Goal: Task Accomplishment & Management: Use online tool/utility

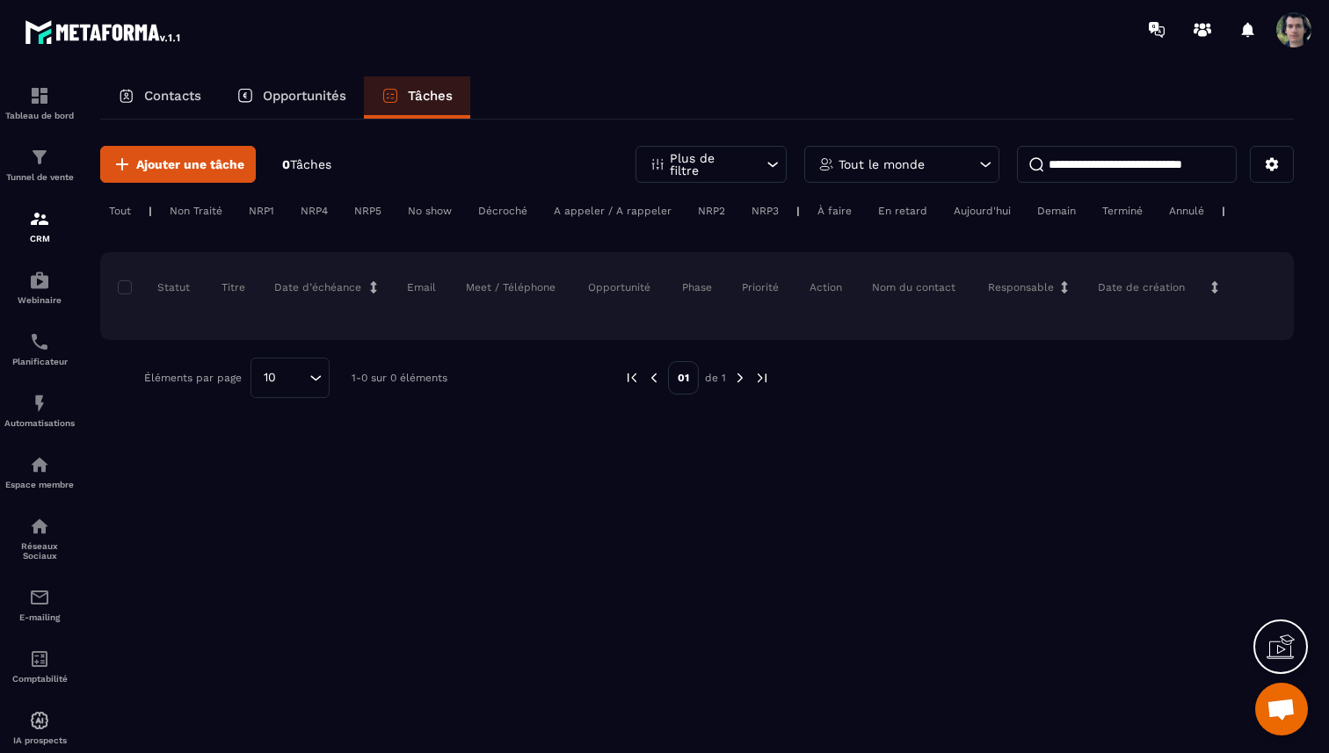
click at [970, 160] on div "Tout le monde" at bounding box center [901, 164] width 195 height 37
click at [983, 160] on icon at bounding box center [986, 165] width 18 height 18
click at [144, 92] on p "Contacts" at bounding box center [172, 96] width 57 height 16
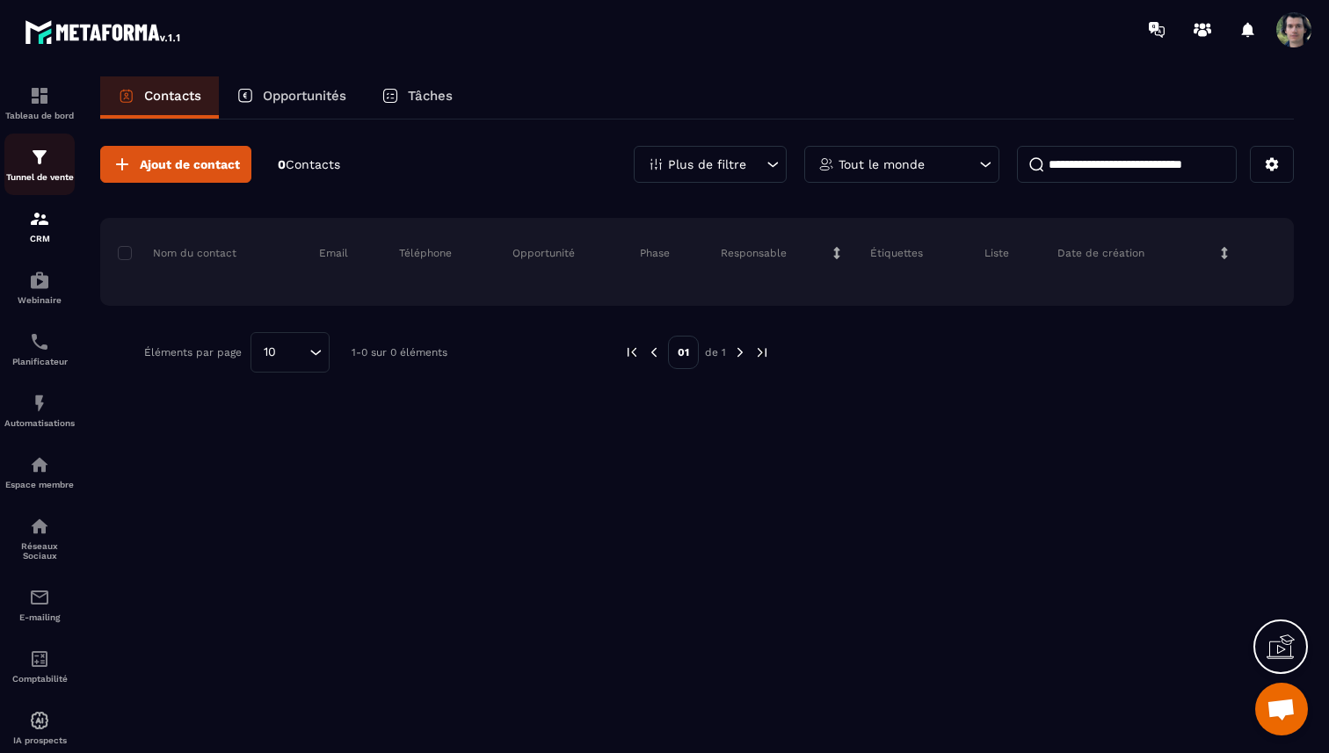
click at [42, 160] on img at bounding box center [39, 157] width 21 height 21
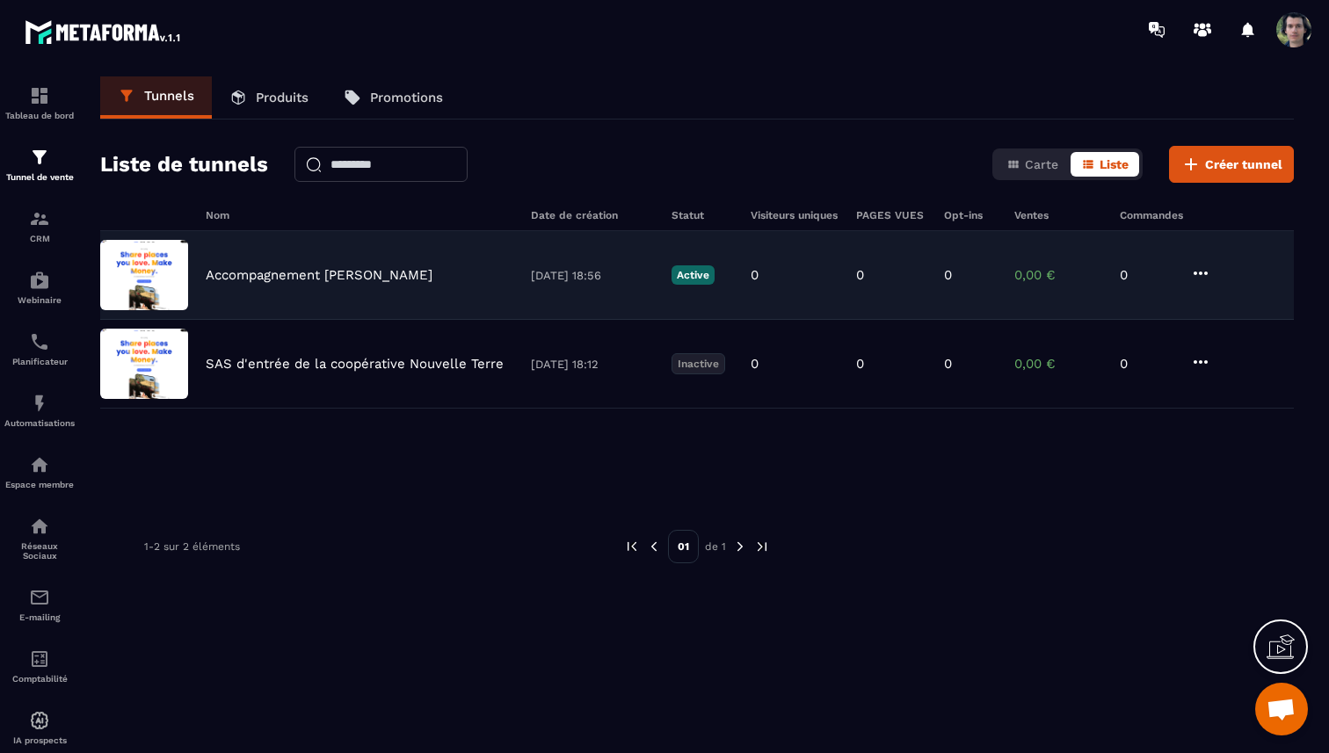
click at [323, 320] on div "Accompagnement [PERSON_NAME] [DATE] 18:56 Active 0 0 0 0,00 € 0" at bounding box center [697, 364] width 1194 height 89
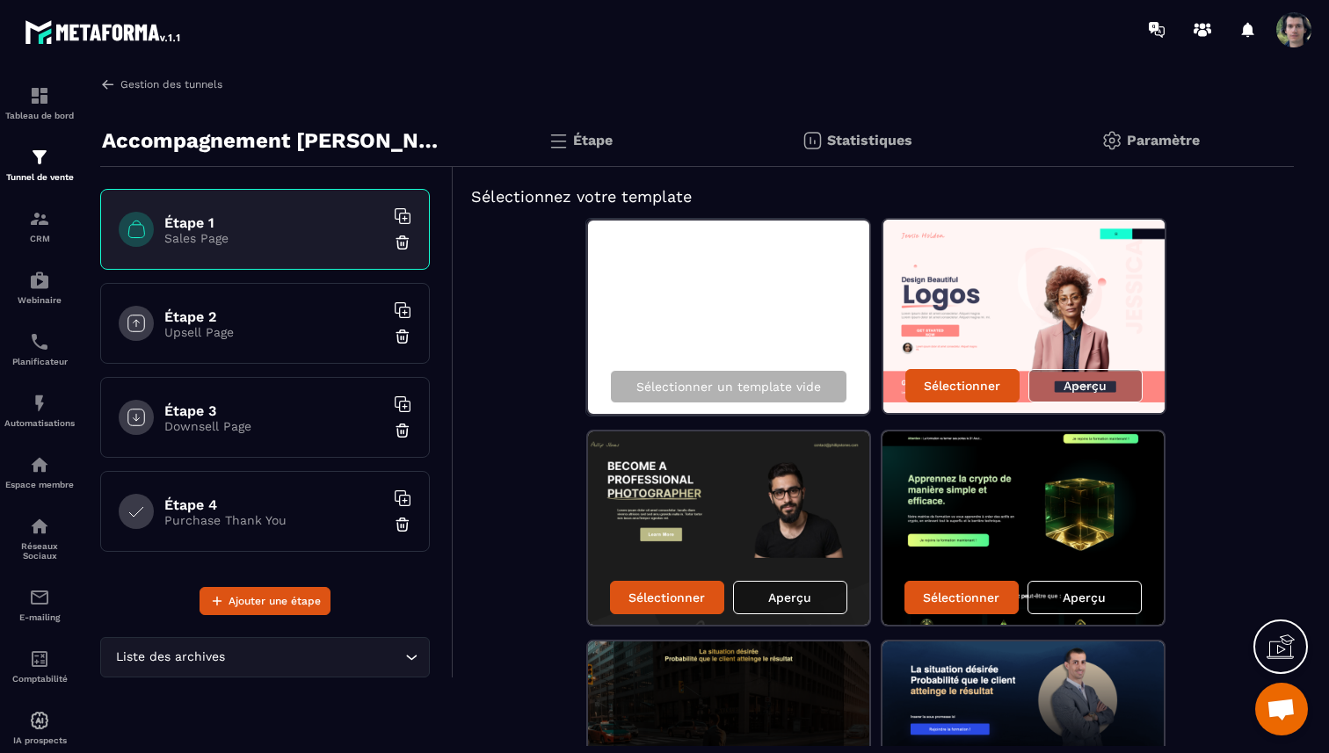
click at [147, 88] on link "Gestion des tunnels" at bounding box center [161, 84] width 122 height 16
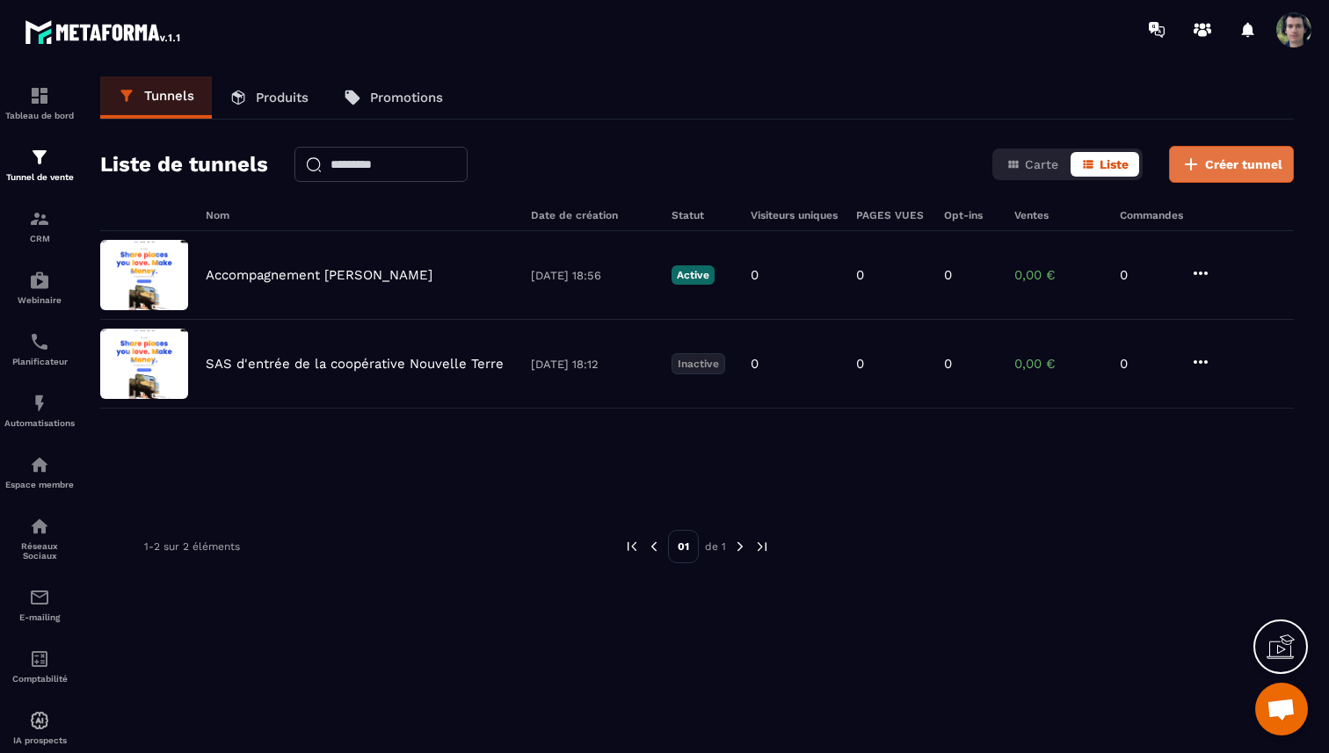
click at [1260, 170] on span "Créer tunnel" at bounding box center [1243, 165] width 77 height 18
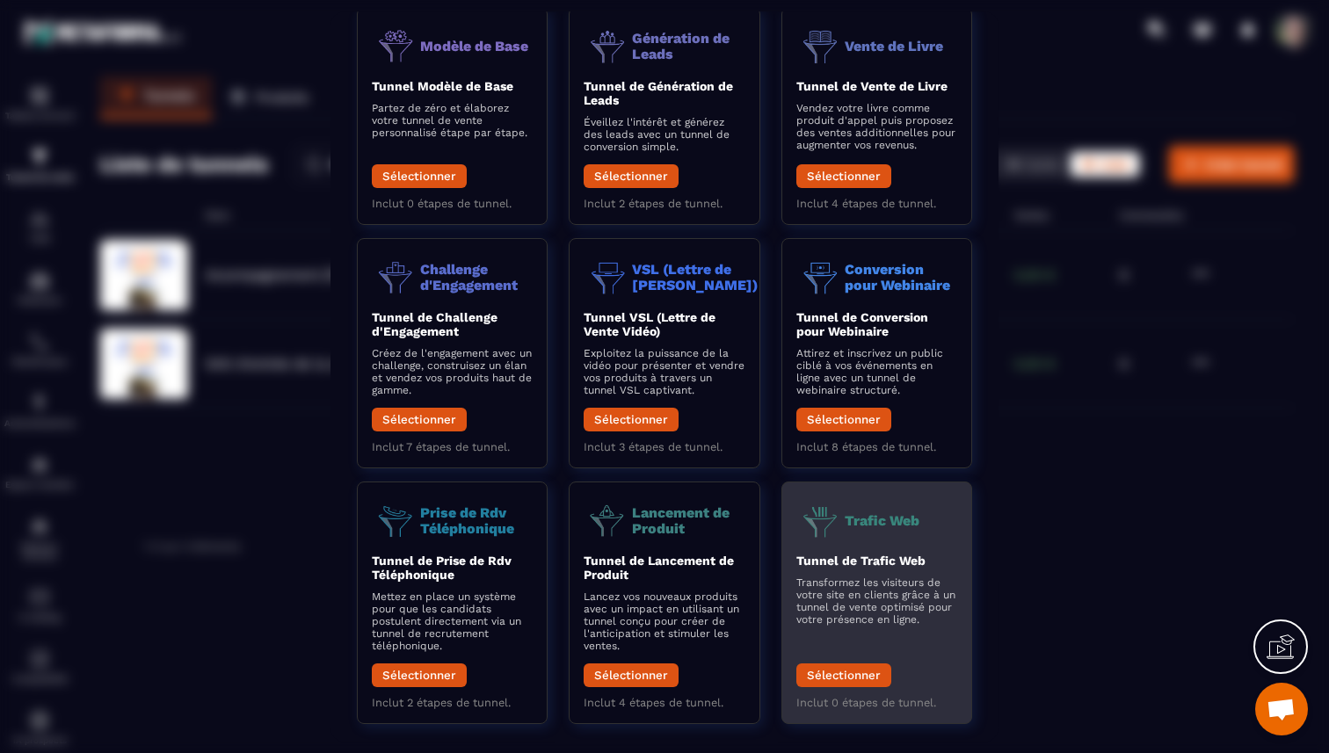
scroll to position [123, 0]
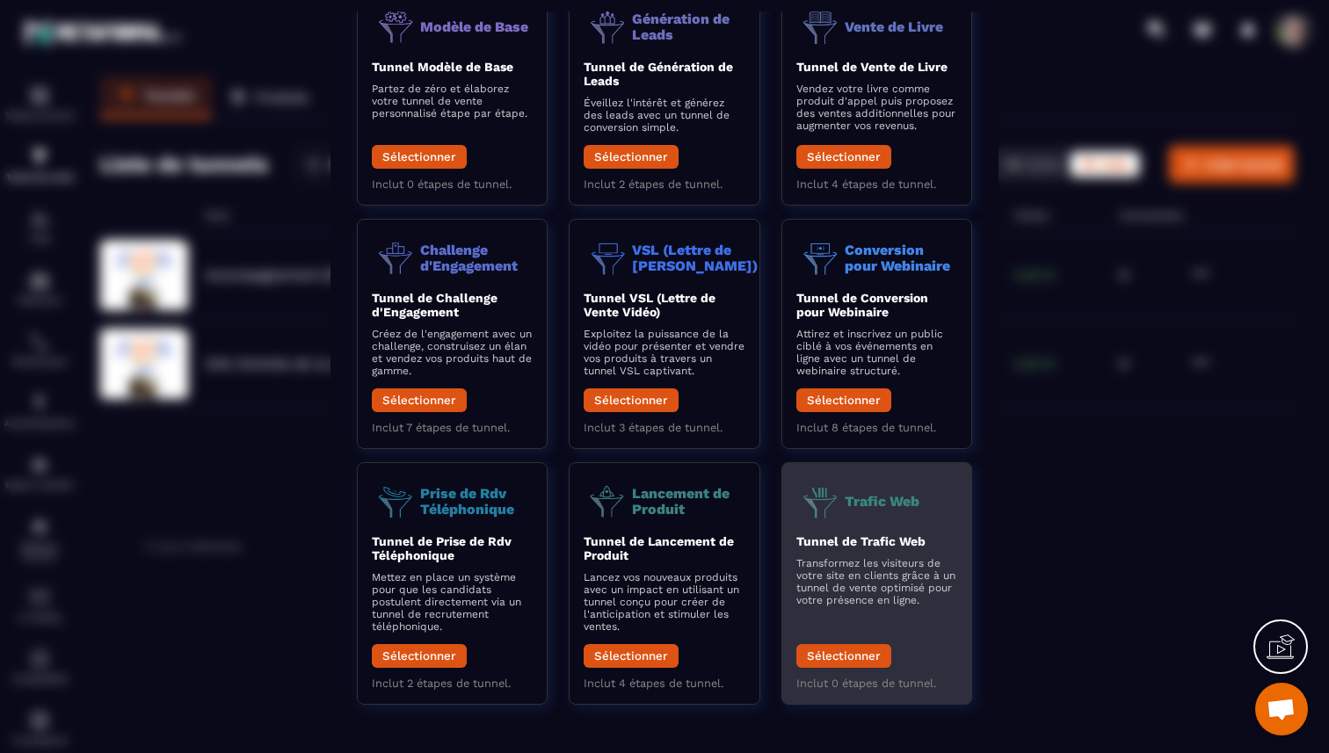
click at [868, 592] on p "Transformez les visiteurs de votre site en clients grâce à un tunnel de vente o…" at bounding box center [876, 581] width 161 height 49
click at [839, 656] on button "Sélectionner" at bounding box center [843, 656] width 95 height 24
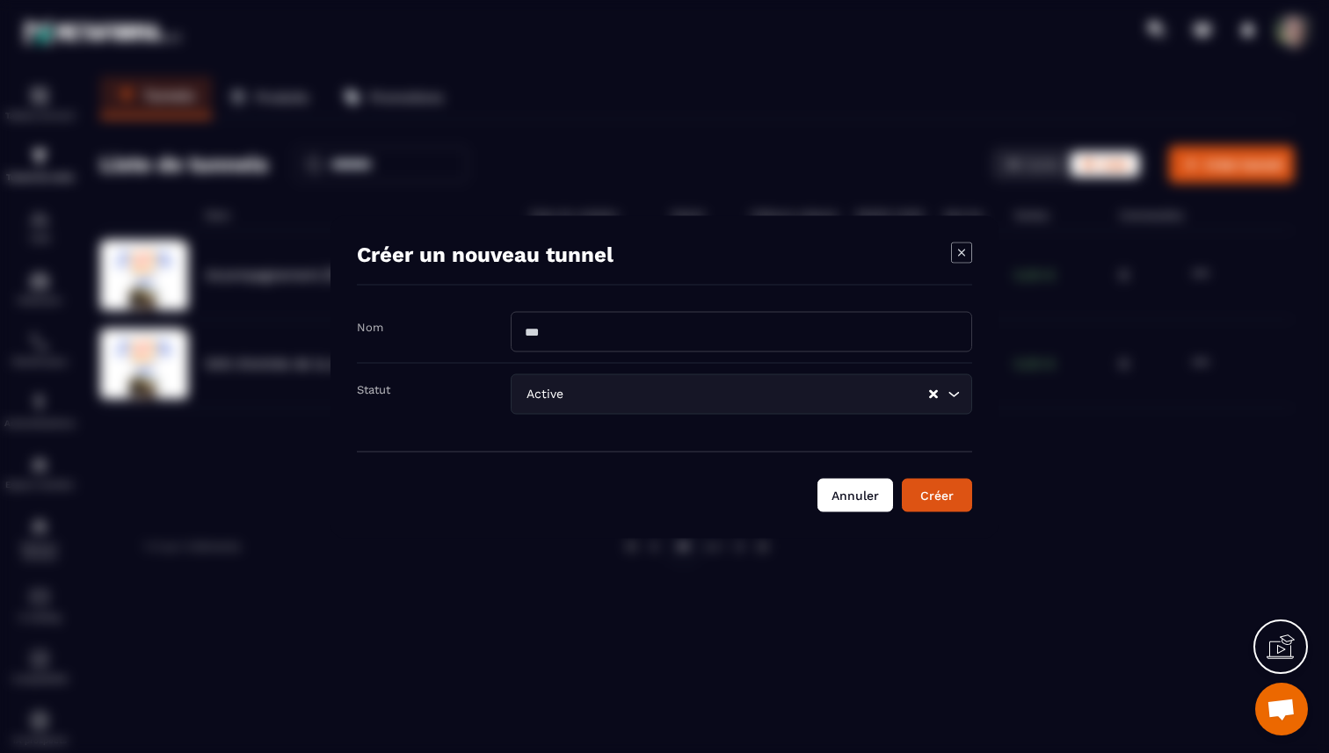
click at [869, 500] on button "Annuler" at bounding box center [855, 494] width 76 height 33
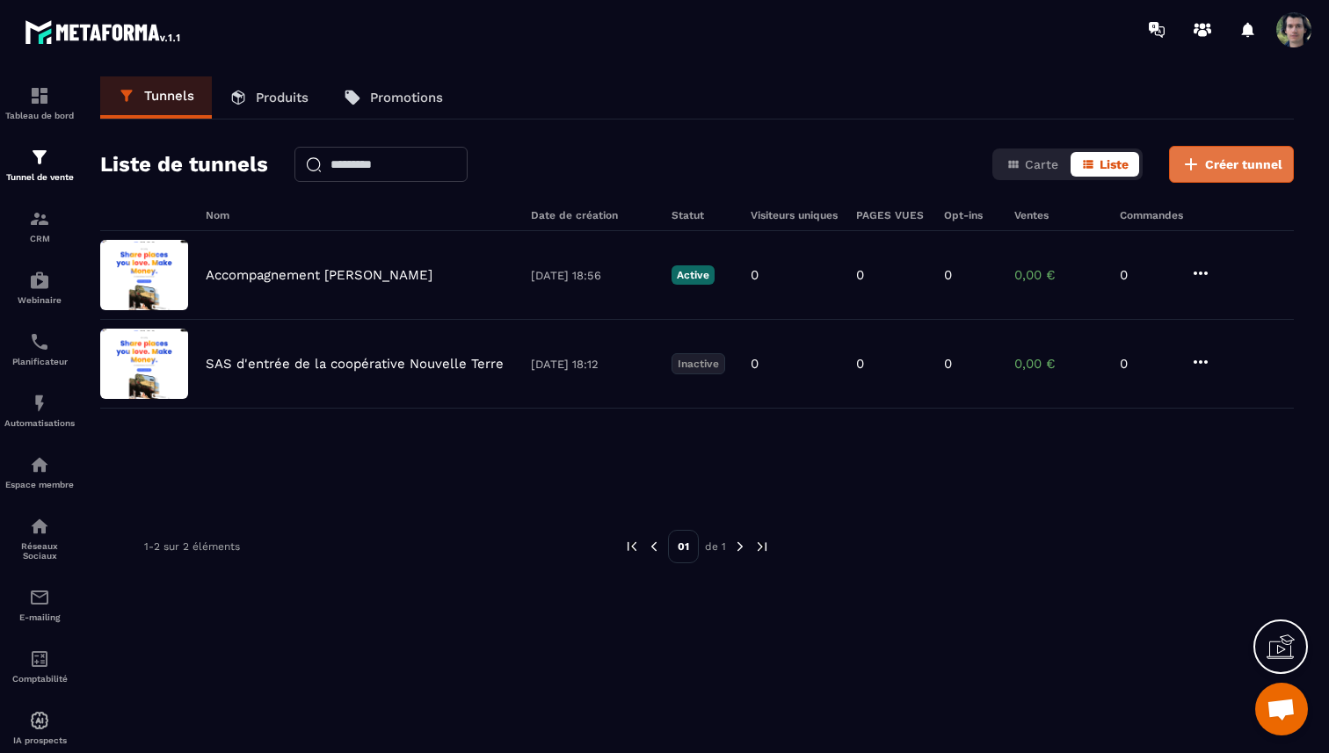
click at [1215, 175] on button "Créer tunnel" at bounding box center [1231, 164] width 125 height 37
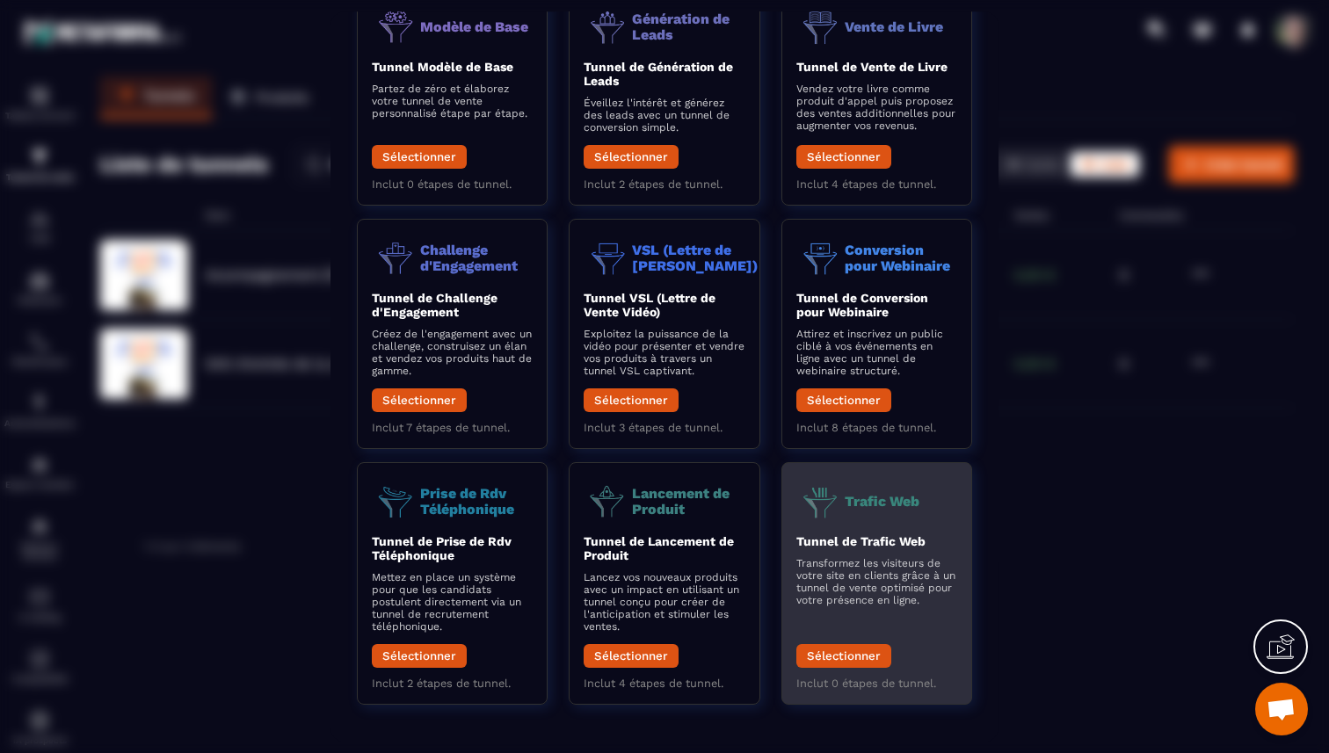
click at [868, 504] on p "Trafic Web" at bounding box center [882, 502] width 75 height 16
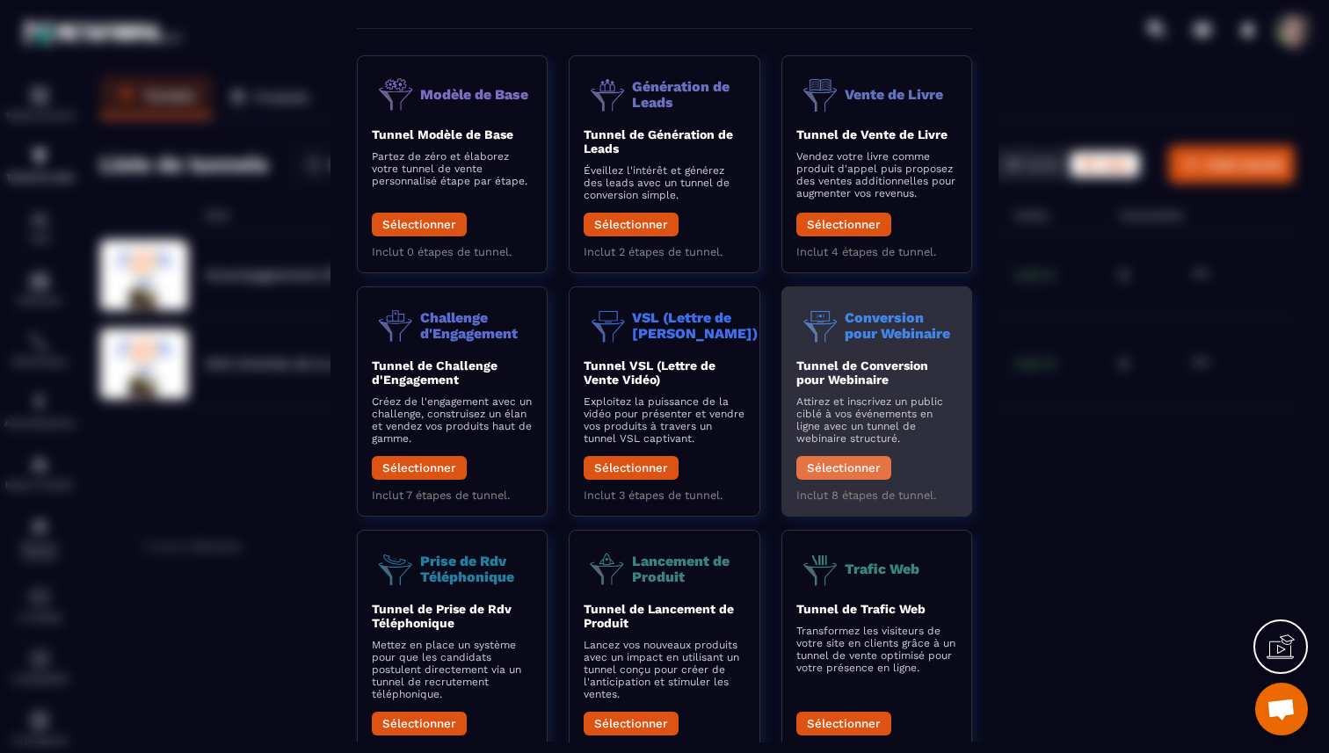
scroll to position [0, 0]
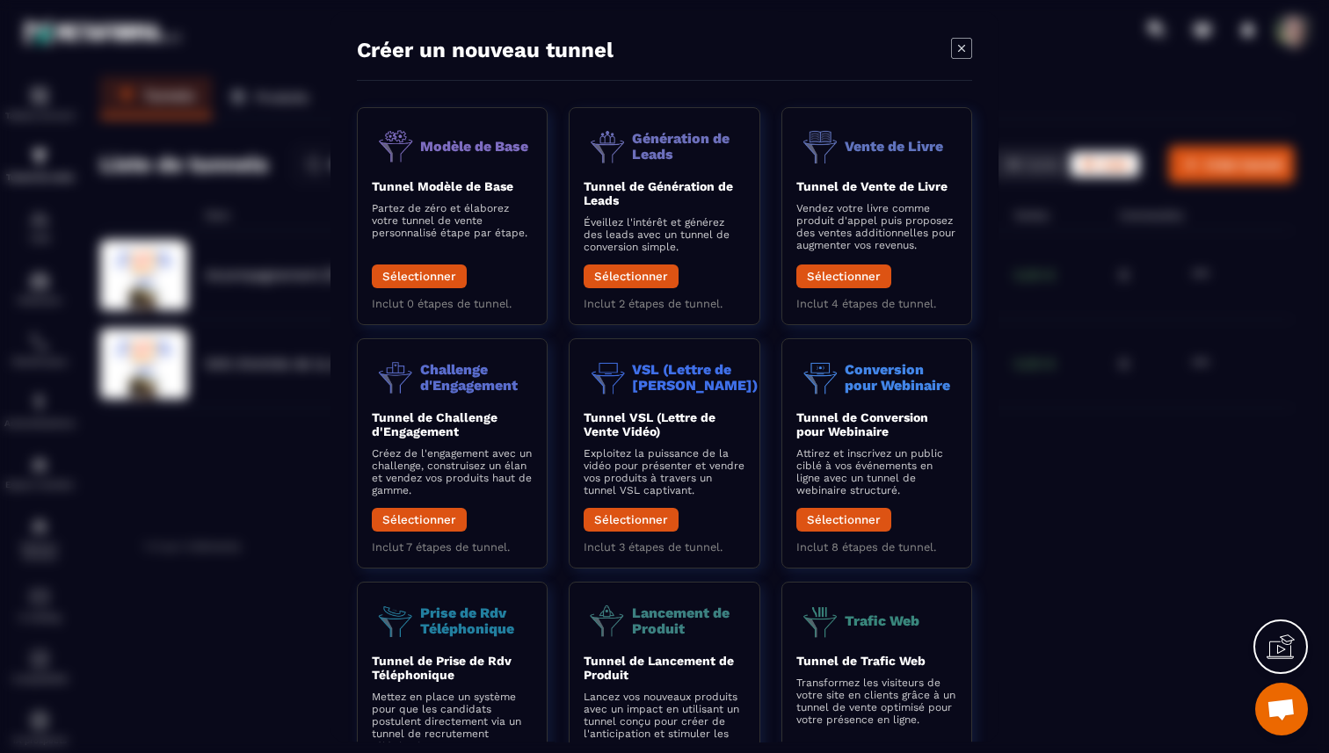
click at [967, 52] on icon "Modal window" at bounding box center [961, 48] width 21 height 21
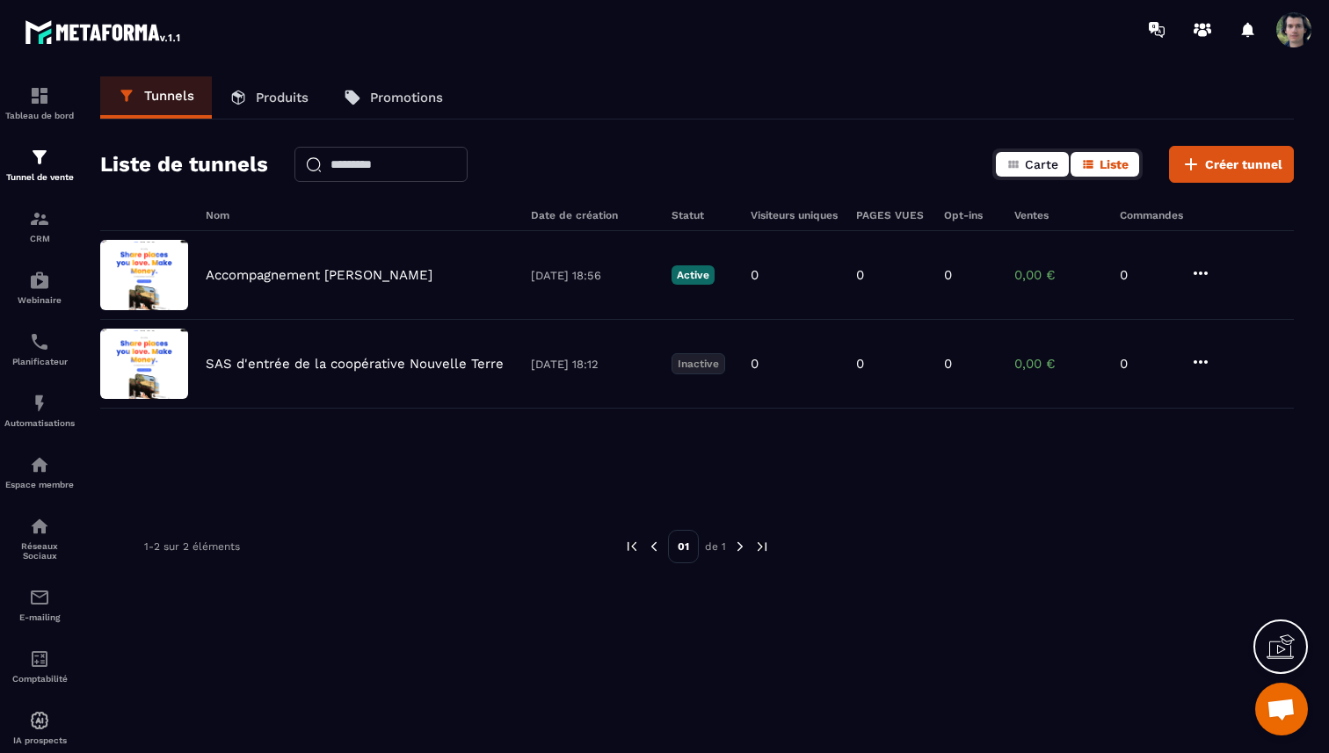
click at [1021, 166] on button "Carte" at bounding box center [1032, 164] width 73 height 25
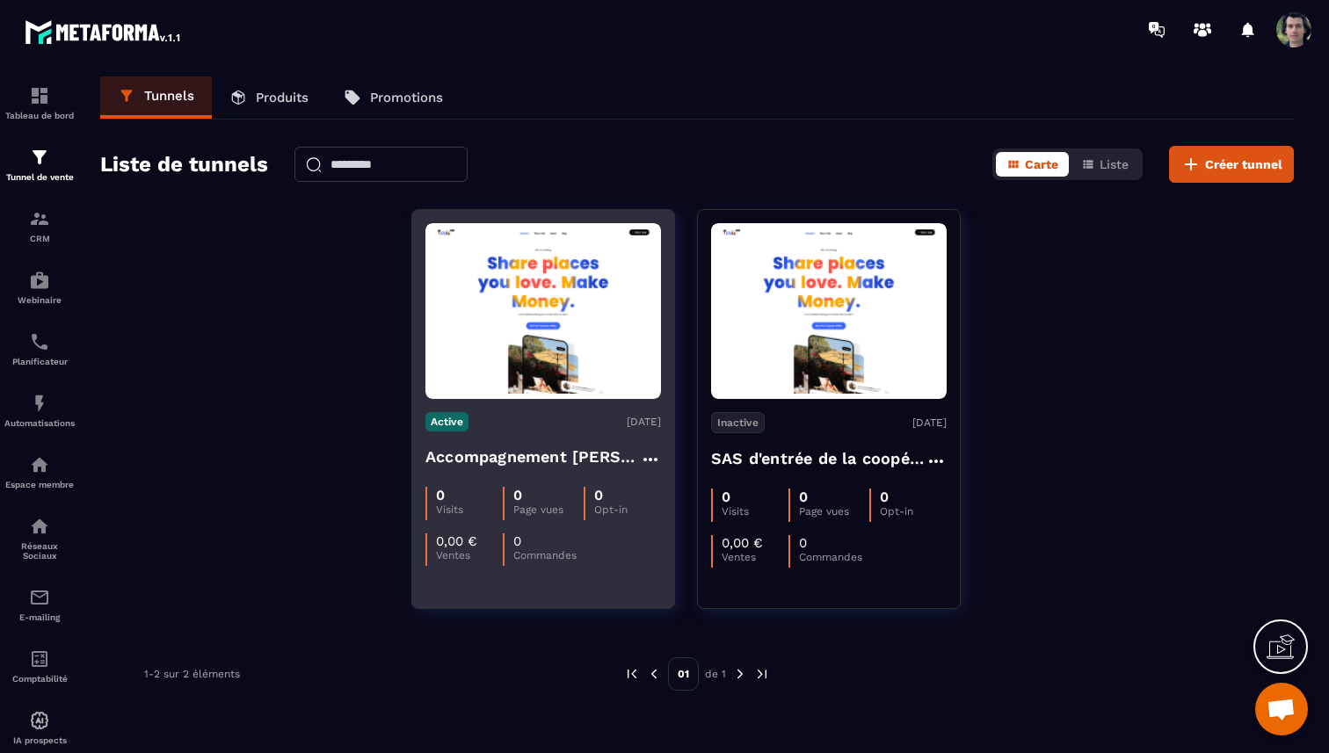
click at [558, 414] on div "Active [DATE]" at bounding box center [543, 421] width 236 height 19
click at [572, 353] on img at bounding box center [543, 312] width 236 height 166
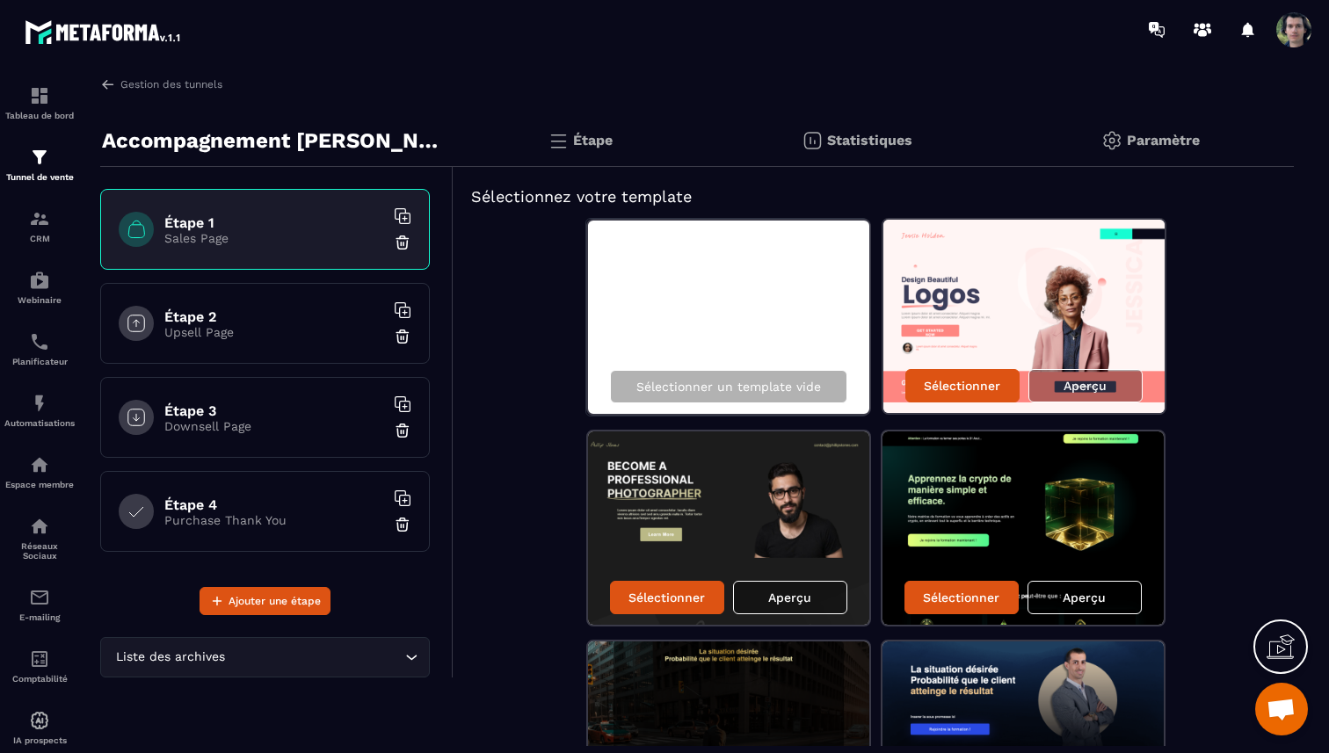
click at [1158, 136] on p "Paramètre" at bounding box center [1163, 140] width 73 height 17
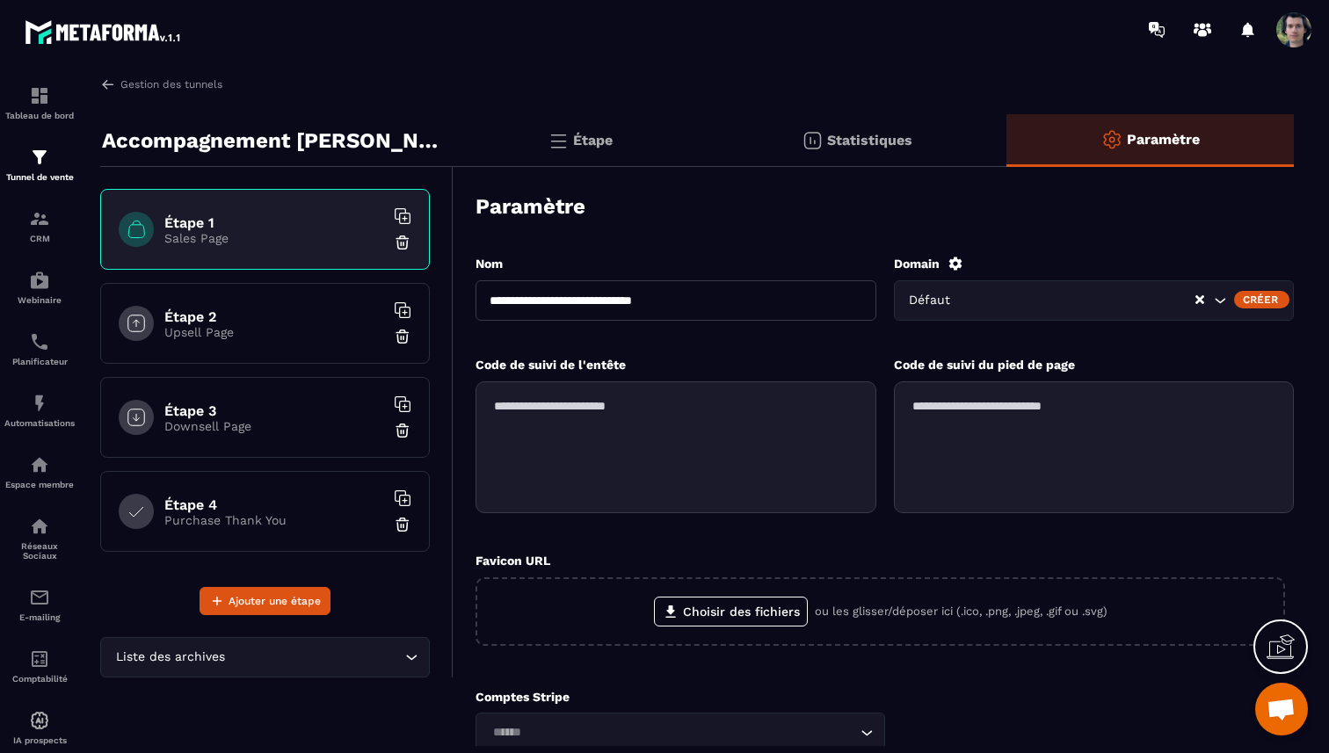
click at [1132, 300] on input "Search for option" at bounding box center [1081, 300] width 228 height 19
click at [1277, 299] on div "Créer" at bounding box center [1261, 300] width 55 height 18
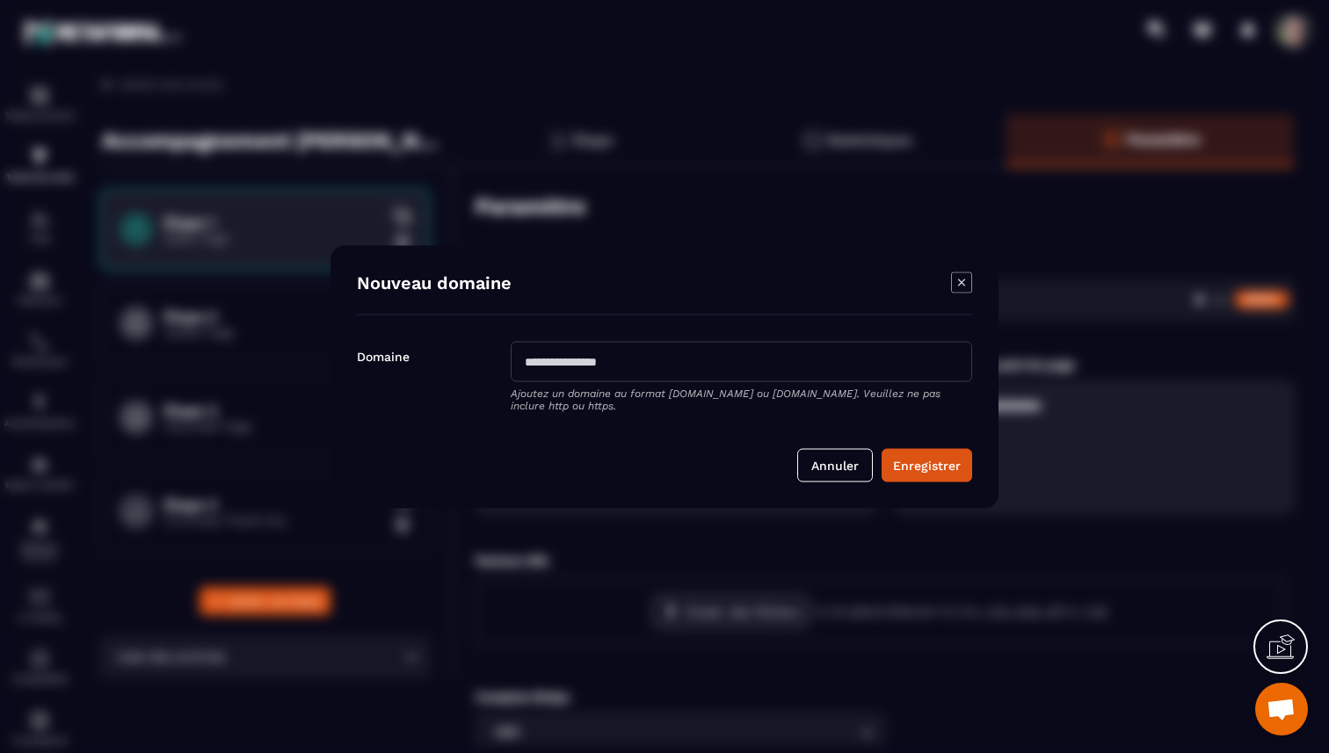
click at [643, 361] on input "Modal window" at bounding box center [741, 361] width 461 height 40
type input "**********"
click at [882, 448] on button "Enregistrer" at bounding box center [927, 464] width 91 height 33
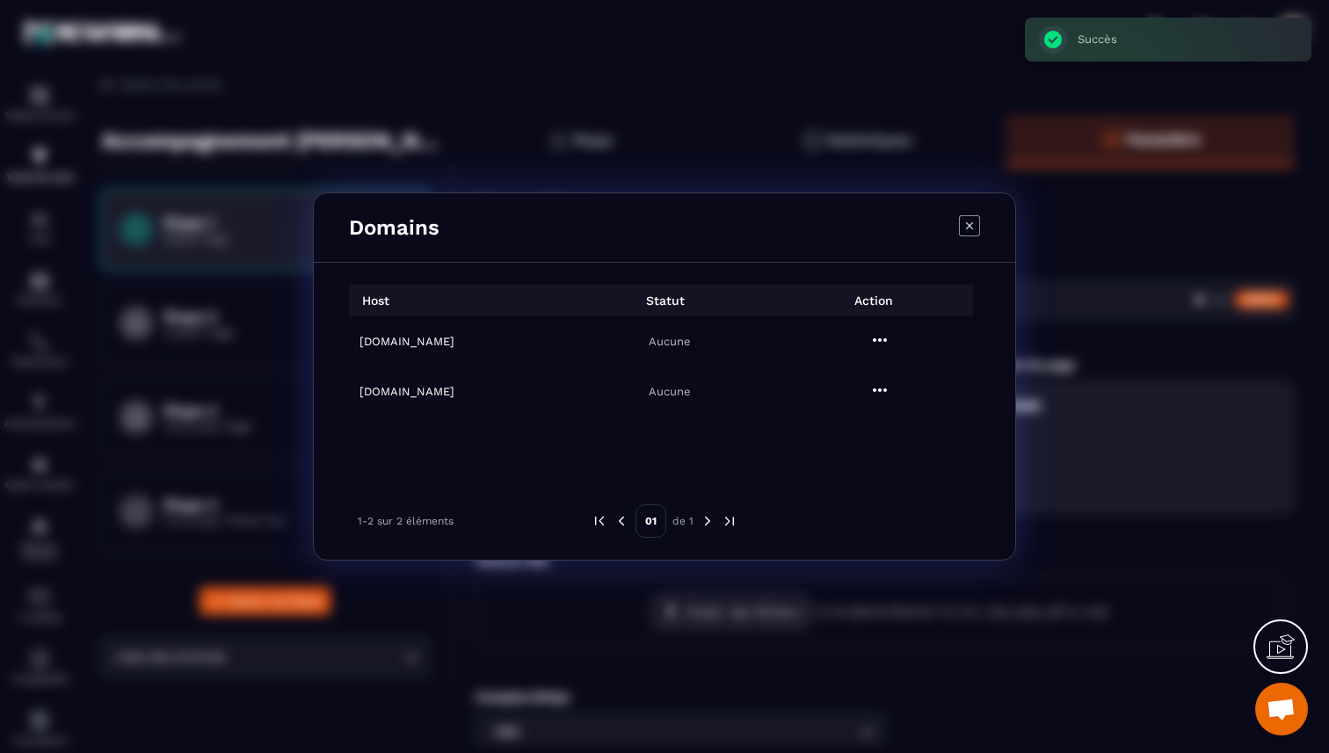
click at [878, 343] on icon "Modal window" at bounding box center [879, 340] width 21 height 21
click at [875, 382] on span "Settings" at bounding box center [884, 384] width 44 height 18
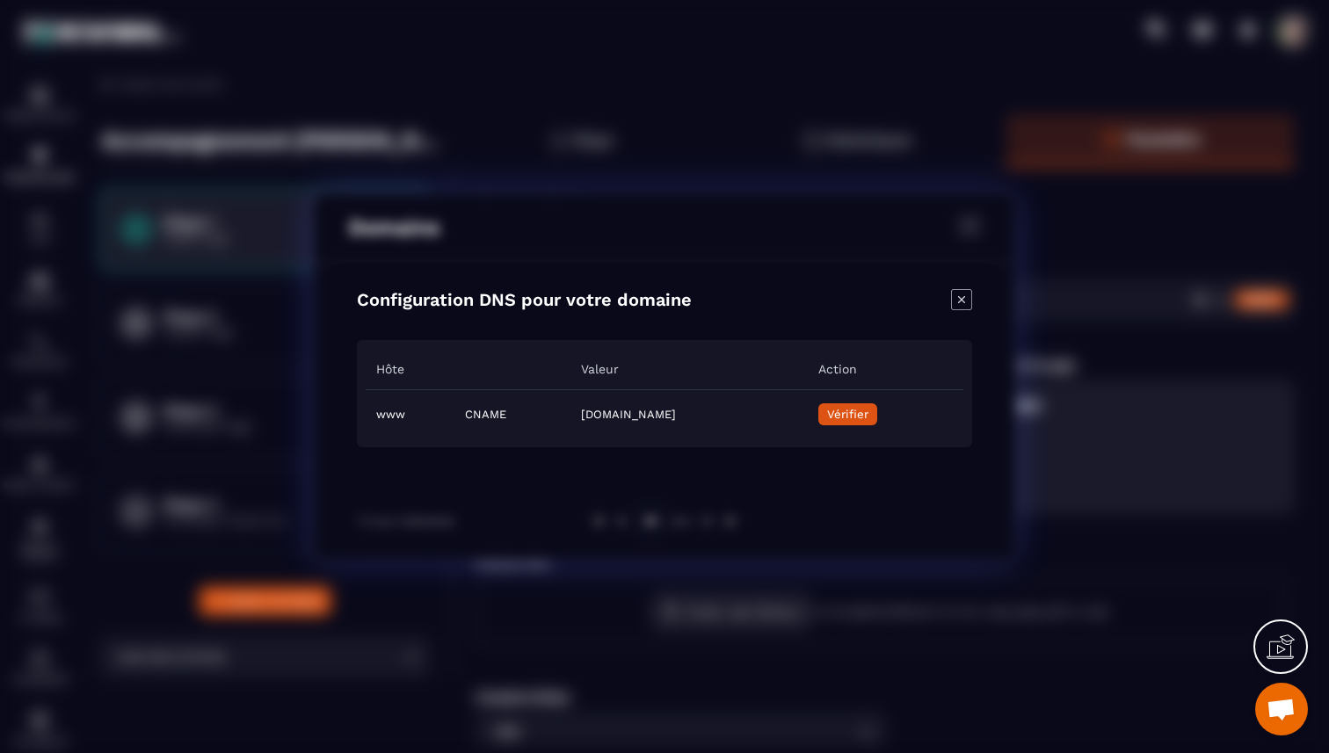
drag, startPoint x: 800, startPoint y: 418, endPoint x: 491, endPoint y: 419, distance: 308.5
click at [570, 419] on td "[DOMAIN_NAME]" at bounding box center [688, 413] width 236 height 49
copy td "[DOMAIN_NAME]"
click at [868, 408] on span "Vérifier" at bounding box center [847, 414] width 41 height 13
click at [868, 419] on span "Vérifier" at bounding box center [847, 414] width 41 height 13
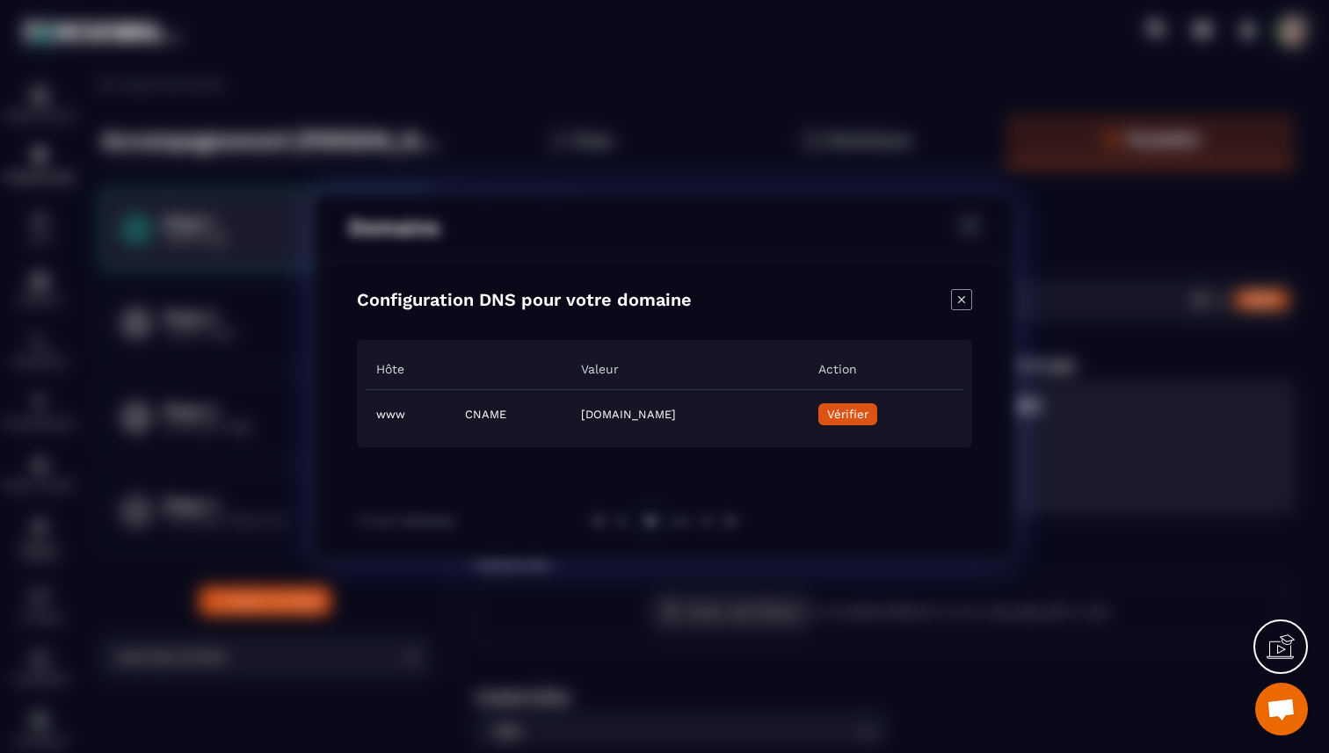
click at [868, 419] on span "Vérifier" at bounding box center [847, 414] width 41 height 13
click at [868, 418] on span "Vérifier" at bounding box center [847, 414] width 41 height 13
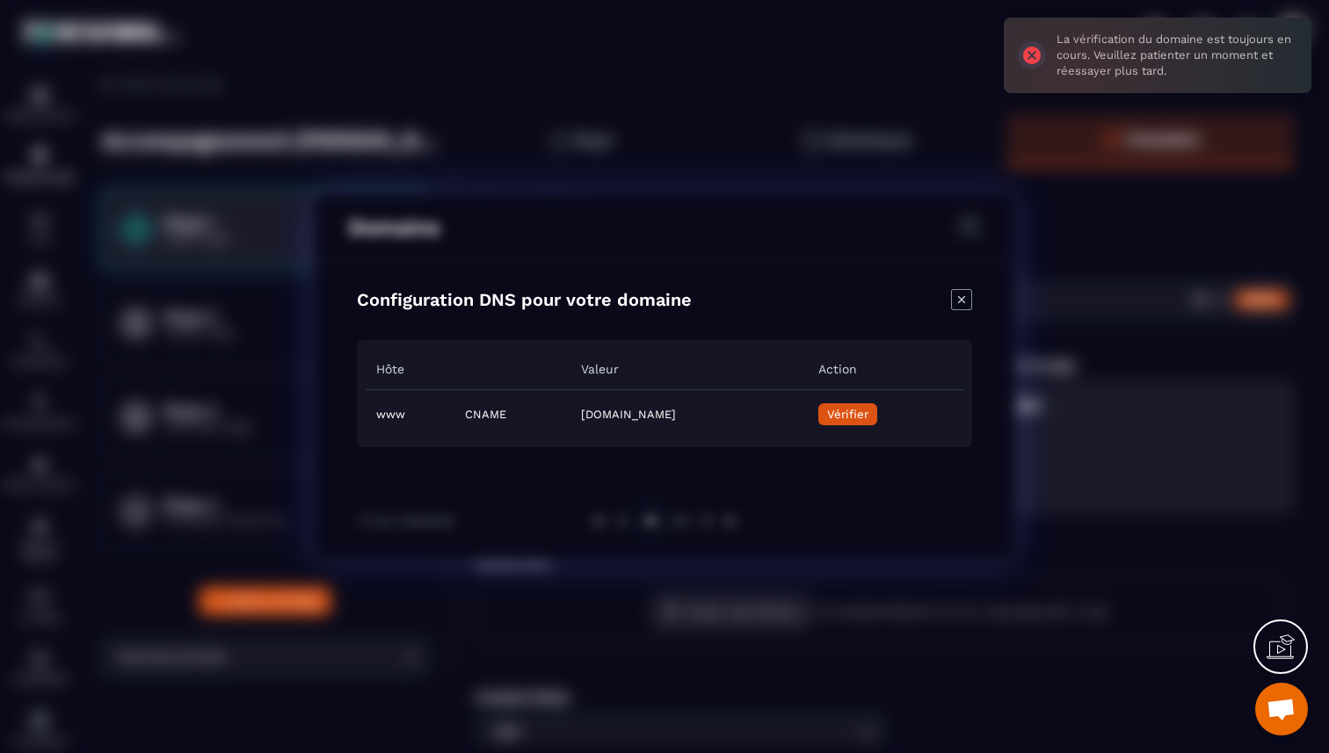
click at [963, 302] on icon "Close modal" at bounding box center [961, 299] width 21 height 21
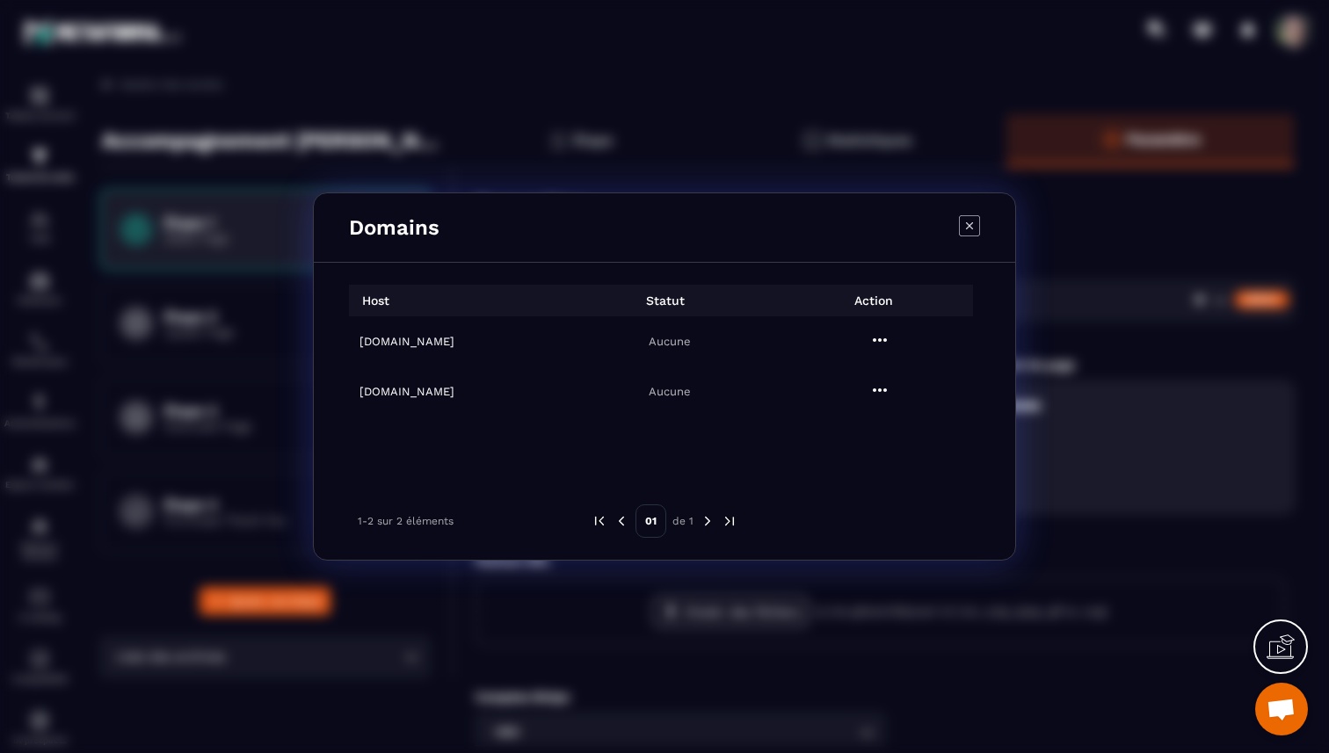
click at [973, 229] on icon "Modal window" at bounding box center [969, 225] width 21 height 21
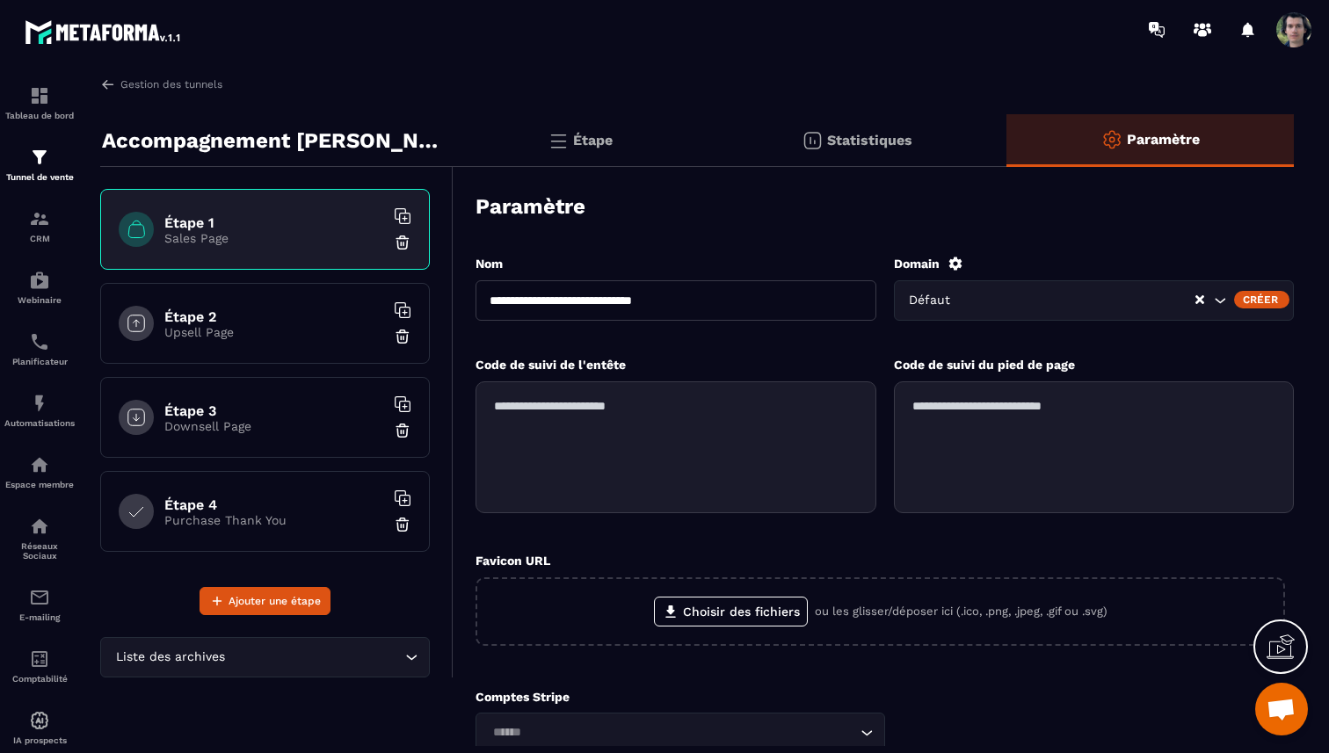
click at [1218, 299] on icon "Search for option" at bounding box center [1220, 301] width 18 height 18
click at [1218, 299] on icon "Search for option" at bounding box center [1221, 300] width 11 height 5
click at [1264, 295] on div "Créer" at bounding box center [1261, 300] width 55 height 18
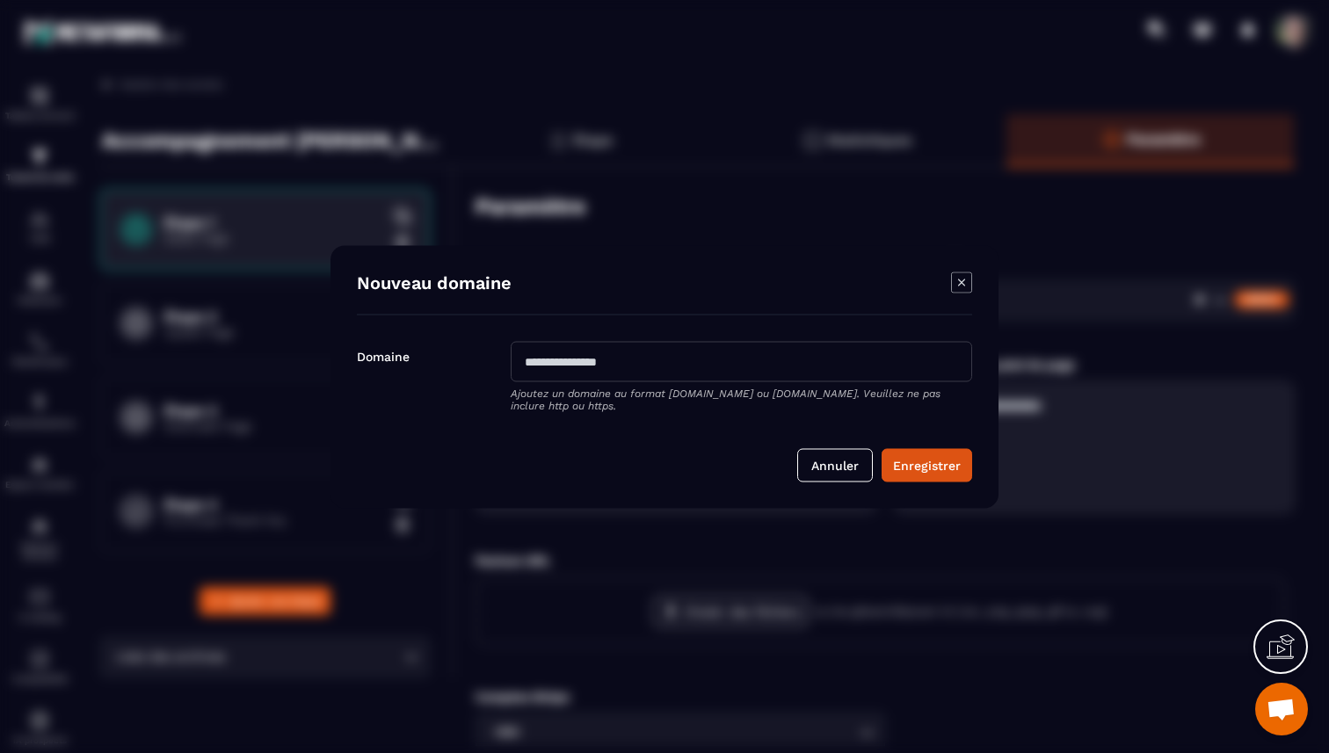
click at [963, 282] on icon "Modal window" at bounding box center [961, 282] width 21 height 21
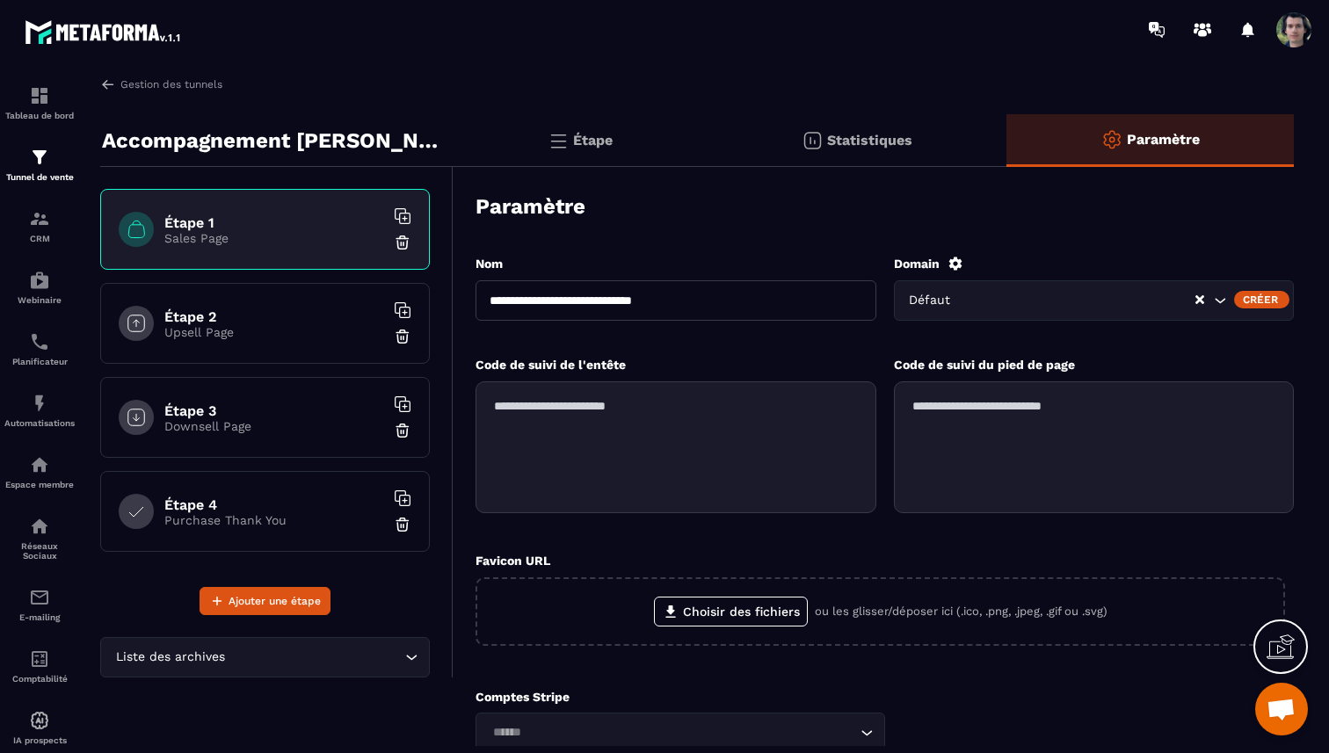
click at [961, 263] on icon at bounding box center [956, 264] width 16 height 16
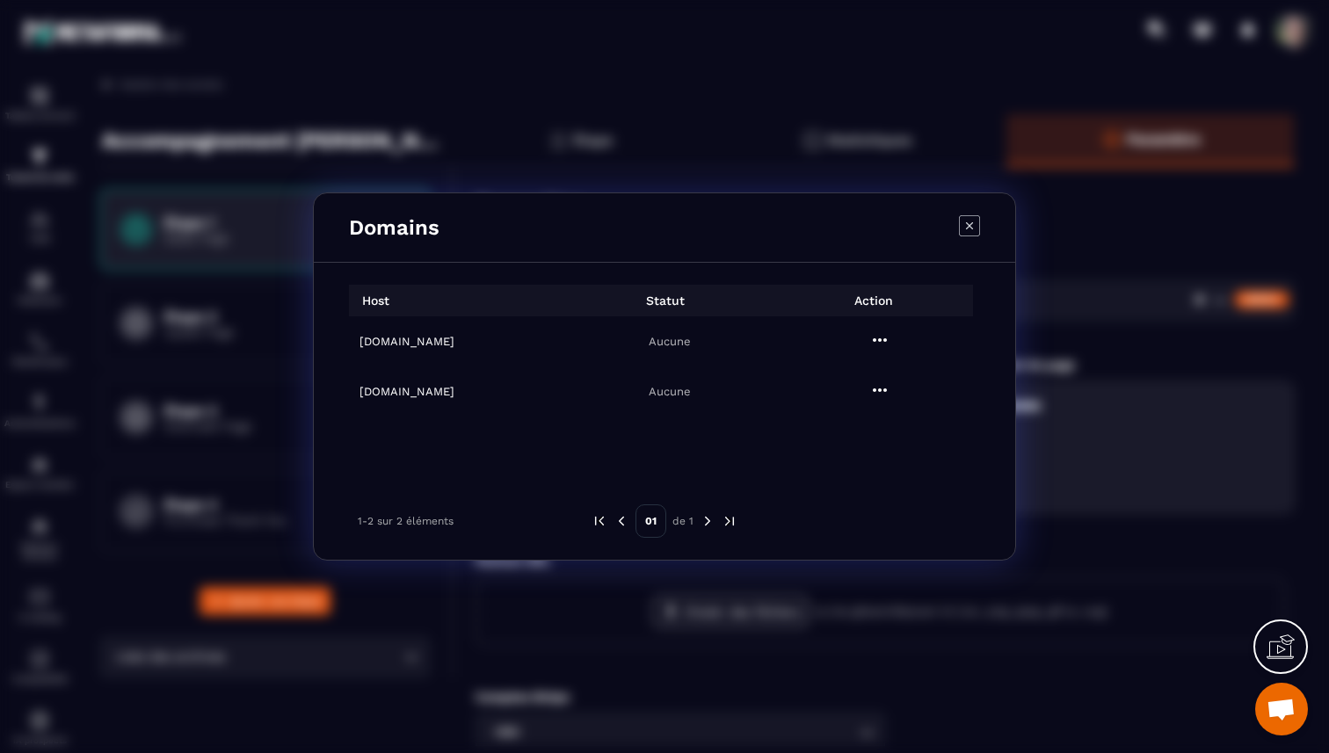
click at [881, 340] on icon "Modal window" at bounding box center [880, 340] width 14 height 4
click at [878, 386] on span "Settings" at bounding box center [884, 384] width 44 height 18
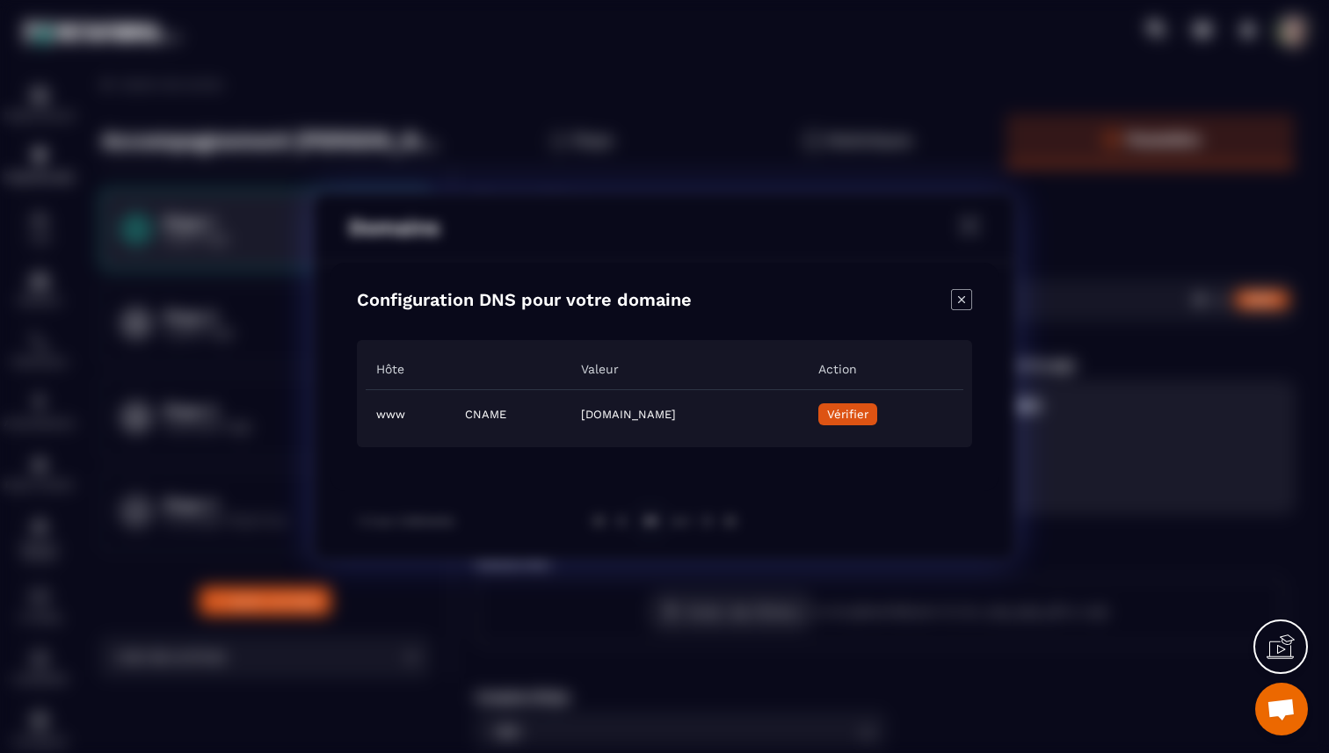
click at [964, 294] on icon "Close modal" at bounding box center [961, 299] width 21 height 21
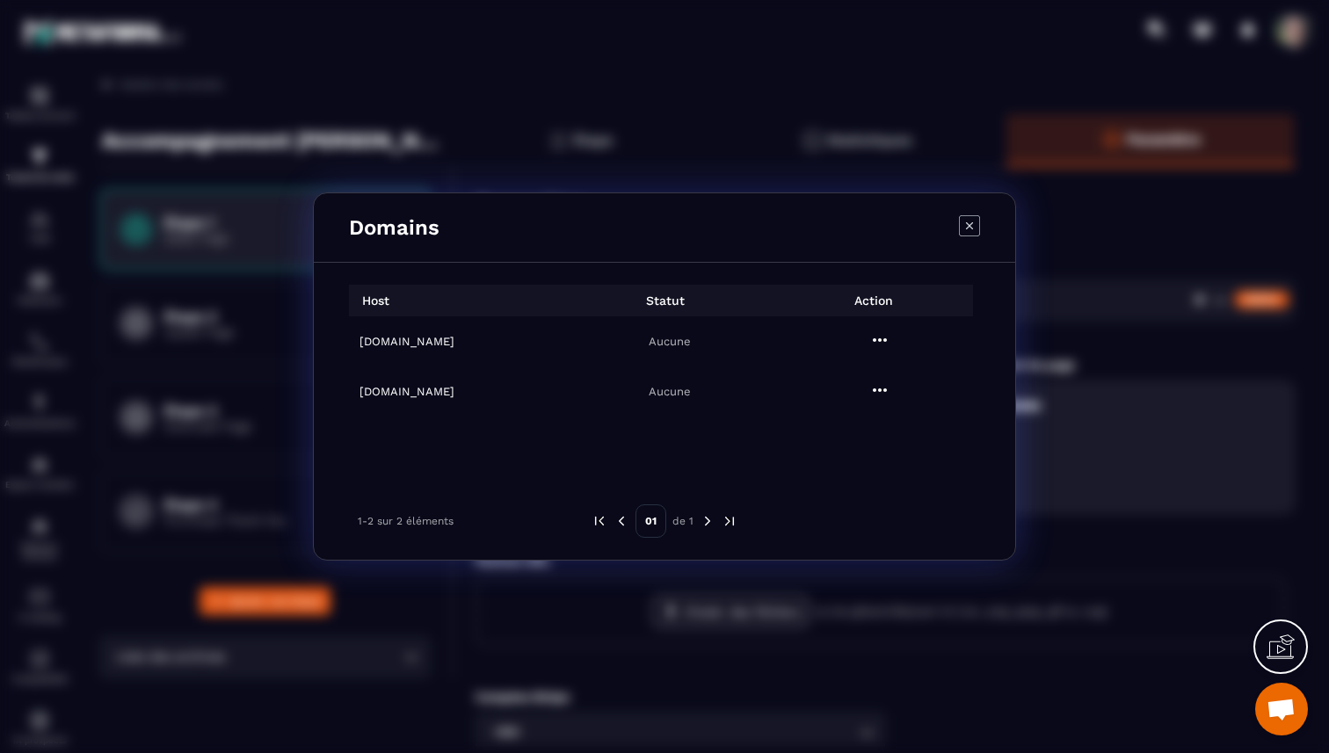
click at [970, 222] on icon "Modal window" at bounding box center [969, 225] width 21 height 21
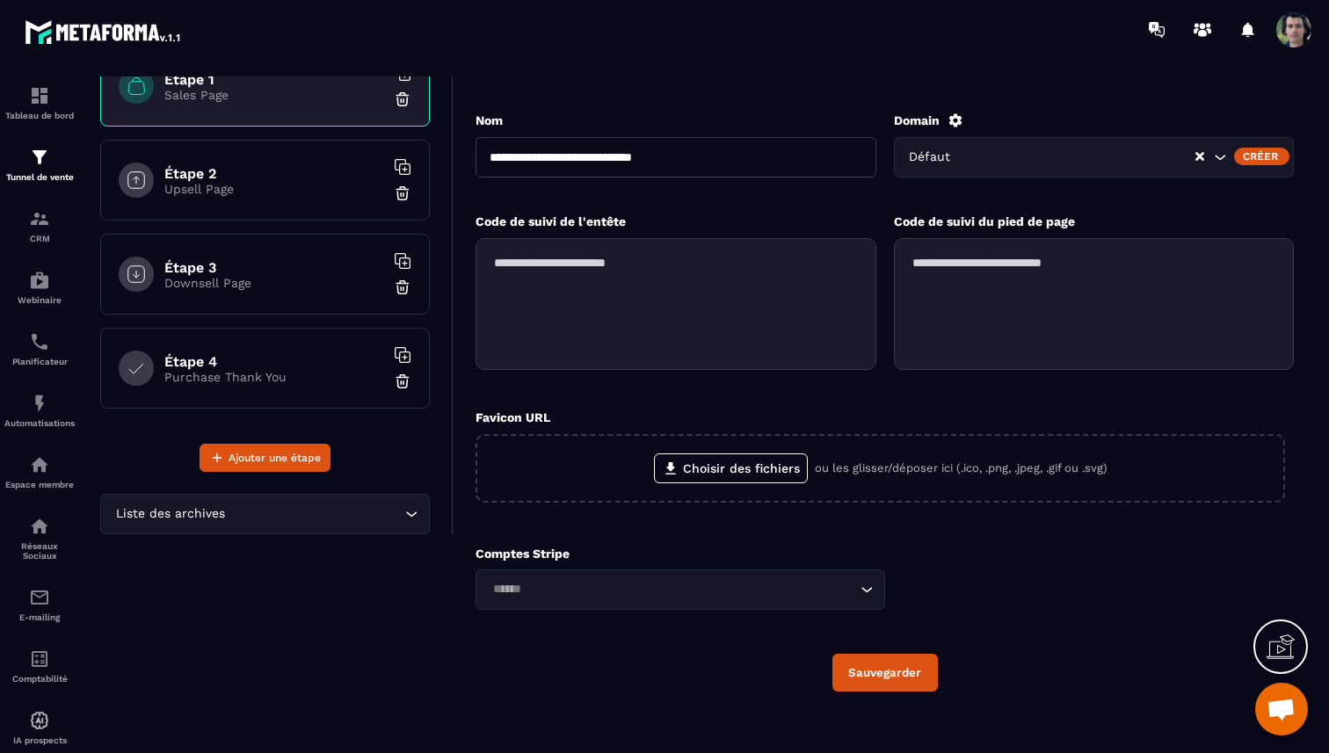
scroll to position [160, 0]
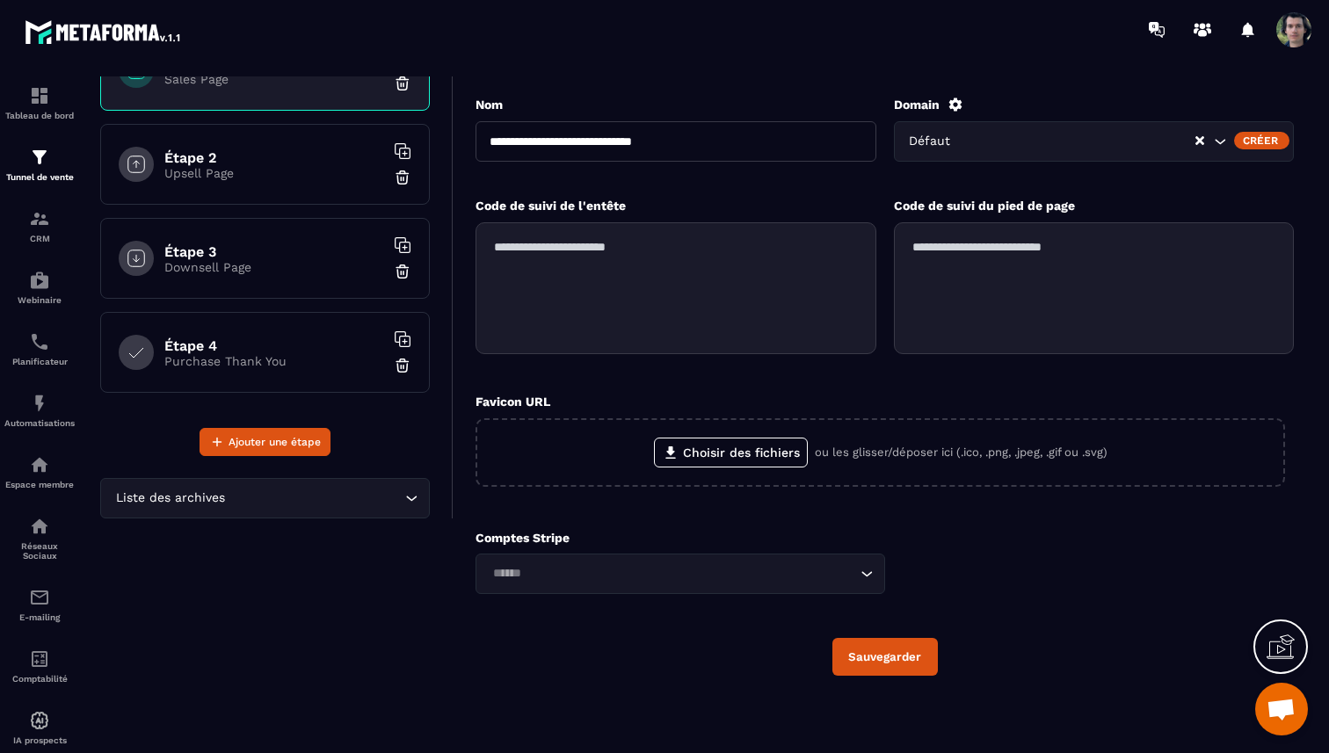
click at [862, 580] on icon "Search for option" at bounding box center [867, 574] width 18 height 18
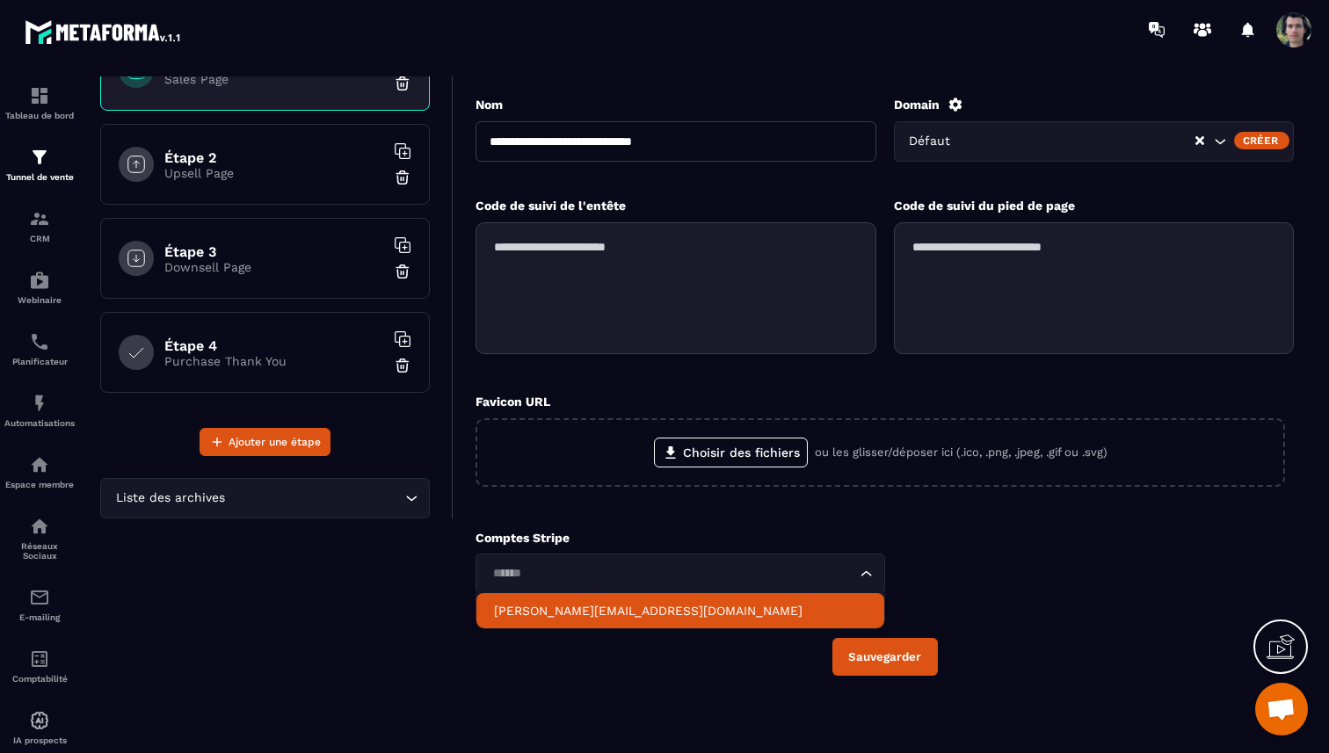
click at [738, 605] on p "[PERSON_NAME][EMAIL_ADDRESS][DOMAIN_NAME]" at bounding box center [680, 611] width 373 height 18
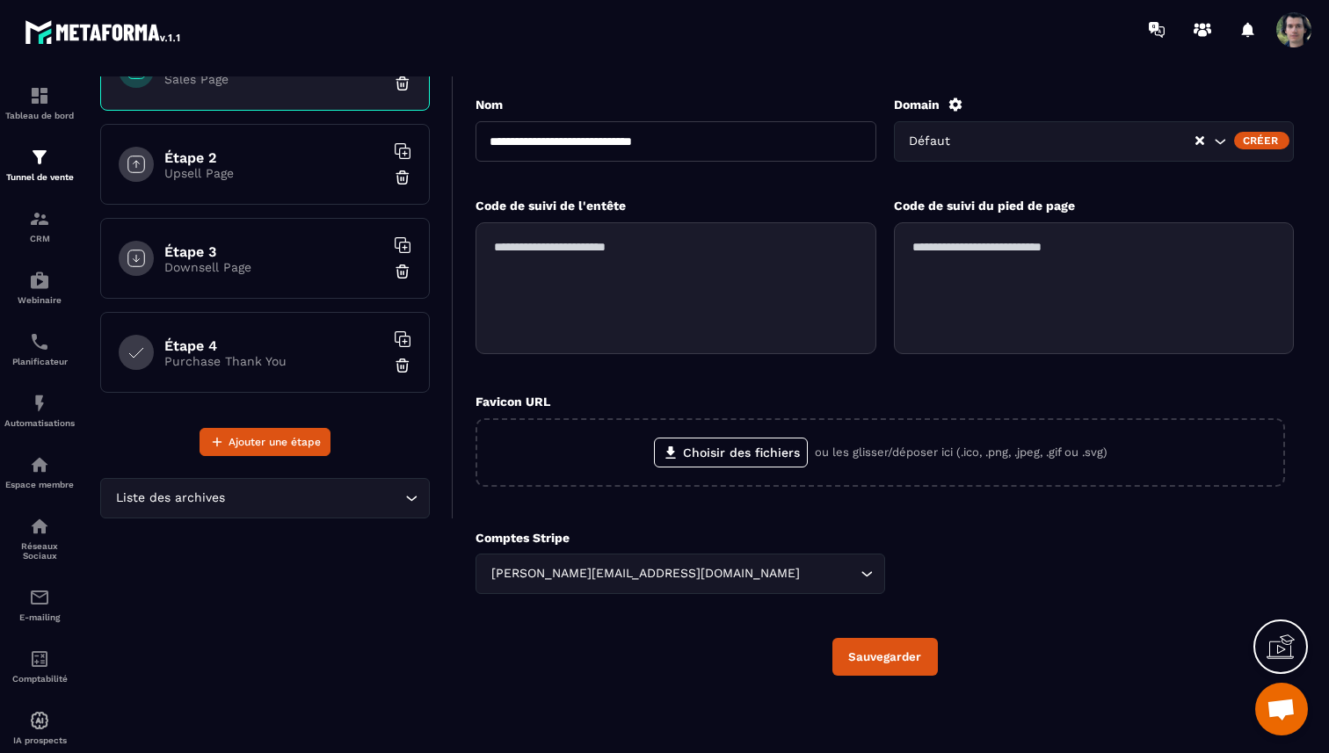
click at [869, 659] on button "Sauvegarder" at bounding box center [884, 657] width 105 height 38
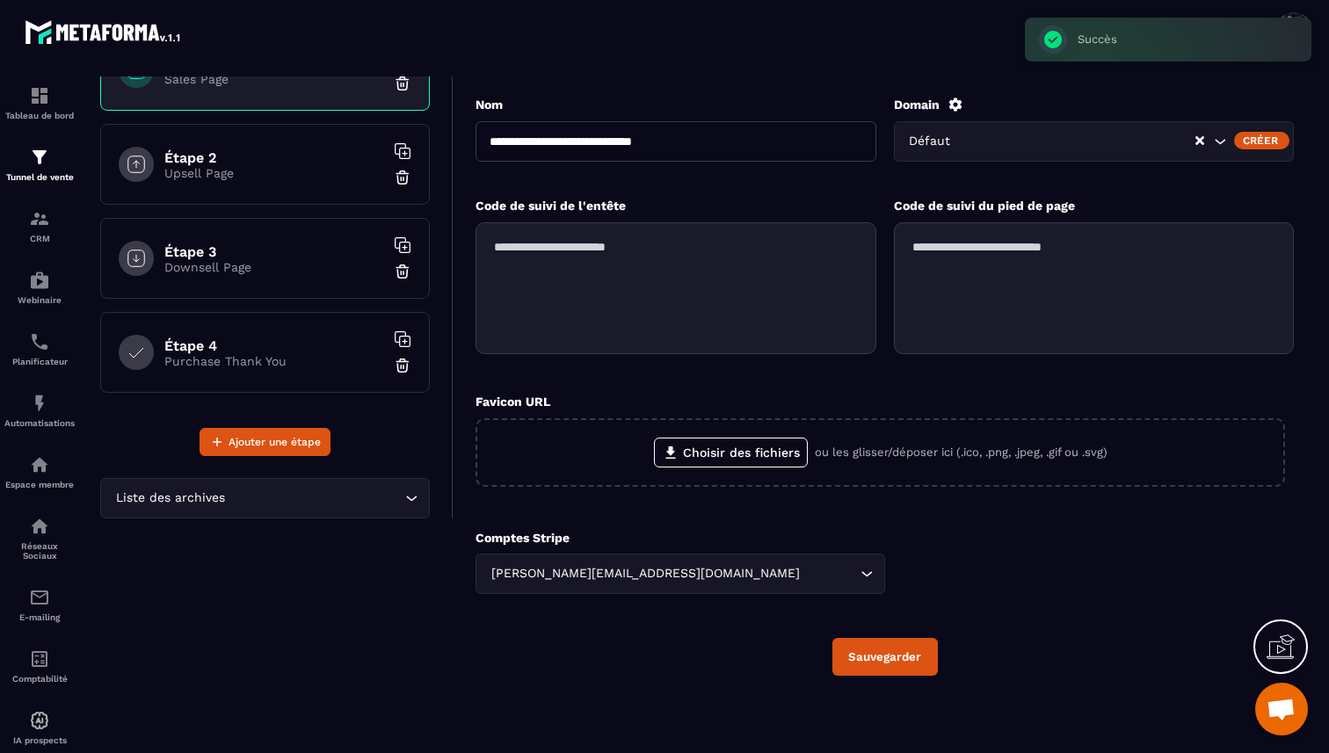
scroll to position [0, 0]
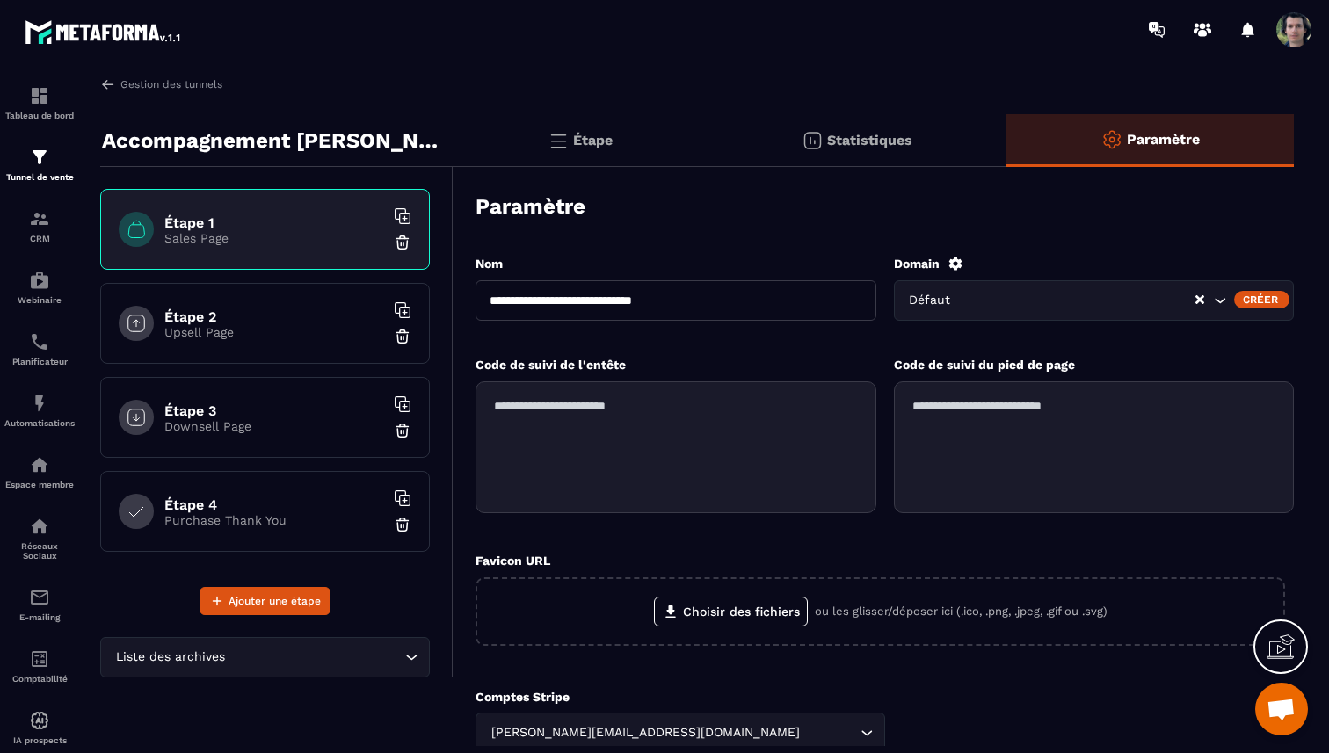
click at [1006, 160] on div "Statistiques" at bounding box center [1149, 140] width 287 height 53
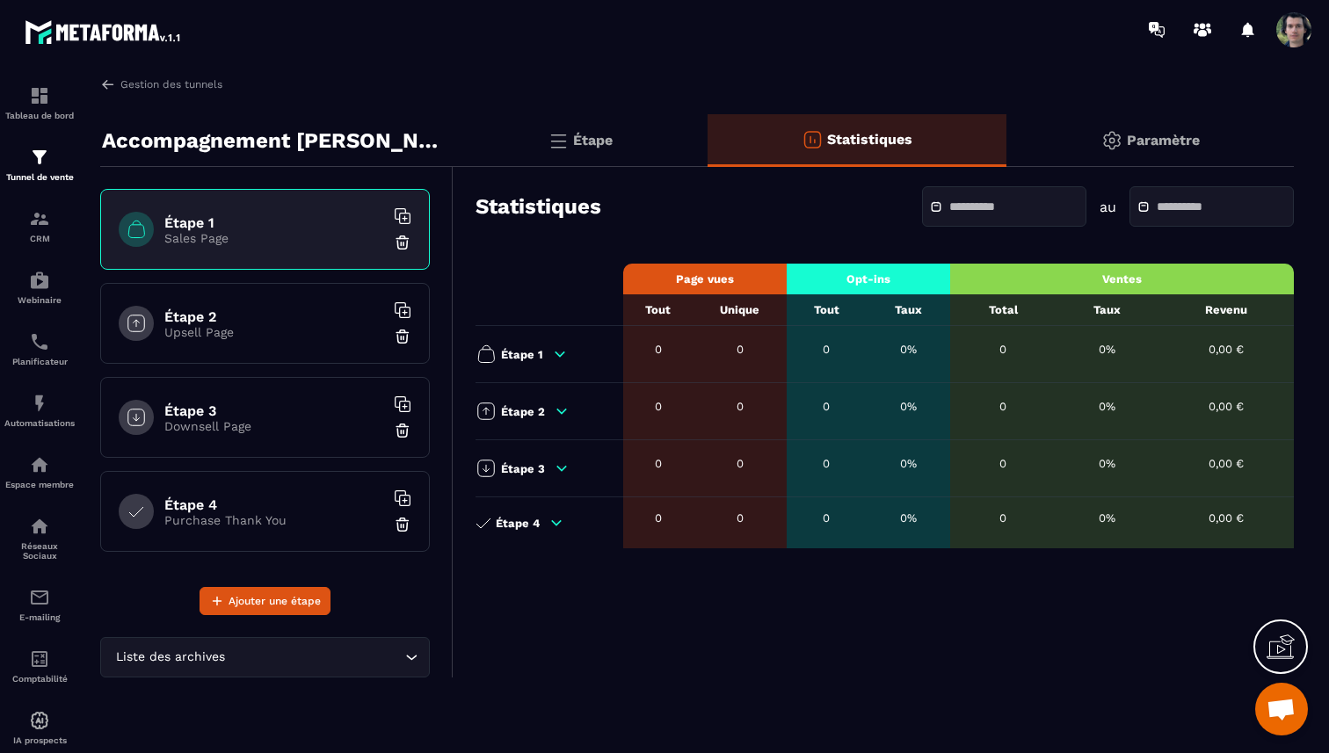
click at [708, 127] on div "Étape" at bounding box center [858, 140] width 300 height 53
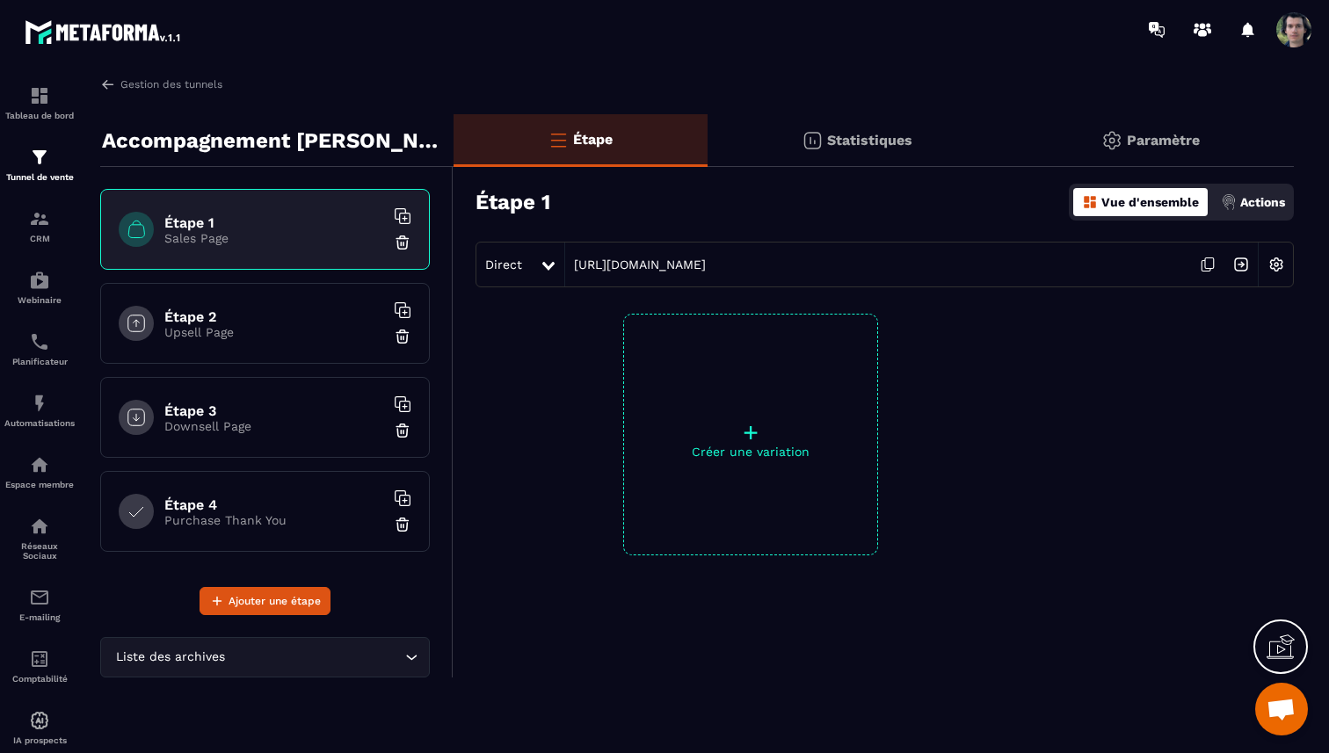
click at [624, 149] on div "Étape" at bounding box center [581, 140] width 254 height 53
click at [223, 309] on h6 "Étape 2" at bounding box center [274, 317] width 220 height 17
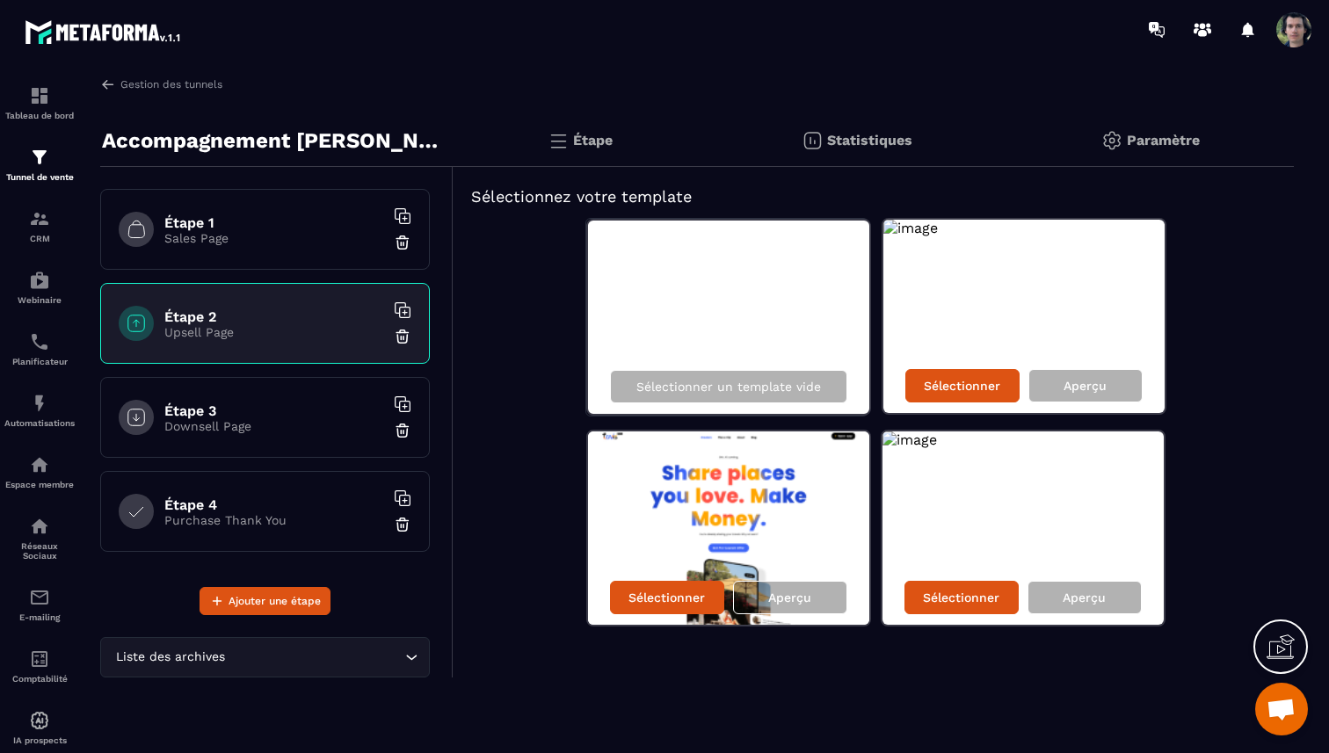
click at [266, 238] on p "Sales Page" at bounding box center [274, 238] width 220 height 14
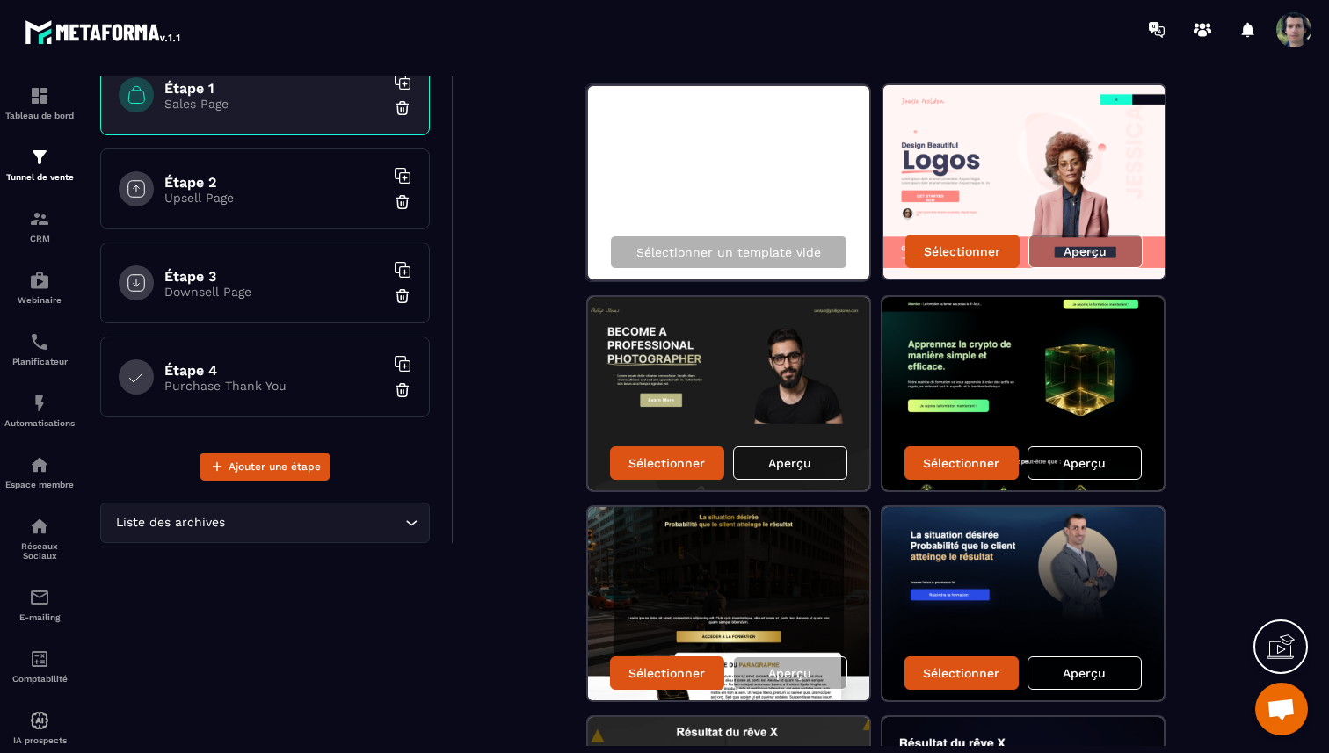
scroll to position [136, 0]
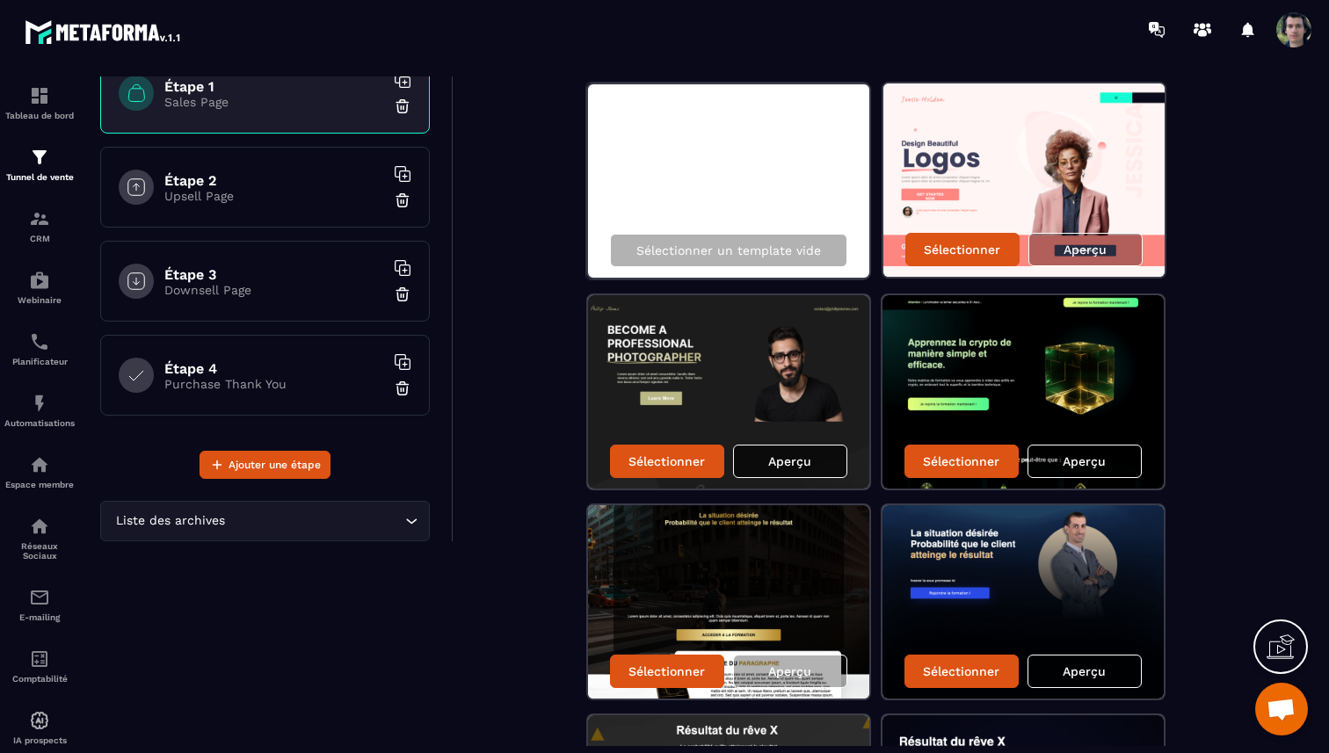
click at [809, 455] on p "Aperçu" at bounding box center [789, 461] width 43 height 14
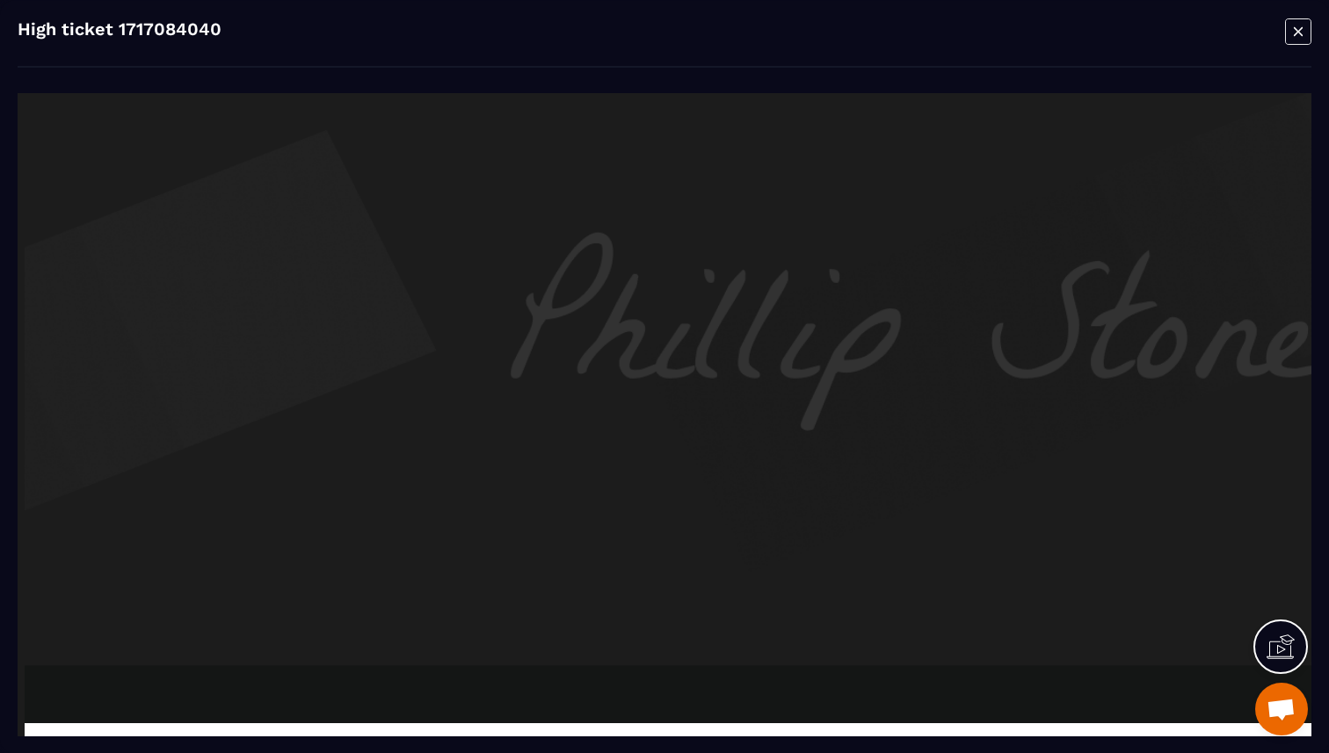
scroll to position [0, 0]
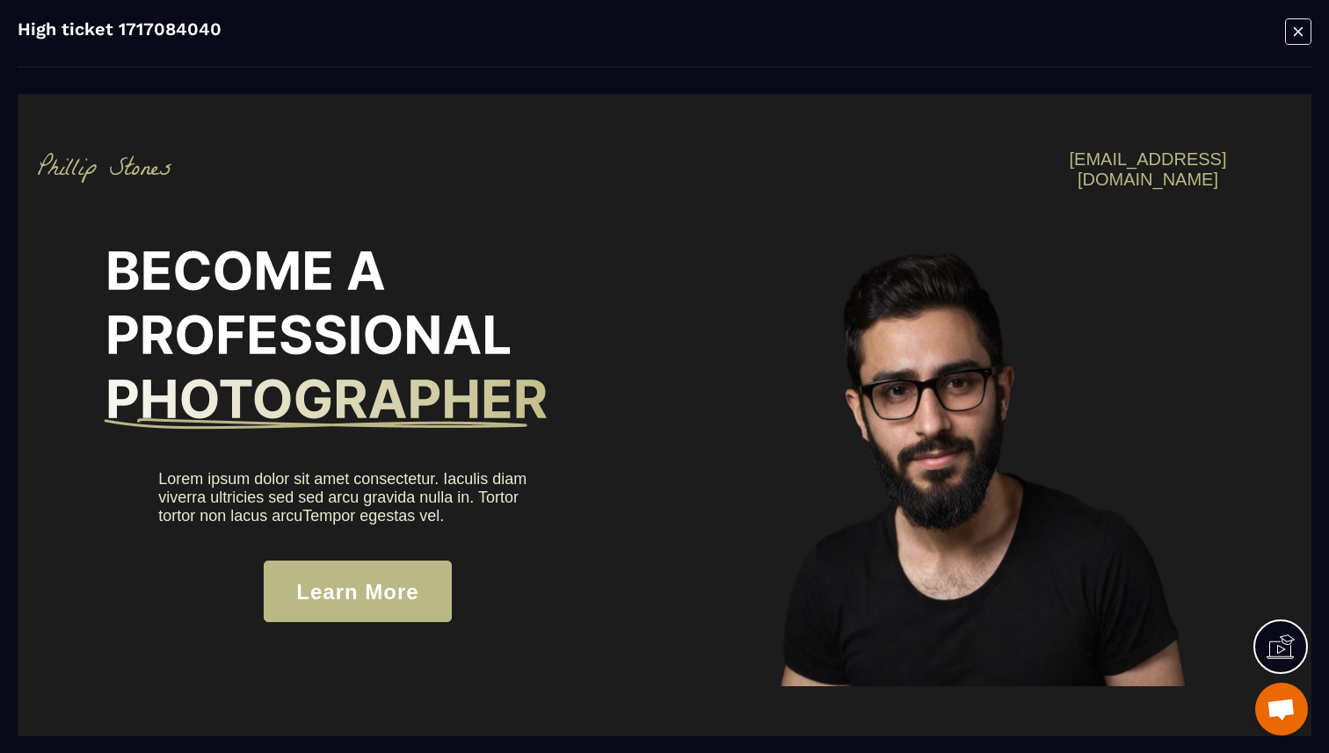
click at [1303, 25] on icon "Modal window" at bounding box center [1298, 31] width 26 height 27
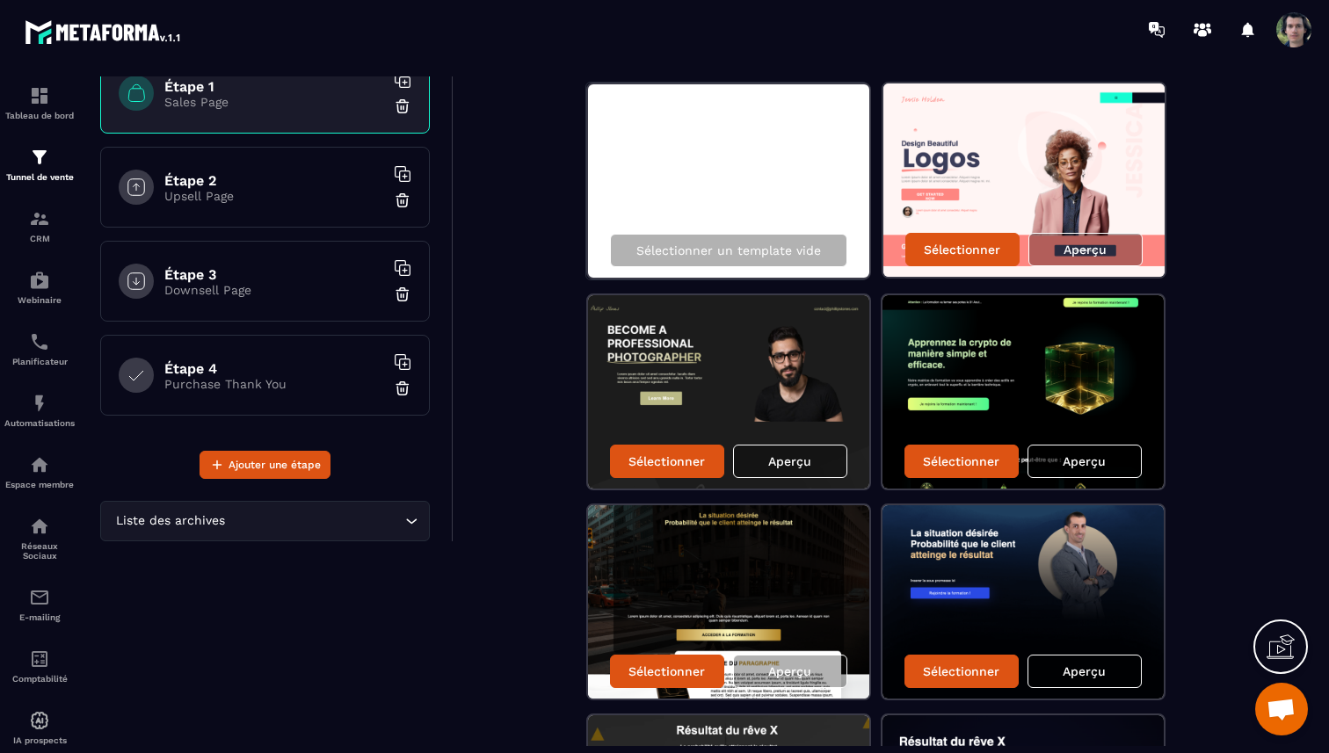
click at [1091, 461] on p "Aperçu" at bounding box center [1084, 461] width 43 height 14
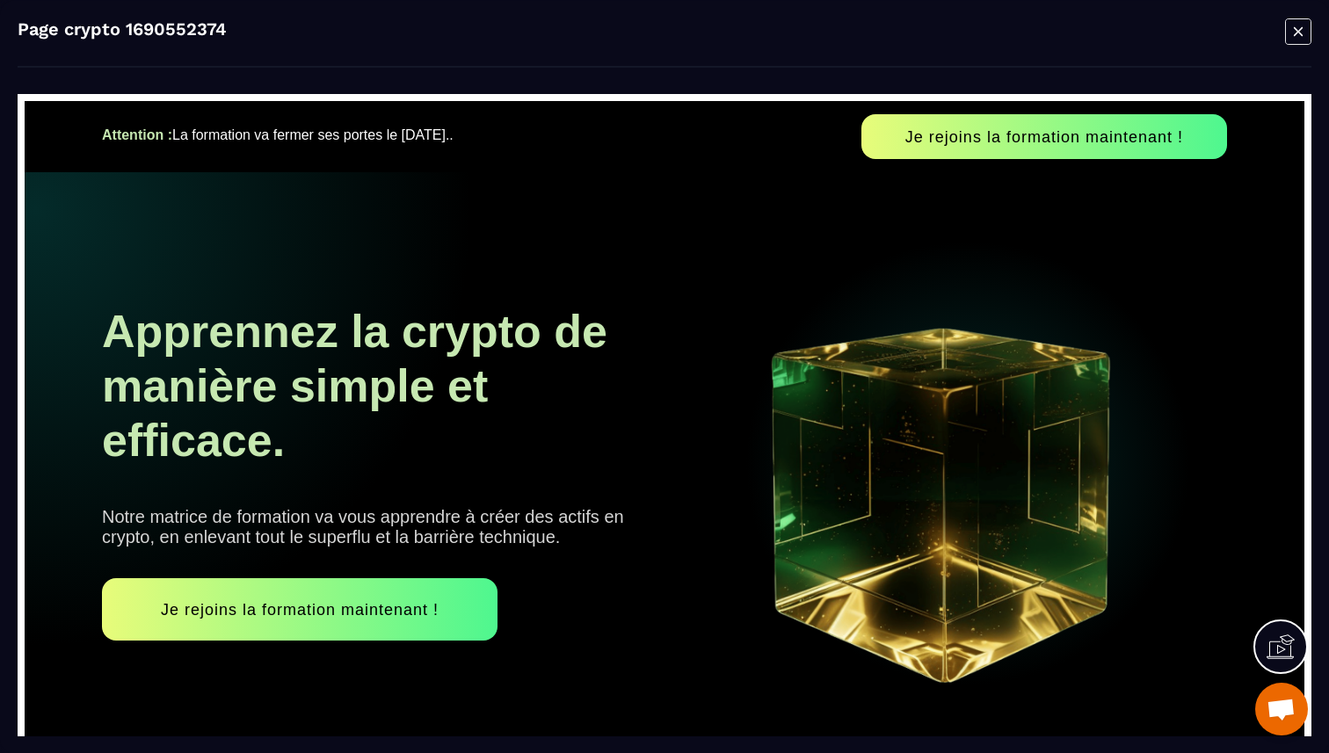
click at [1304, 33] on icon "Modal window" at bounding box center [1298, 31] width 26 height 27
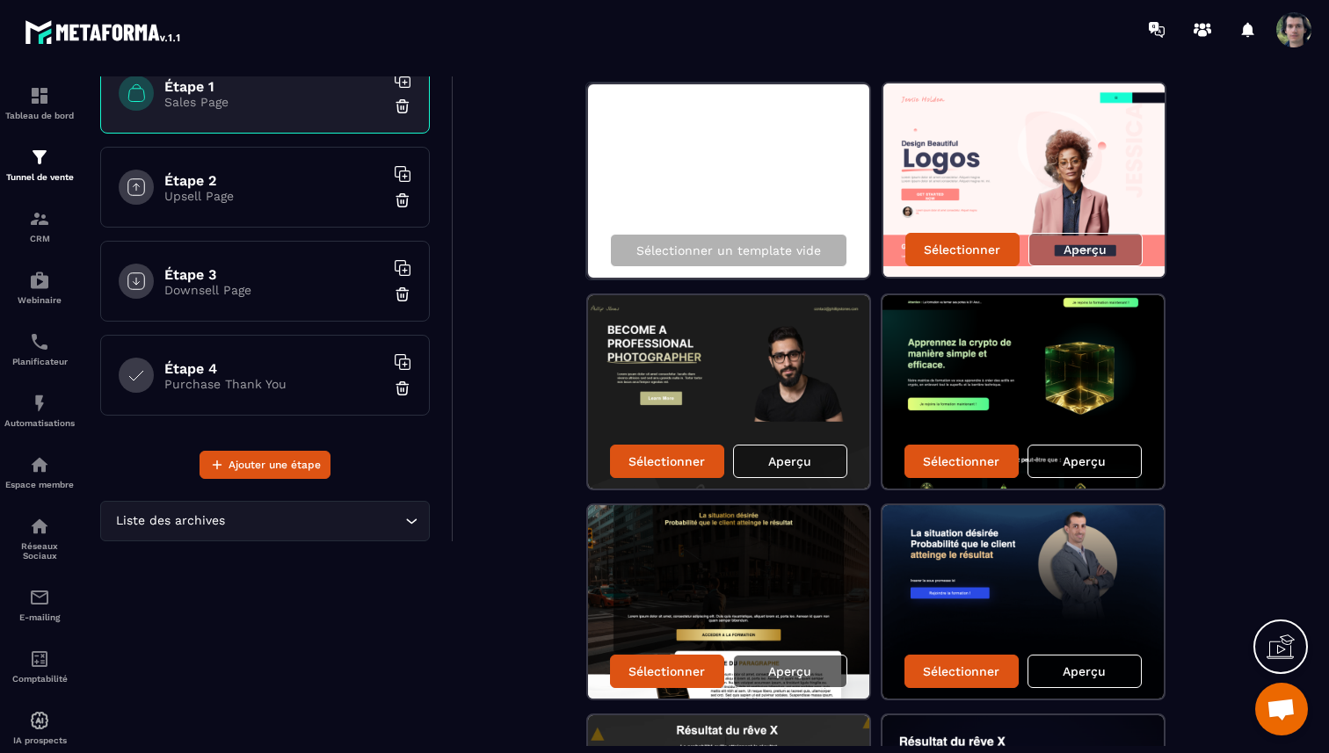
click at [798, 671] on p "Aperçu" at bounding box center [789, 672] width 43 height 14
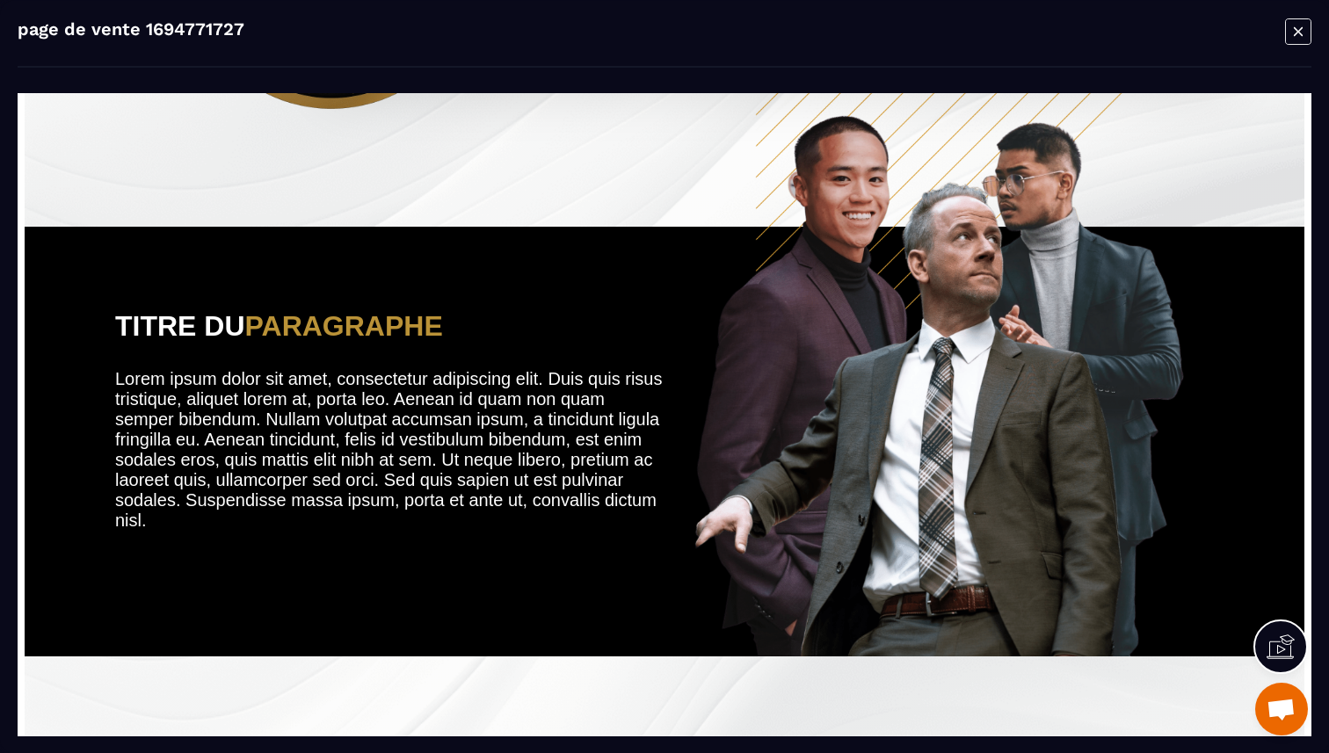
scroll to position [1315, 0]
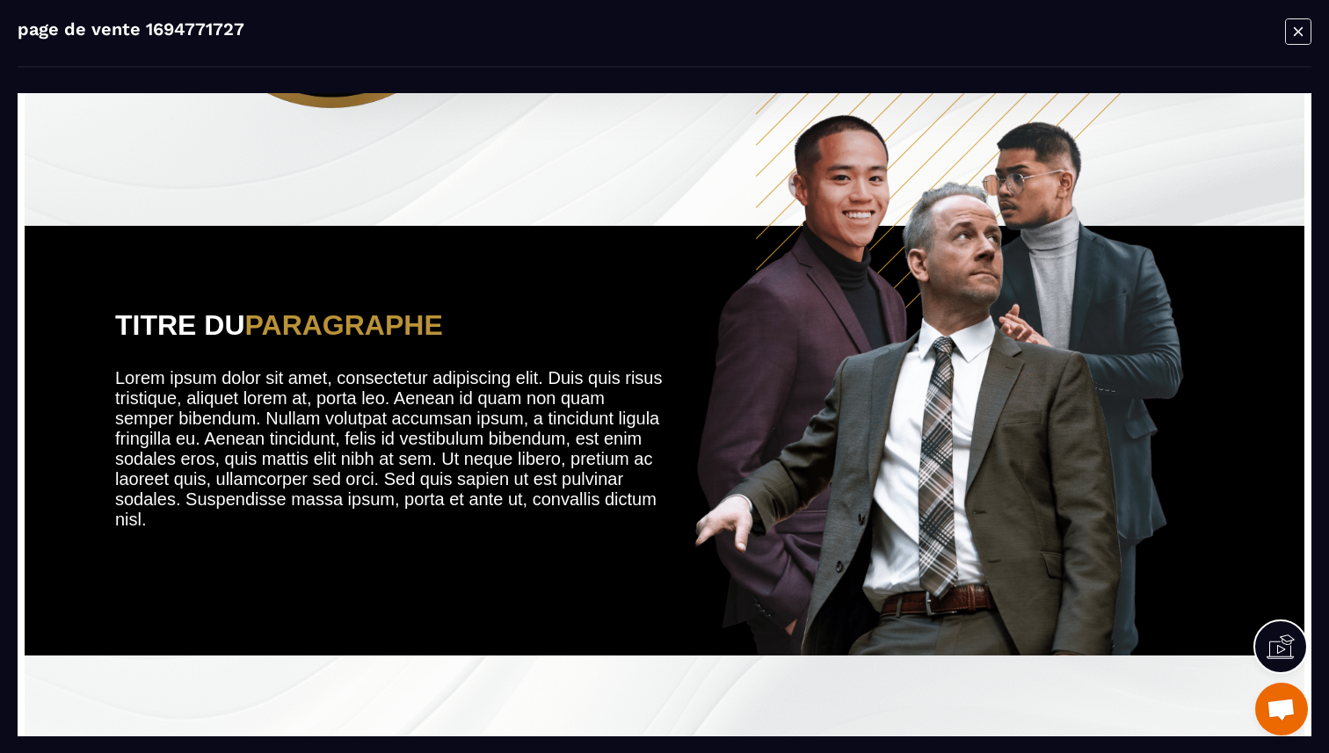
drag, startPoint x: 914, startPoint y: 507, endPoint x: 811, endPoint y: 507, distance: 102.8
click at [810, 507] on img at bounding box center [939, 354] width 495 height 601
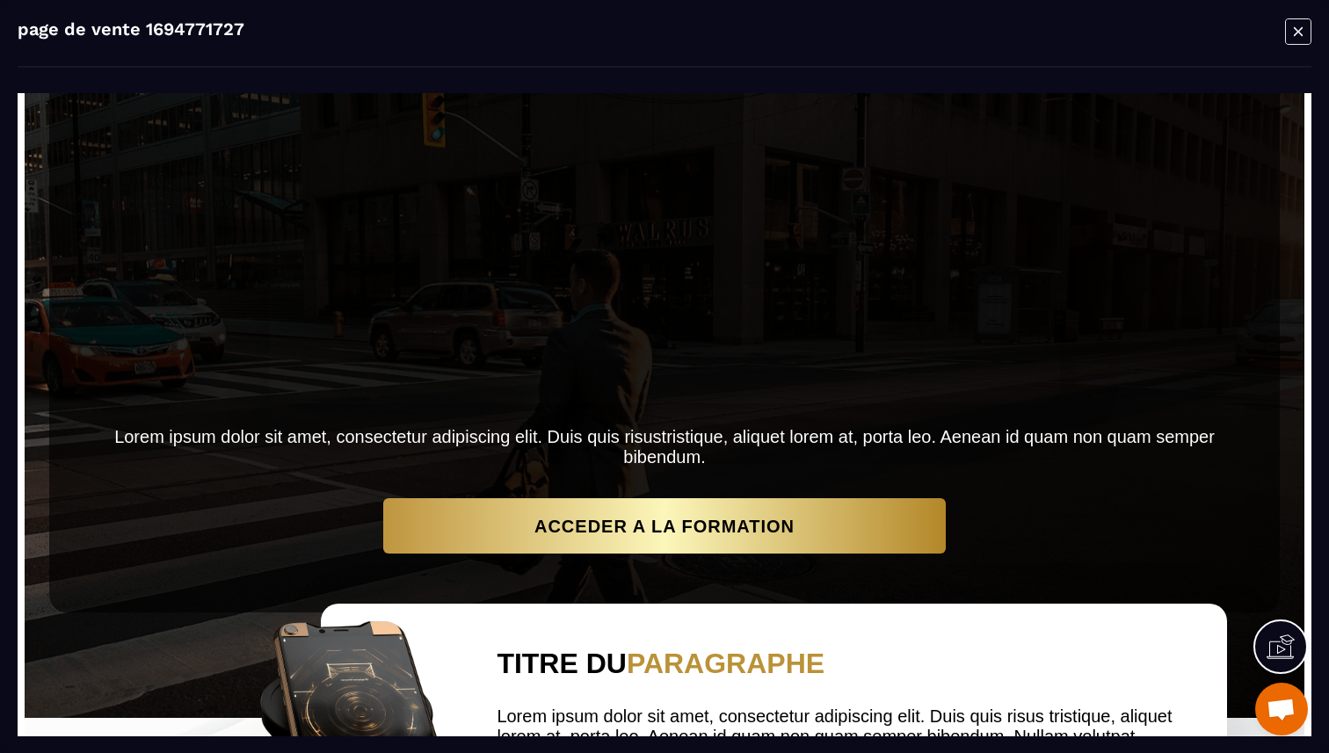
scroll to position [0, 0]
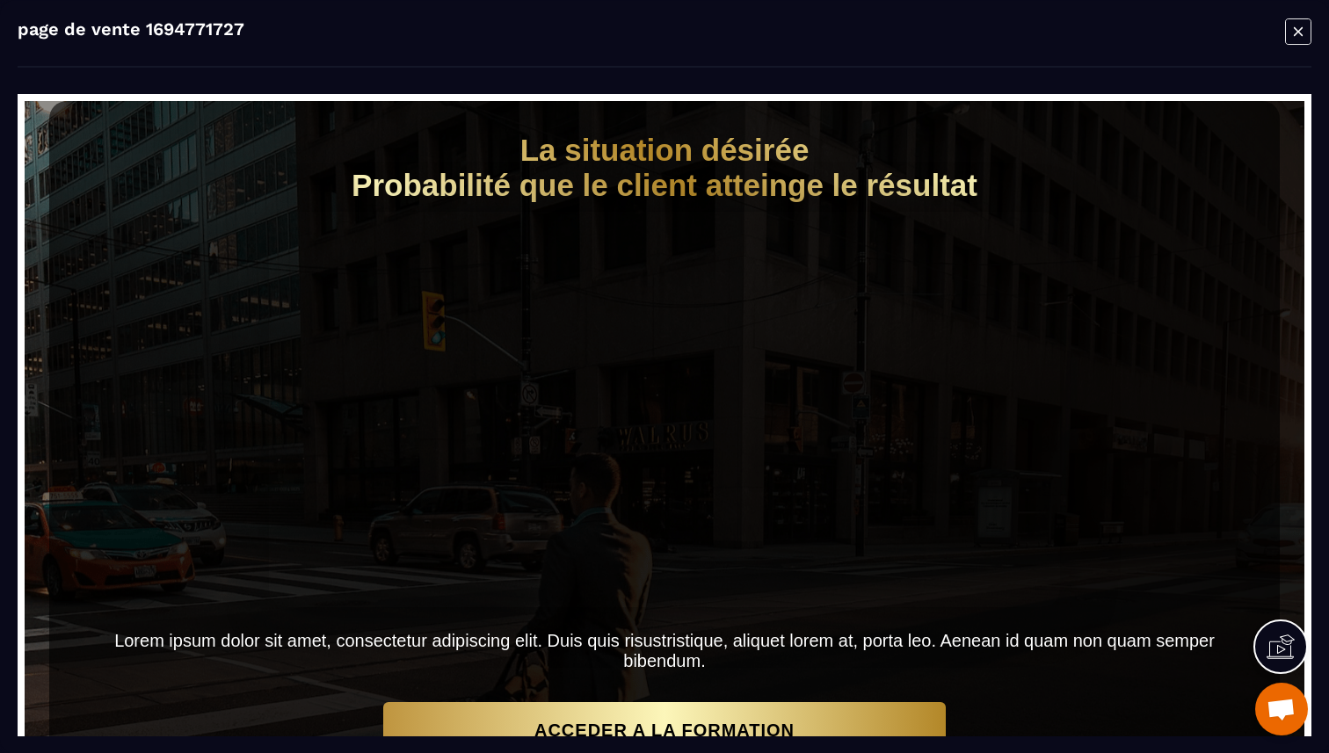
click at [1293, 27] on icon "Modal window" at bounding box center [1298, 31] width 26 height 27
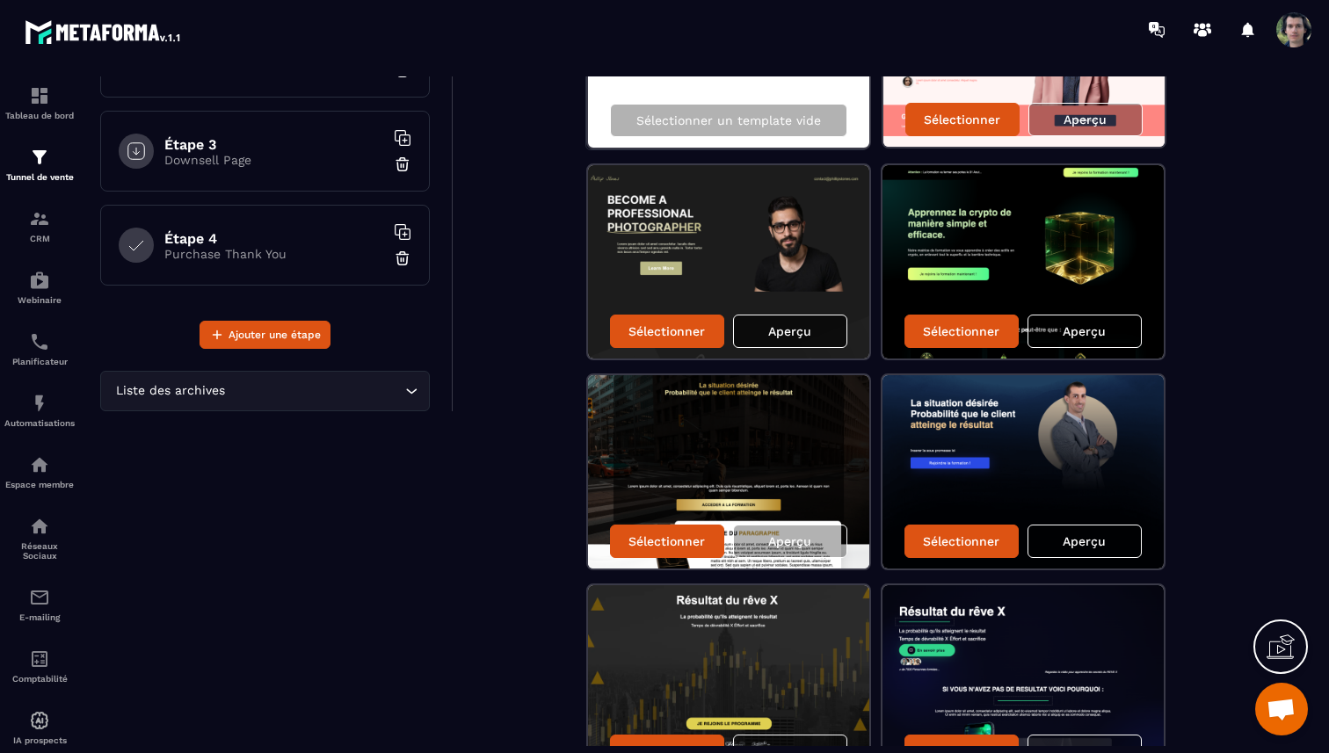
scroll to position [374, 0]
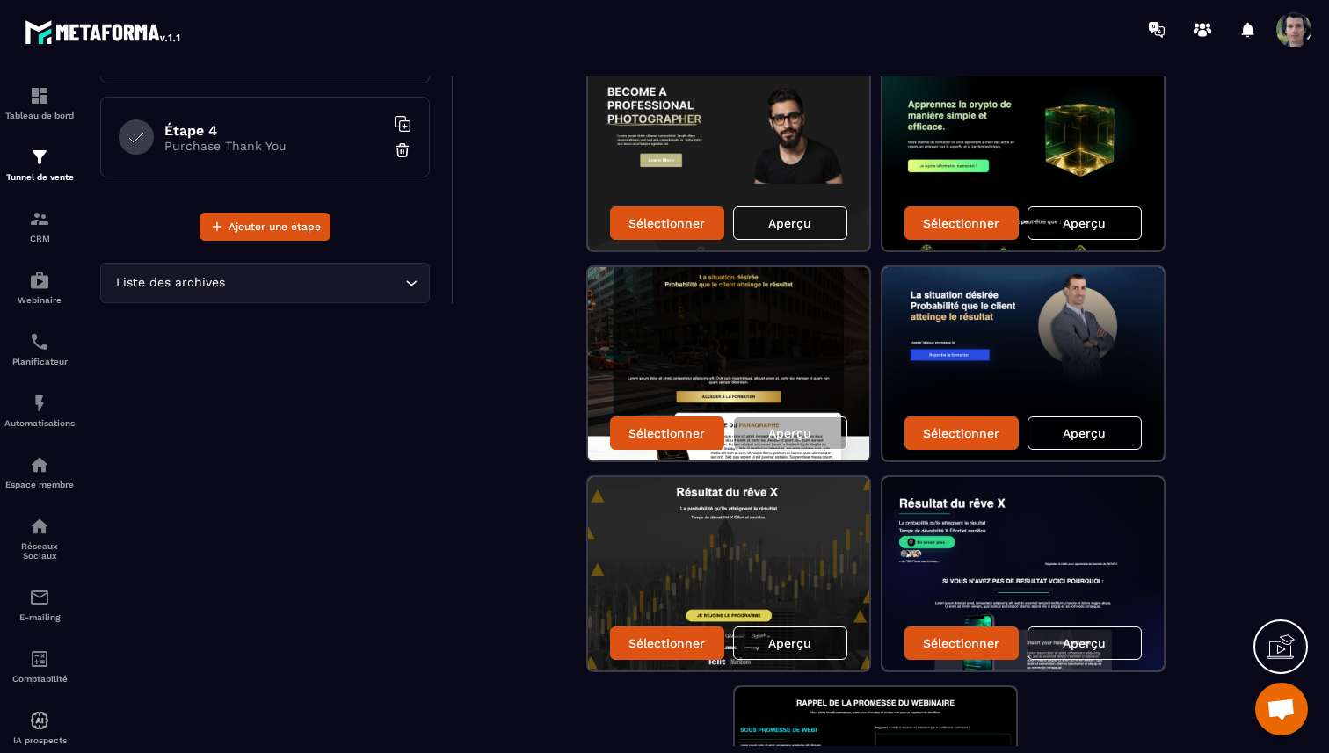
click at [1086, 426] on p "Aperçu" at bounding box center [1084, 433] width 43 height 14
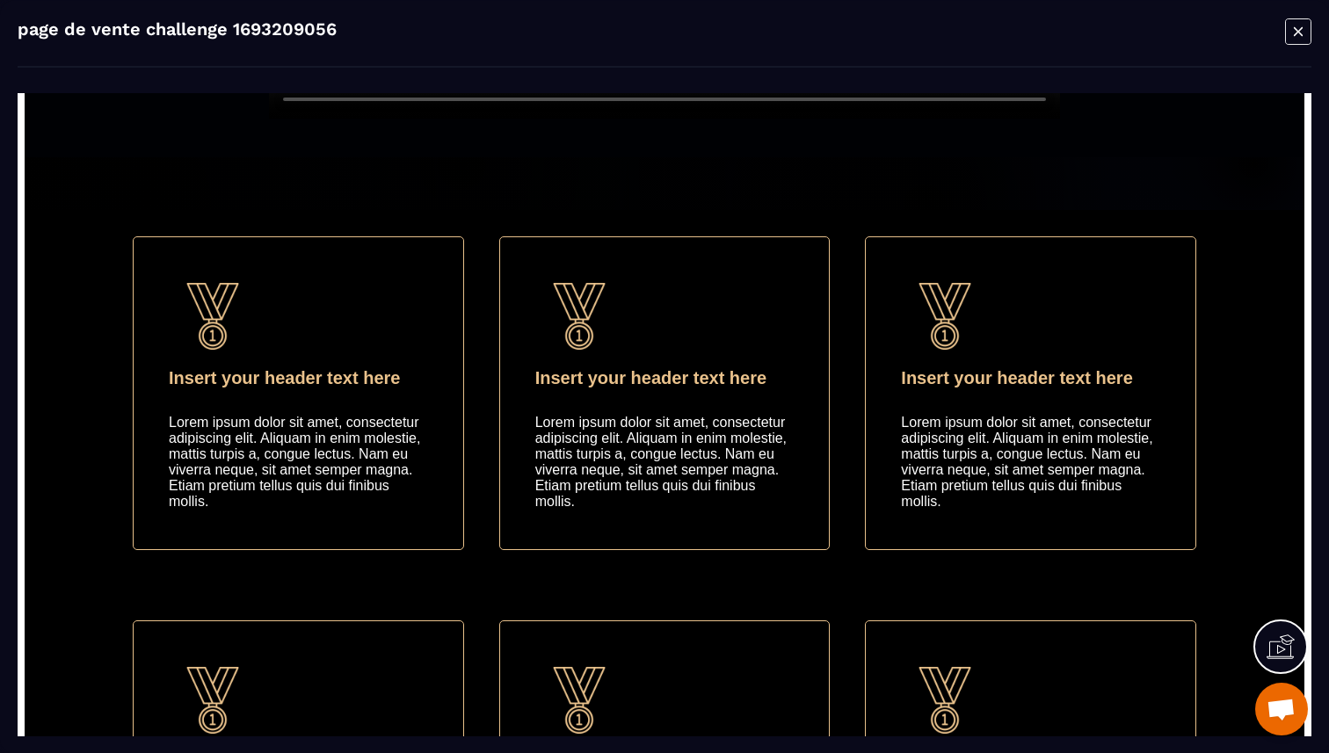
scroll to position [0, 0]
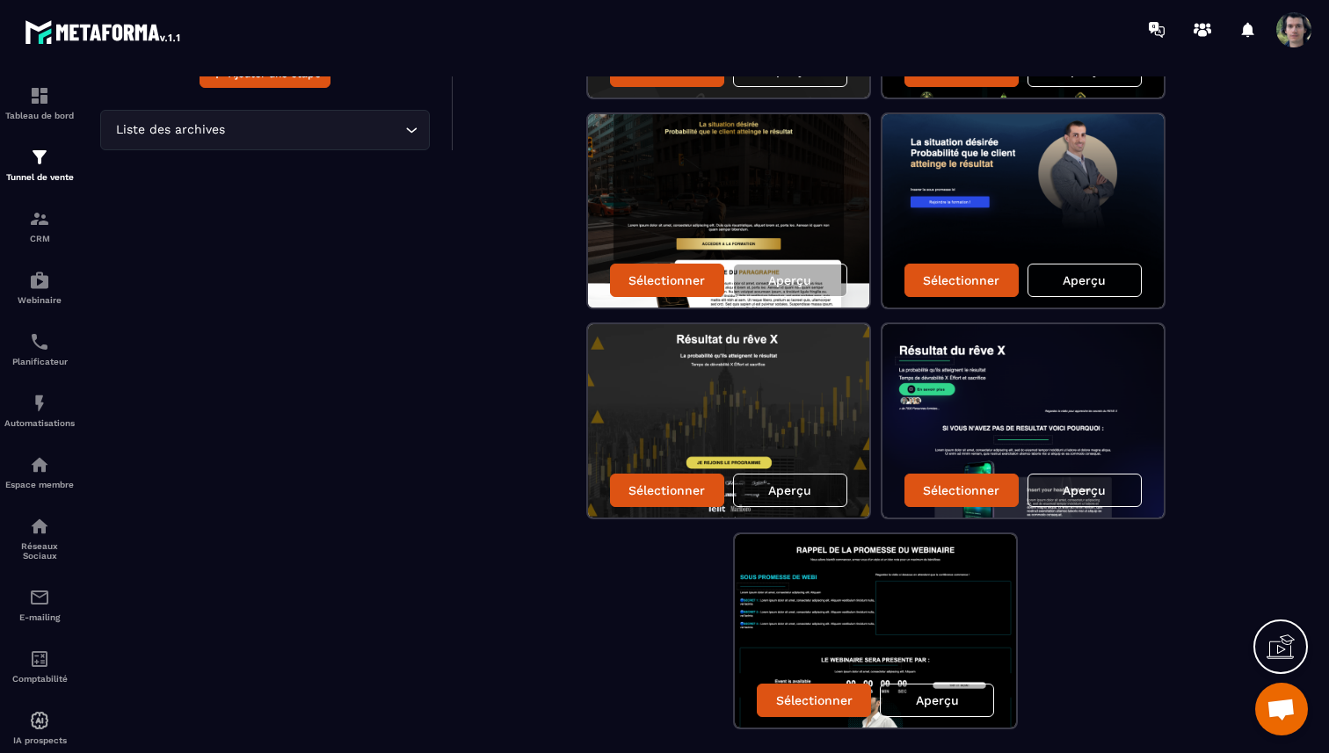
scroll to position [525, 0]
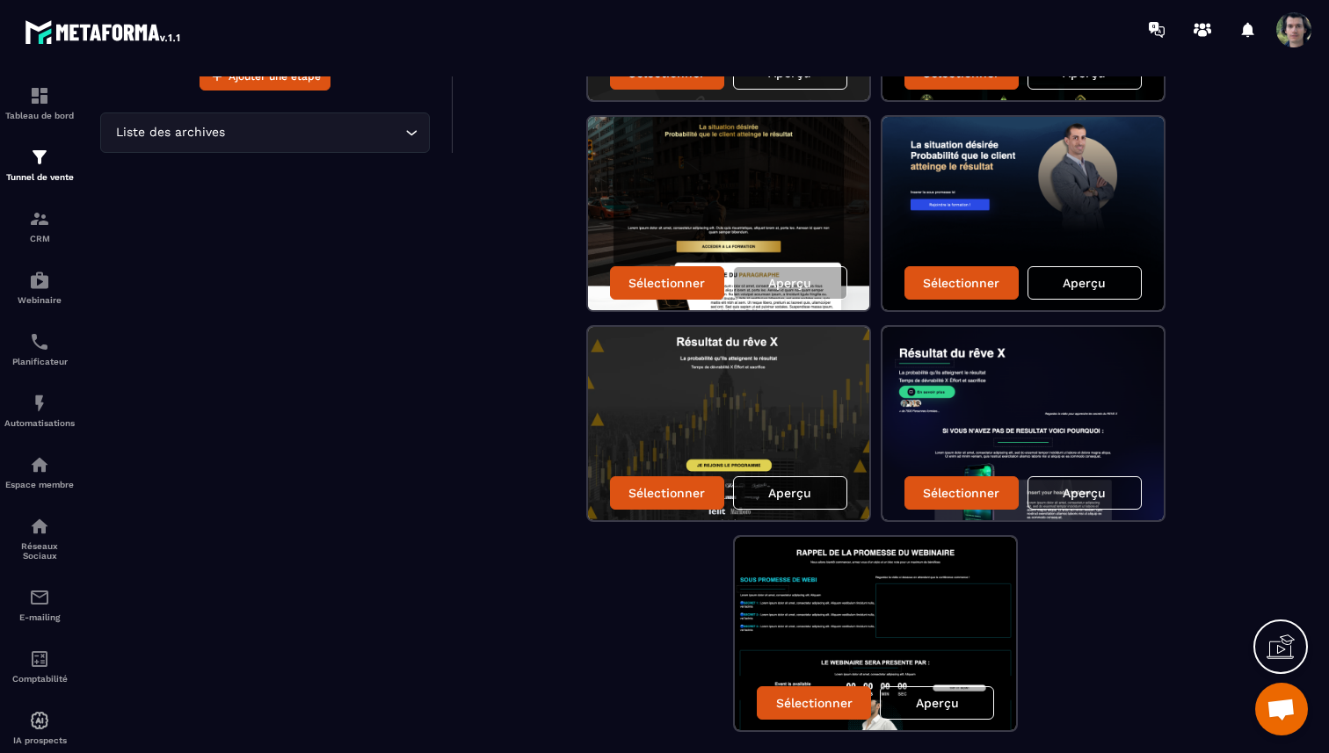
click at [811, 492] on div "Aperçu" at bounding box center [790, 492] width 114 height 33
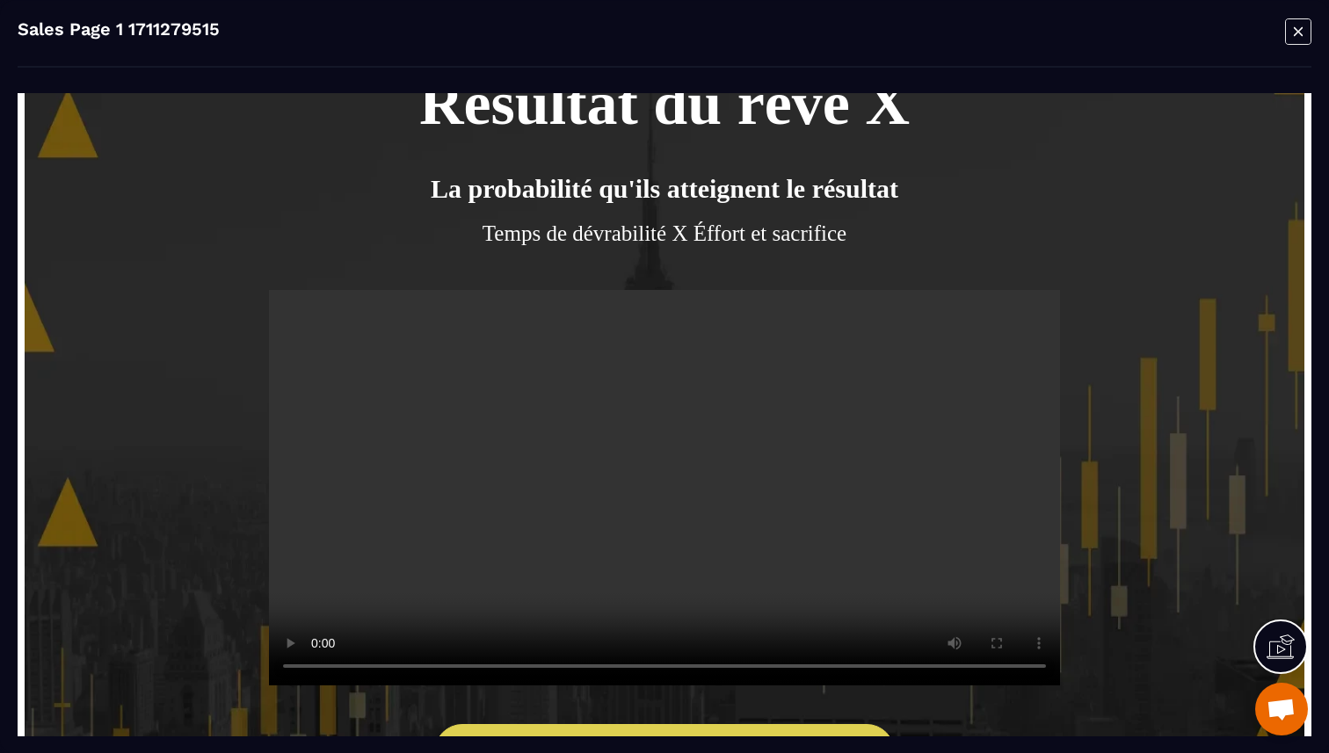
scroll to position [84, 0]
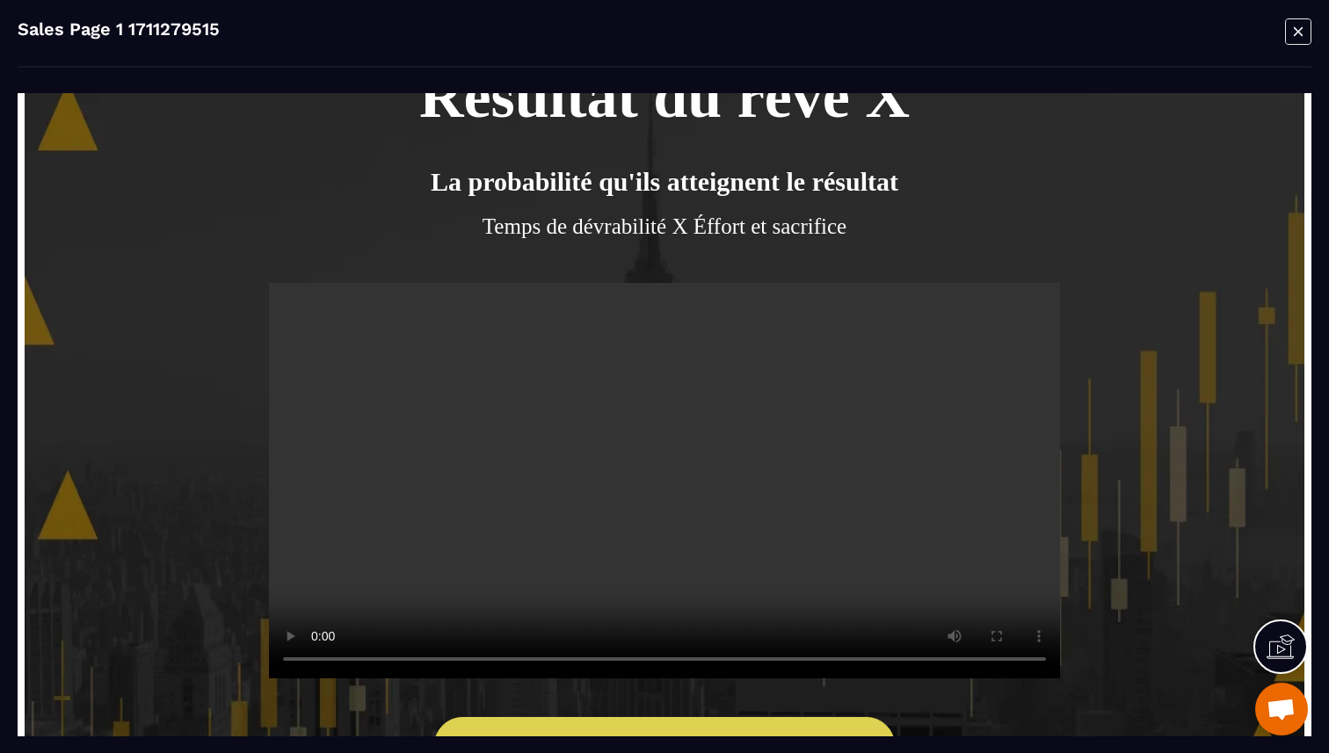
click at [655, 490] on video at bounding box center [664, 480] width 791 height 396
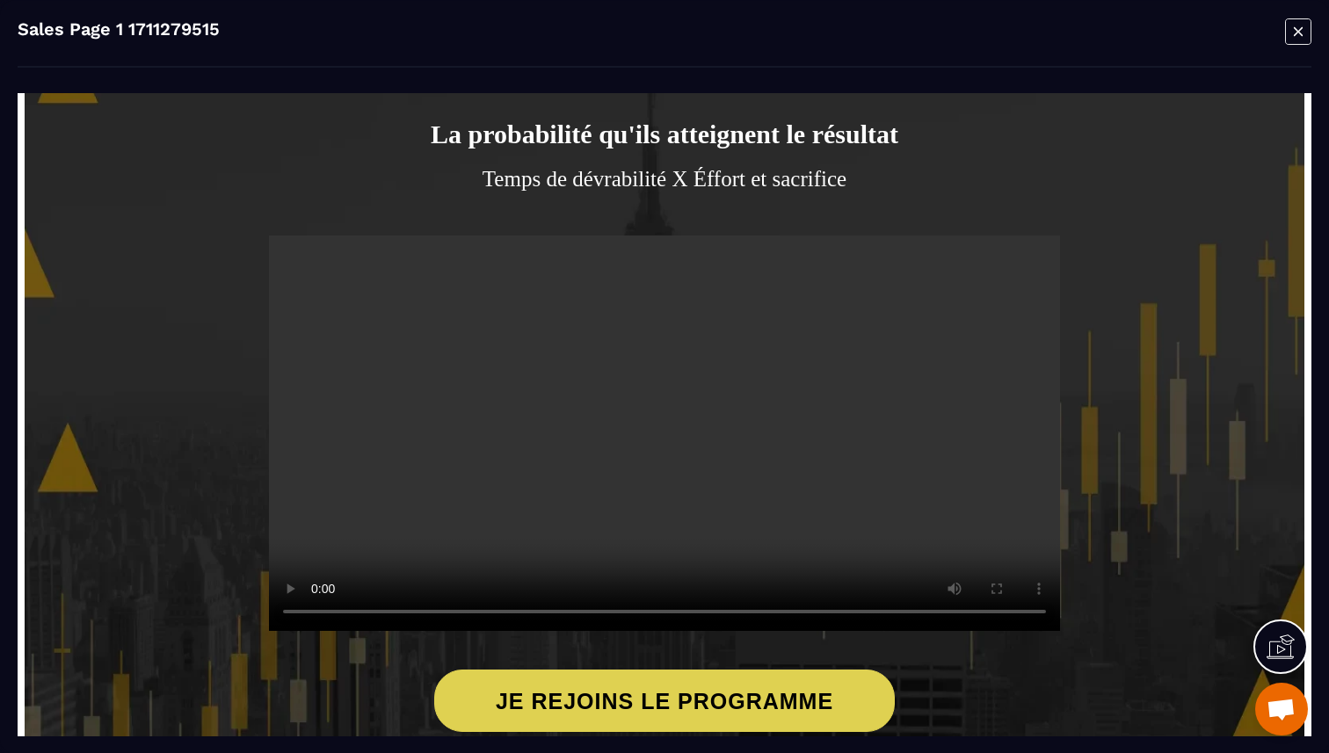
scroll to position [0, 0]
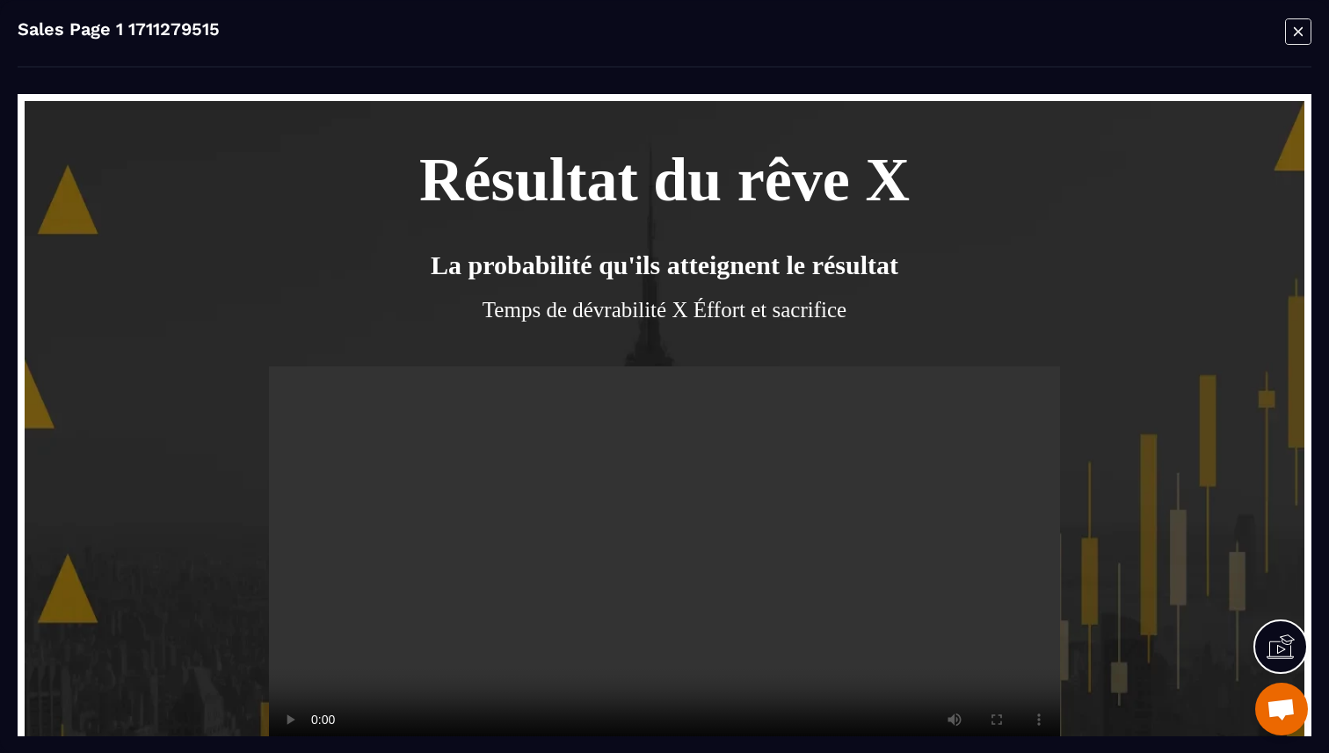
click at [1302, 37] on icon "Modal window" at bounding box center [1298, 31] width 26 height 27
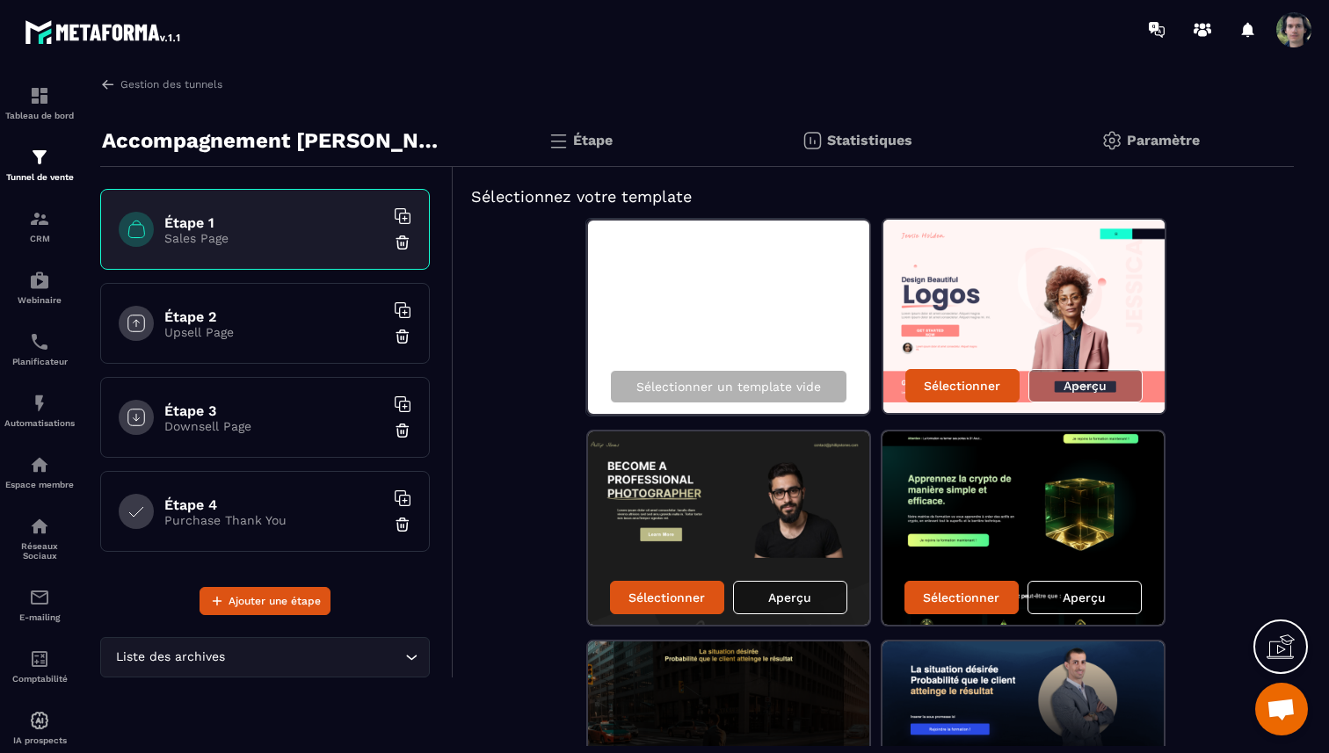
click at [736, 323] on div "Sélectionner un template vide" at bounding box center [728, 317] width 285 height 197
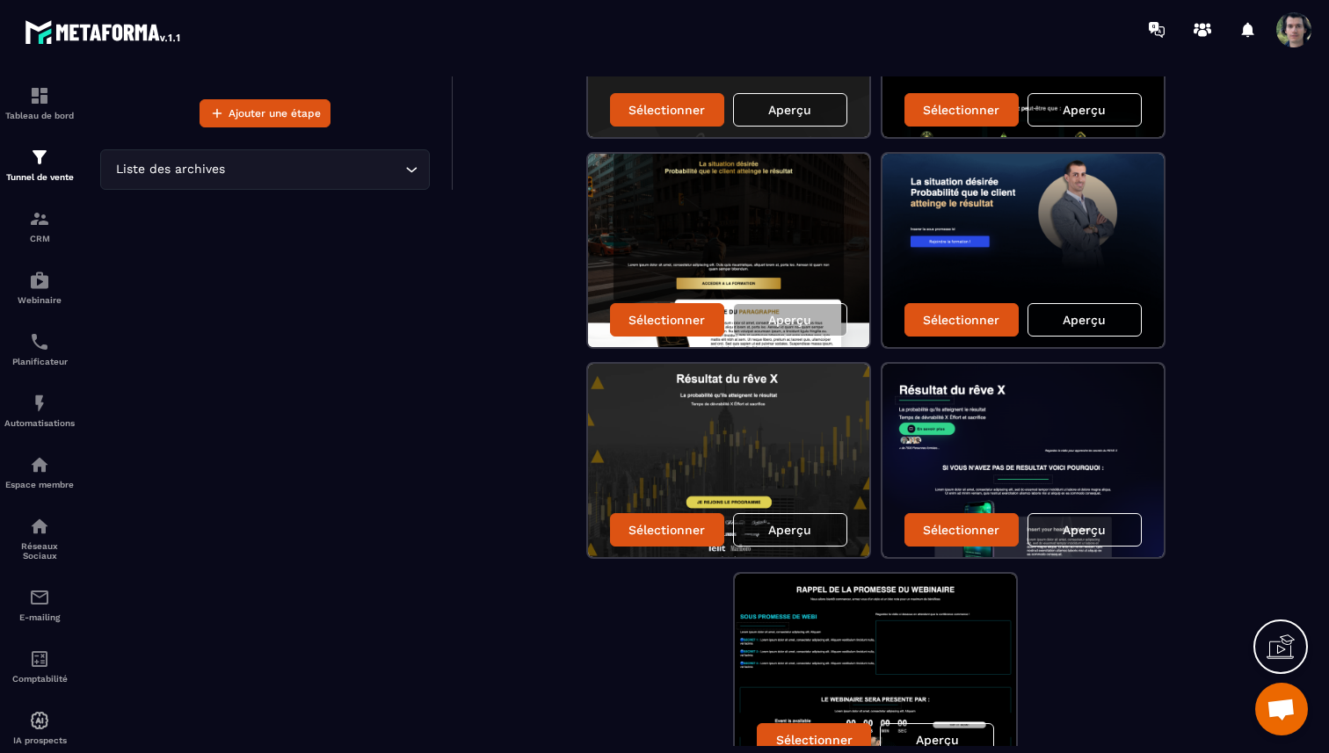
scroll to position [581, 0]
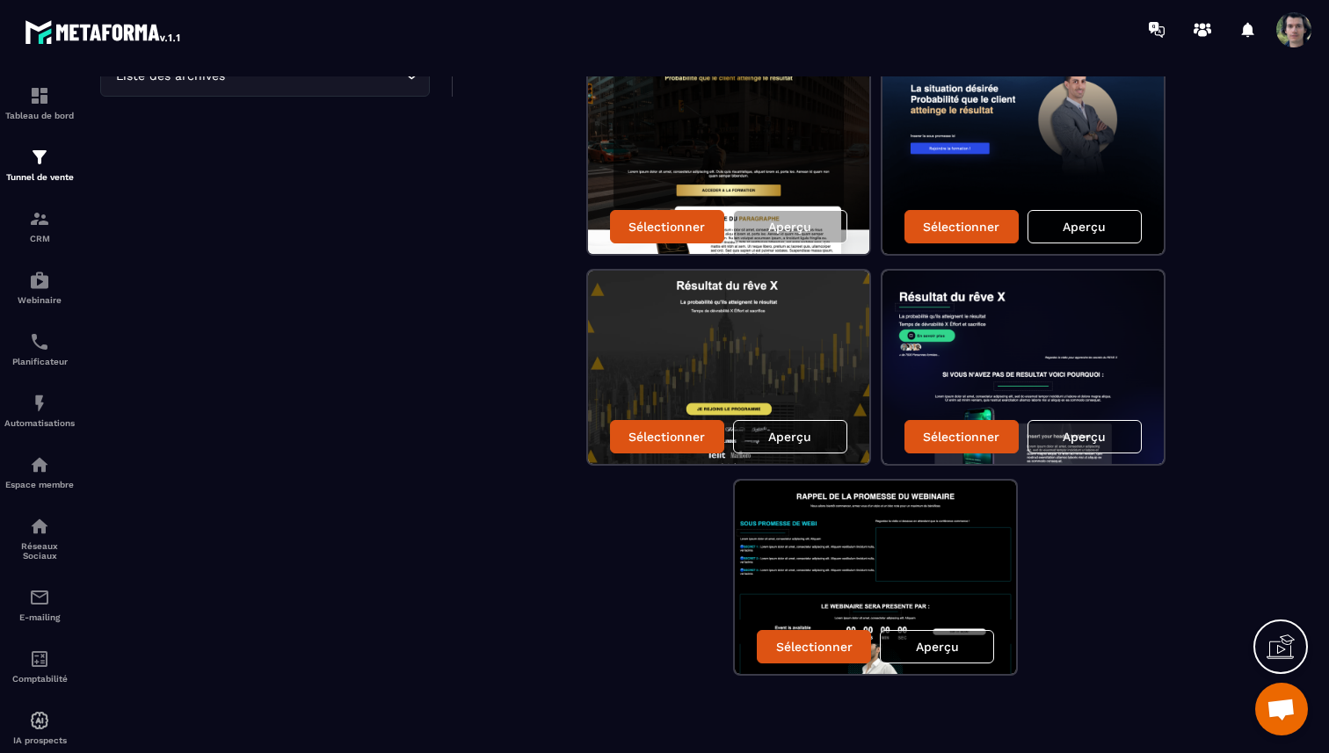
click at [934, 650] on p "Aperçu" at bounding box center [937, 647] width 43 height 14
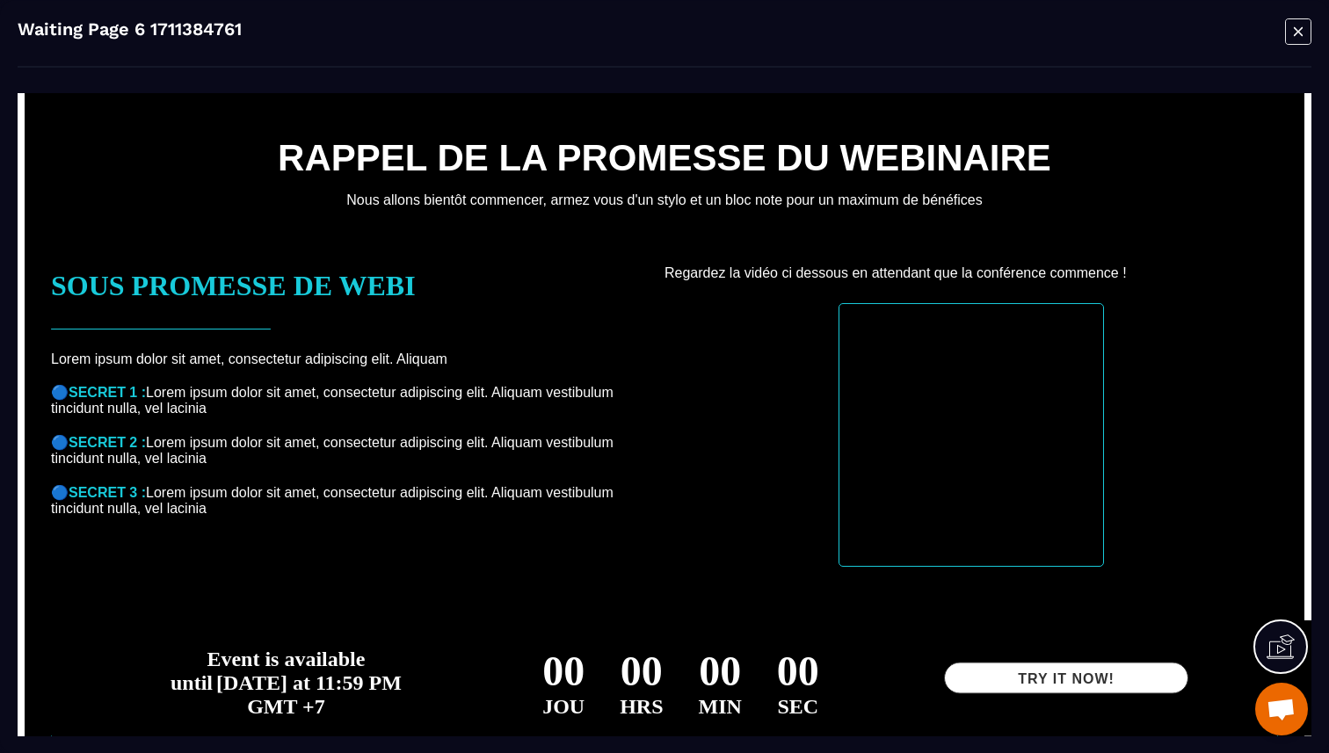
scroll to position [0, 0]
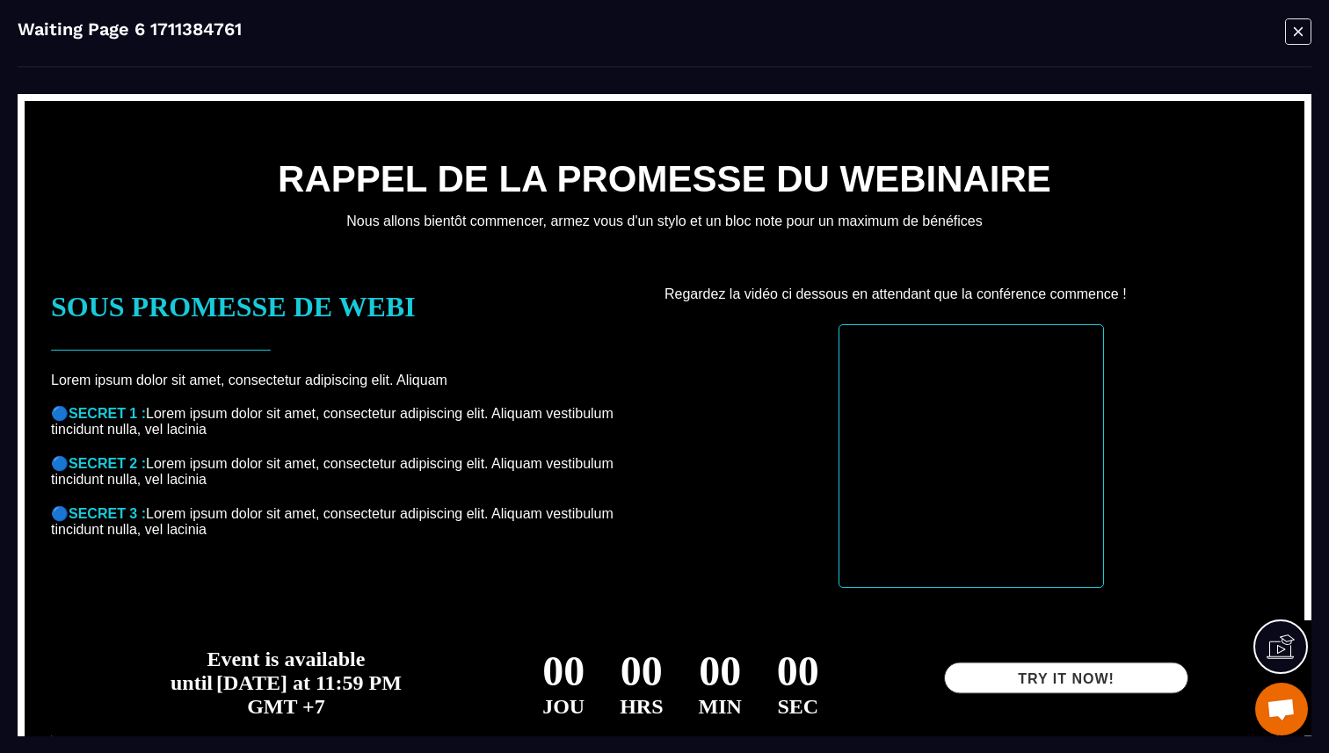
click at [1290, 38] on icon "Modal window" at bounding box center [1298, 31] width 26 height 27
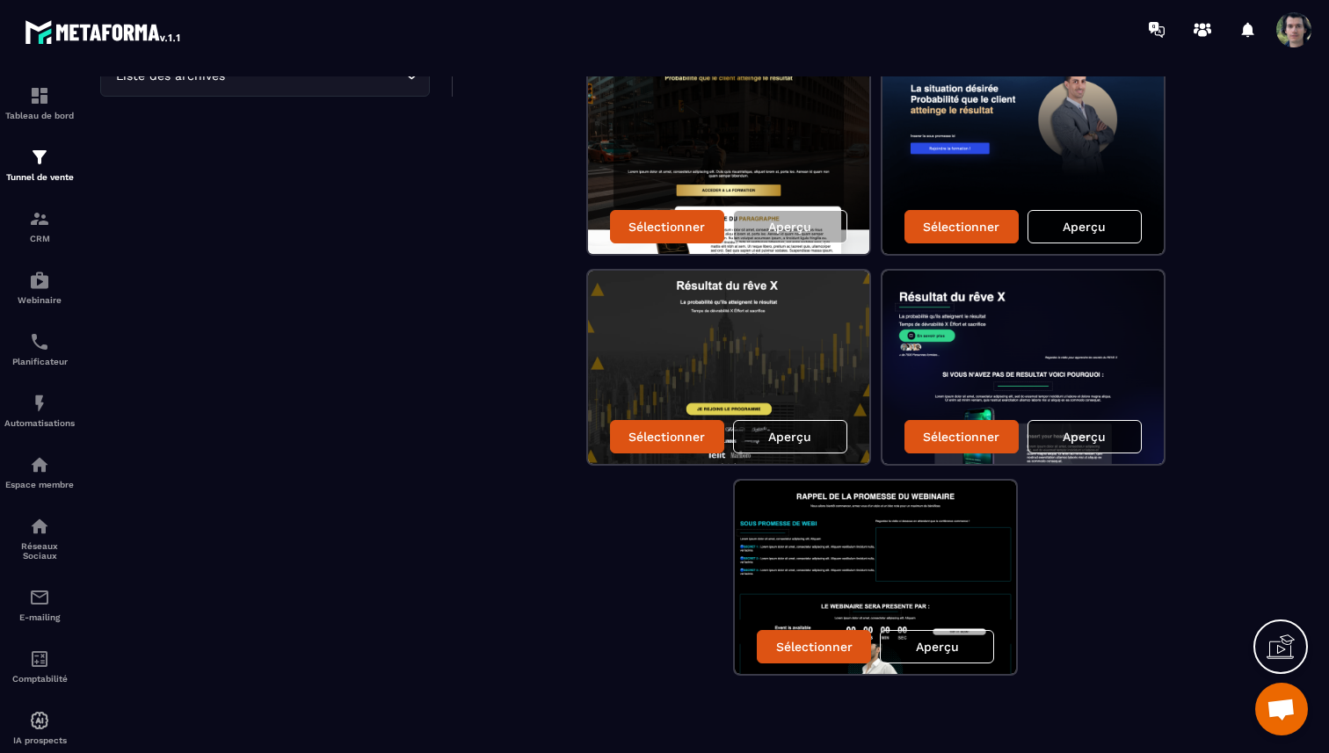
click at [1089, 438] on p "Aperçu" at bounding box center [1084, 437] width 43 height 14
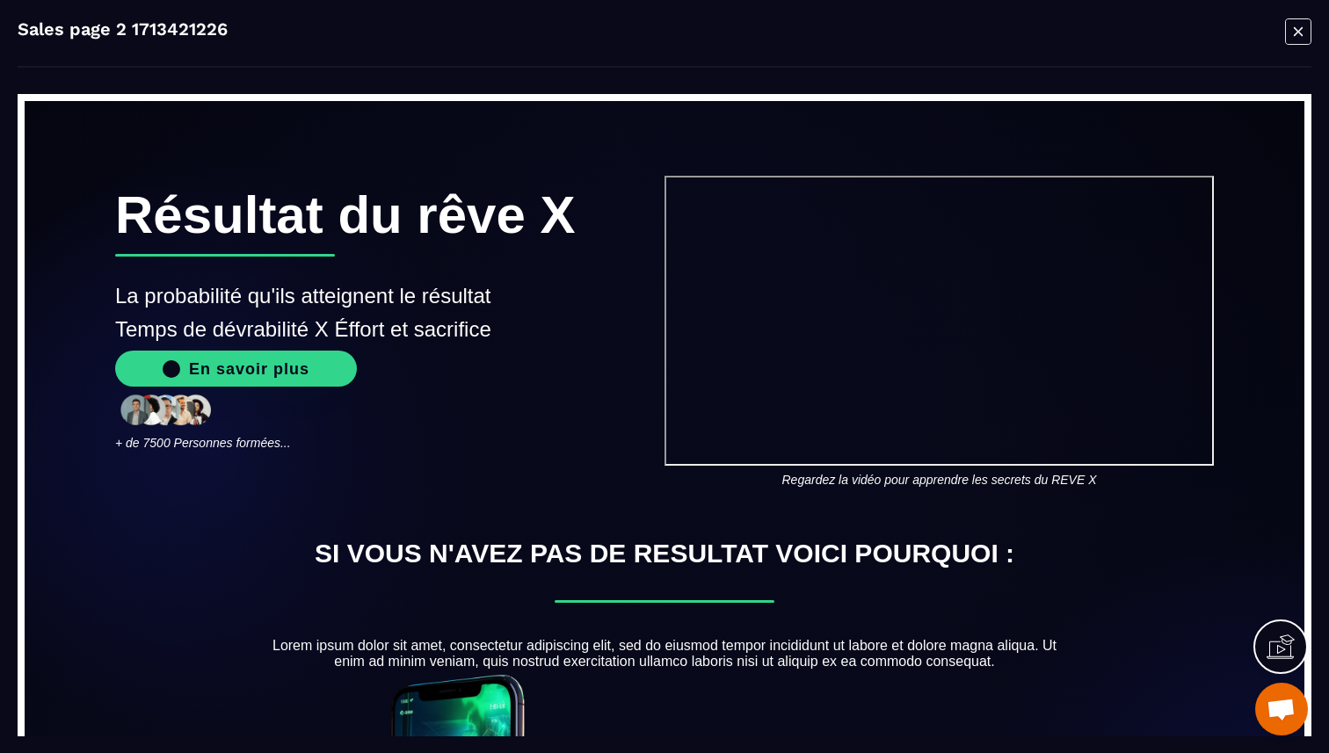
click at [1304, 34] on icon "Modal window" at bounding box center [1298, 31] width 26 height 27
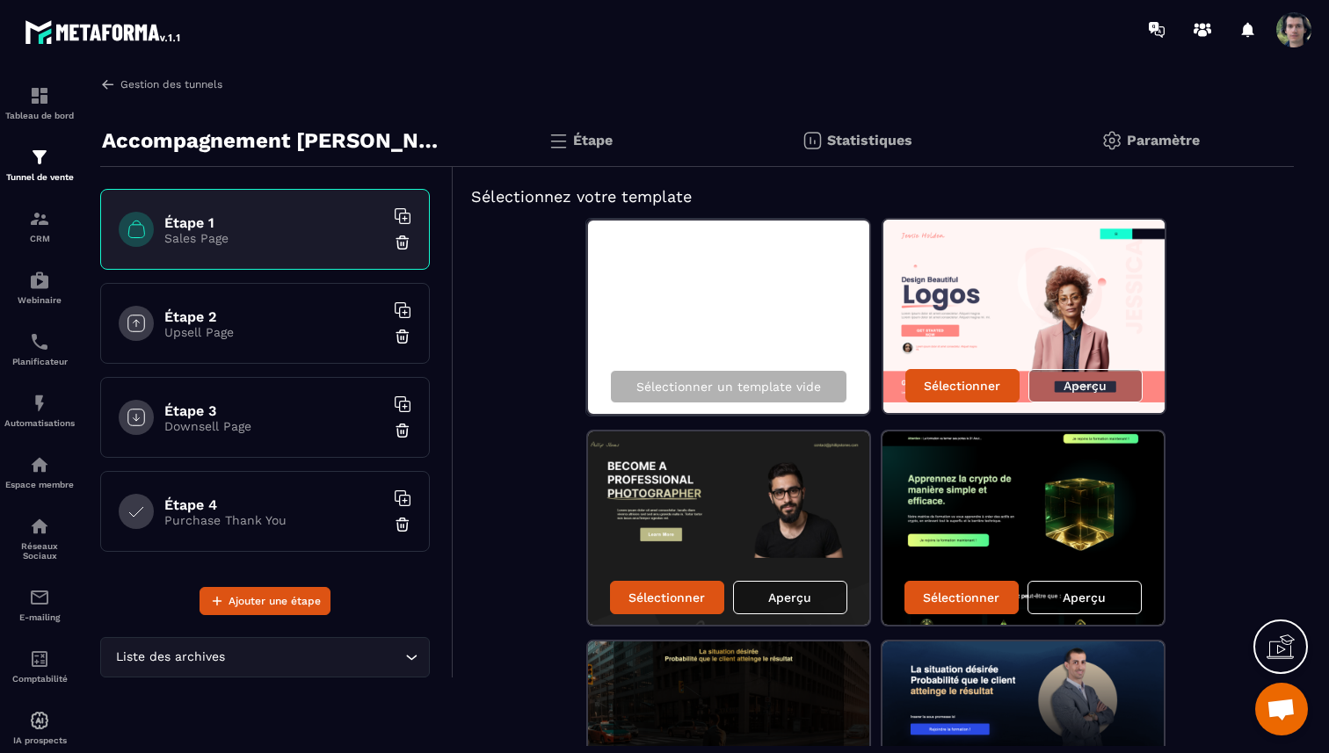
click at [154, 80] on link "Gestion des tunnels" at bounding box center [161, 84] width 122 height 16
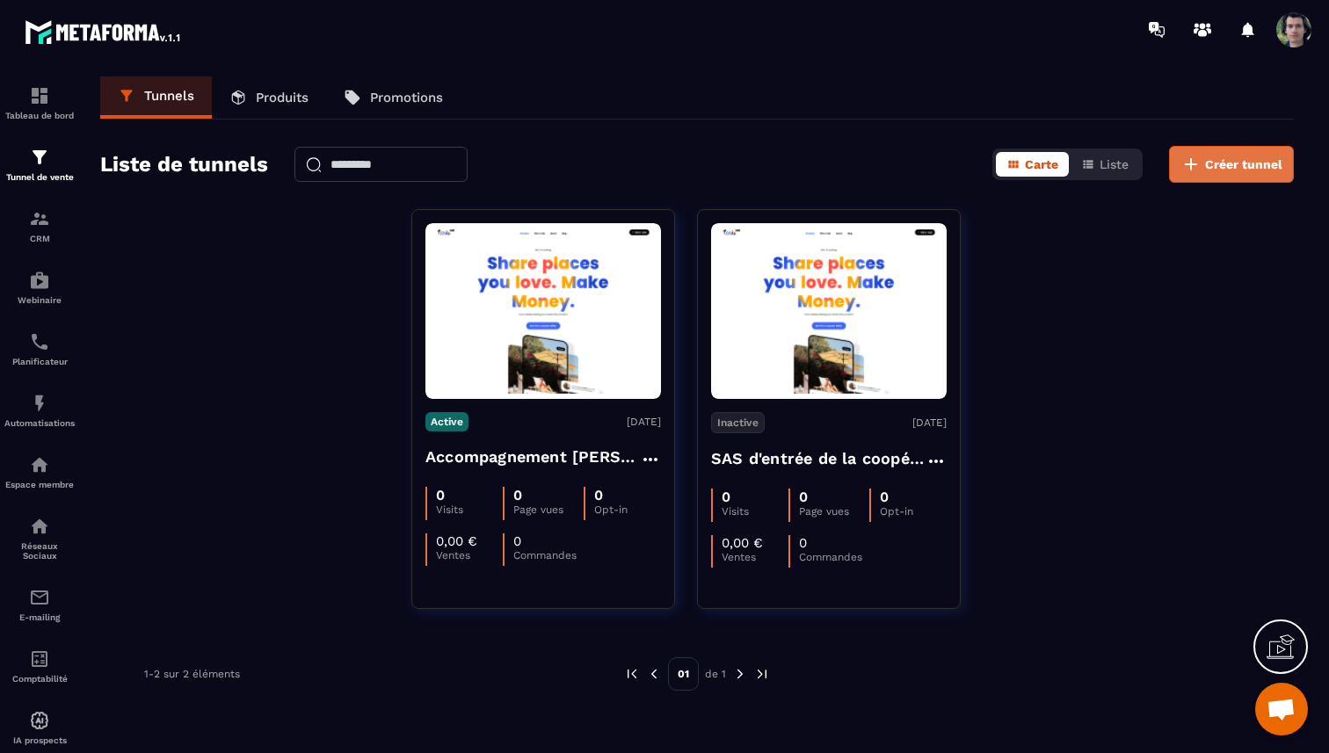
click at [1242, 171] on span "Créer tunnel" at bounding box center [1243, 165] width 77 height 18
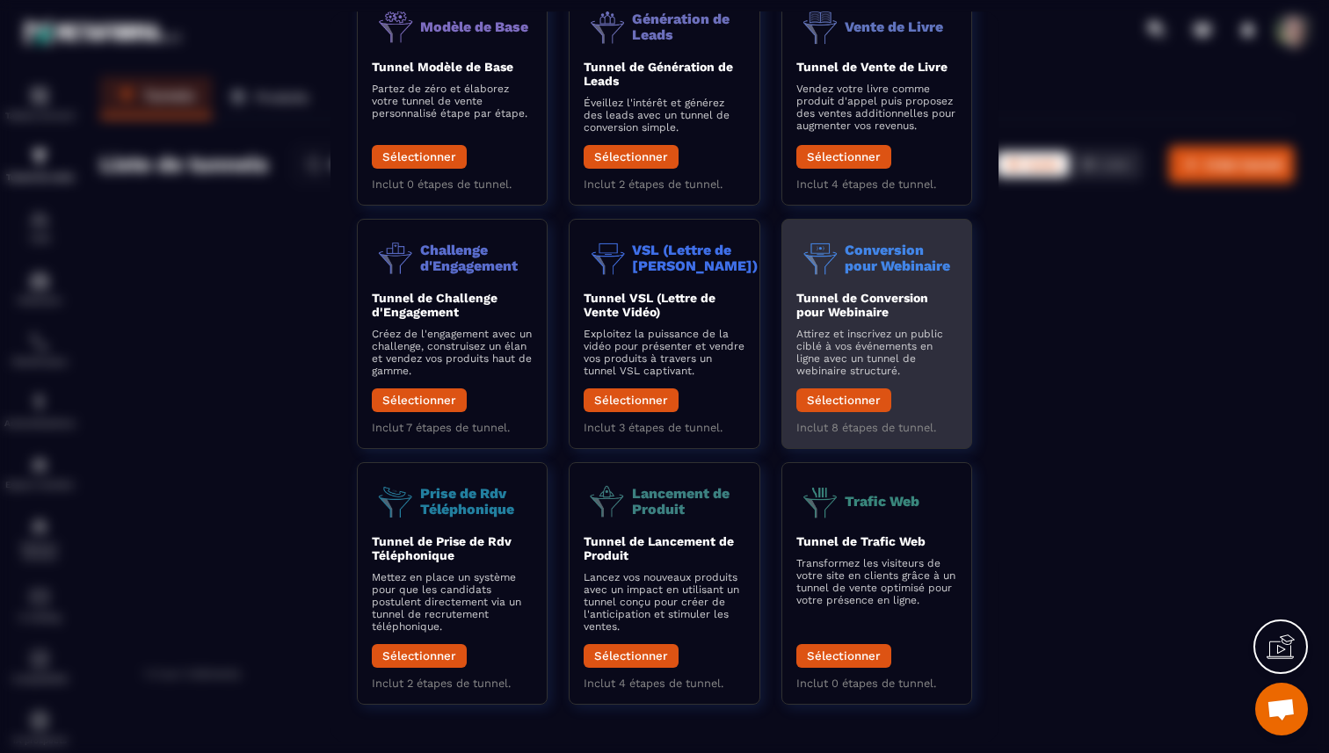
scroll to position [123, 0]
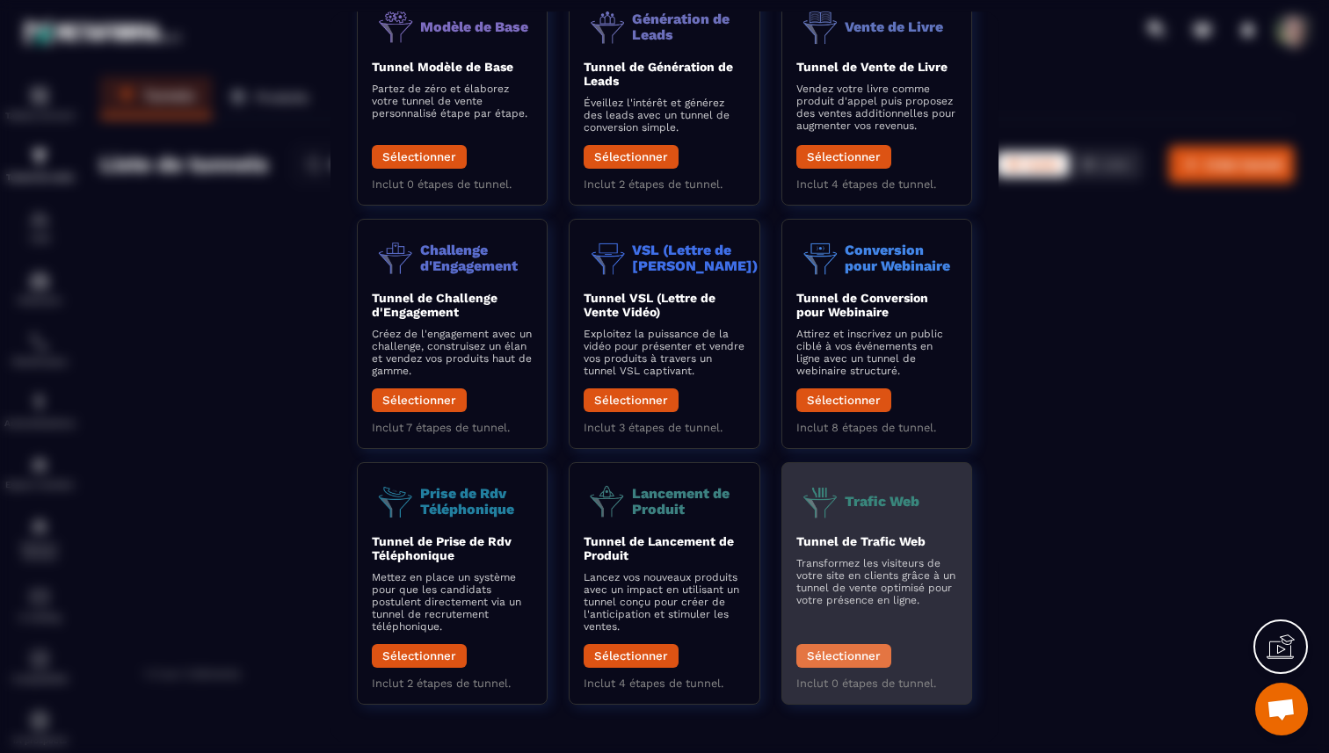
click at [850, 656] on button "Sélectionner" at bounding box center [843, 656] width 95 height 24
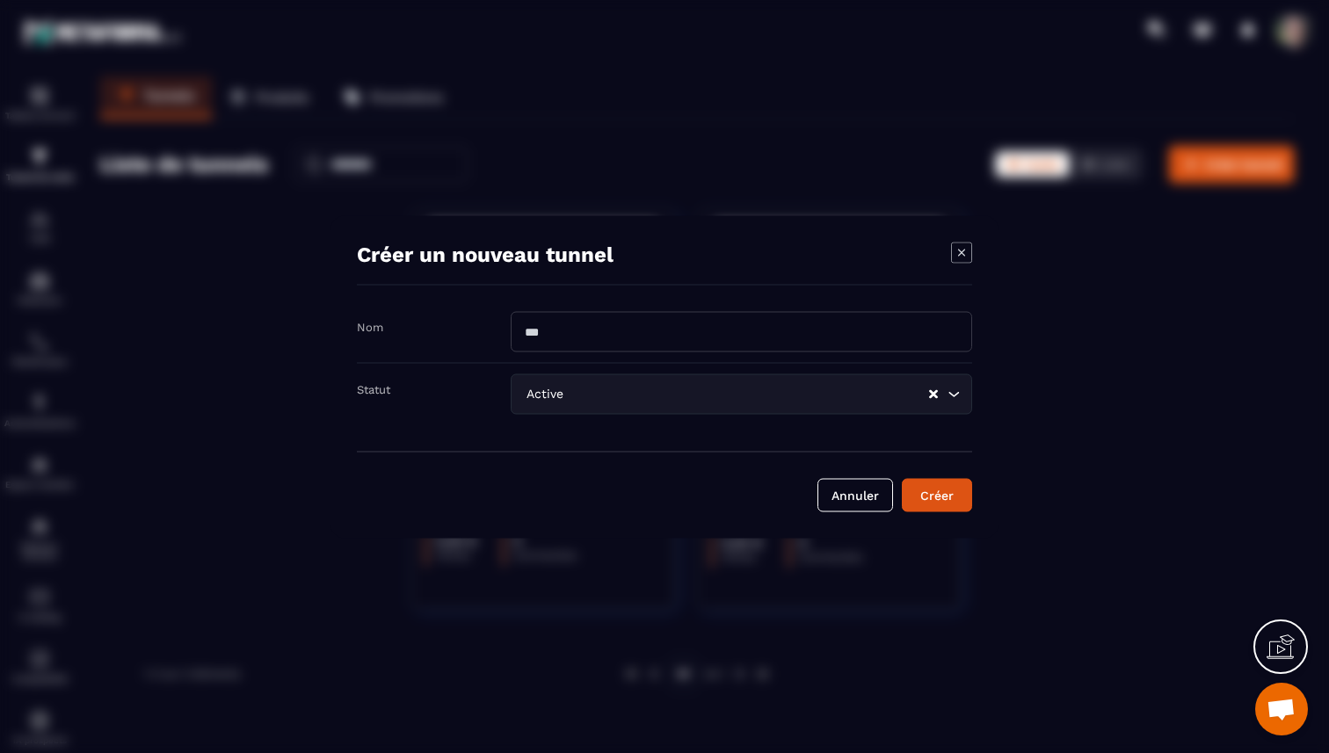
click at [685, 338] on input "Modal window" at bounding box center [741, 331] width 461 height 40
type input "****"
click at [930, 497] on div "Créer" at bounding box center [936, 495] width 47 height 18
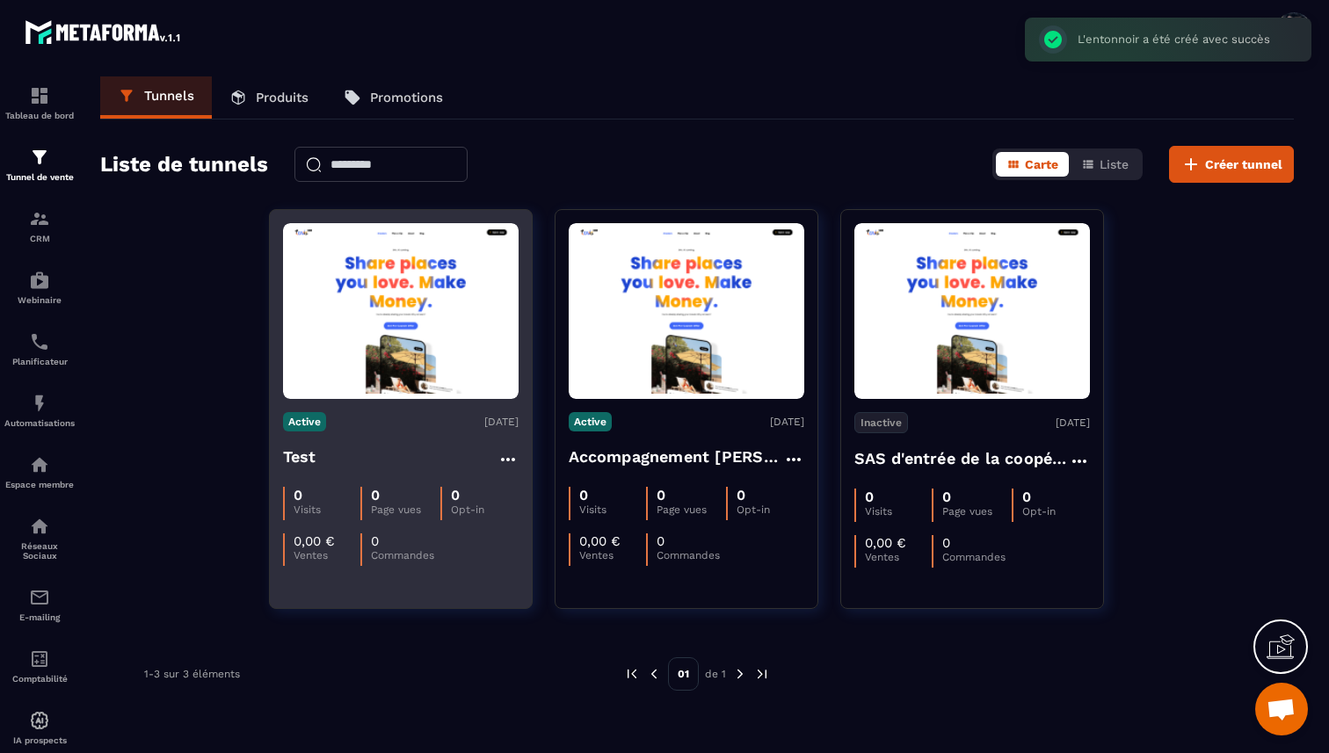
click at [405, 460] on div "Test" at bounding box center [401, 459] width 236 height 29
click at [422, 344] on img at bounding box center [401, 312] width 236 height 166
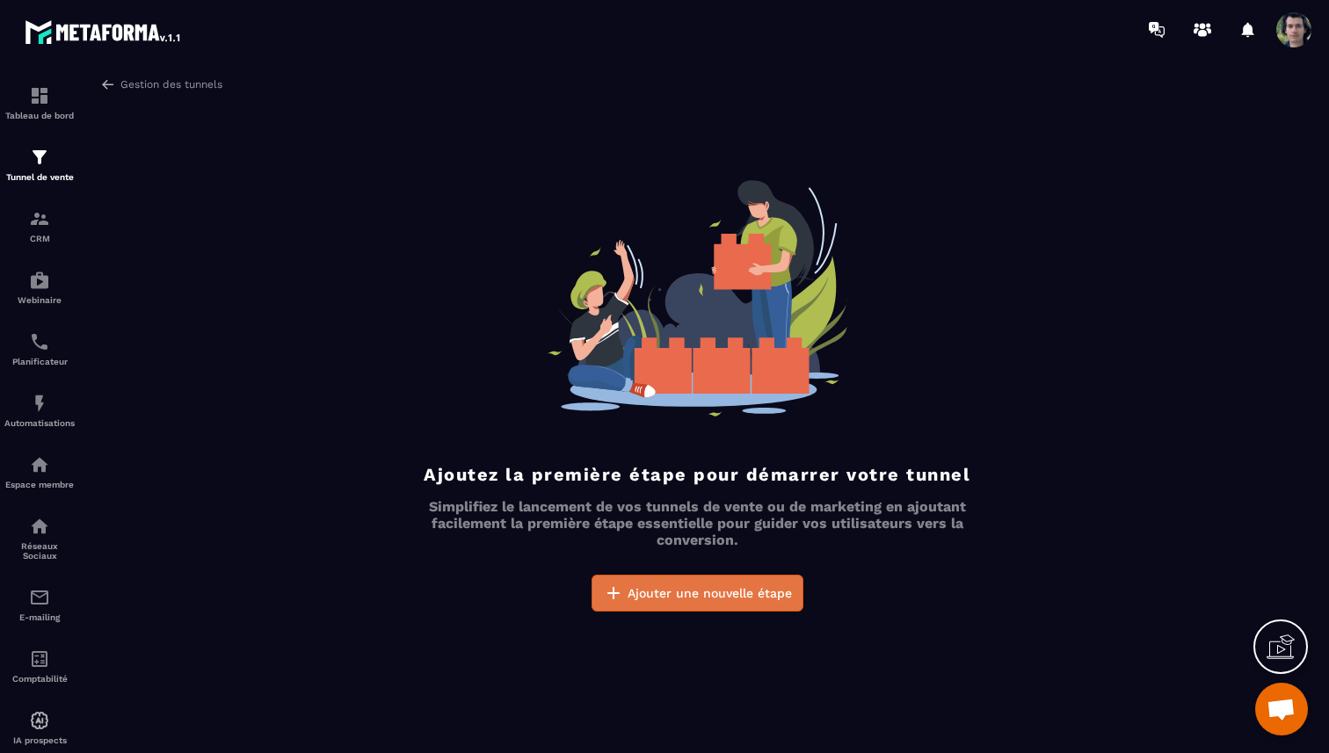
click at [670, 591] on span "Ajouter une nouvelle étape" at bounding box center [710, 594] width 164 height 18
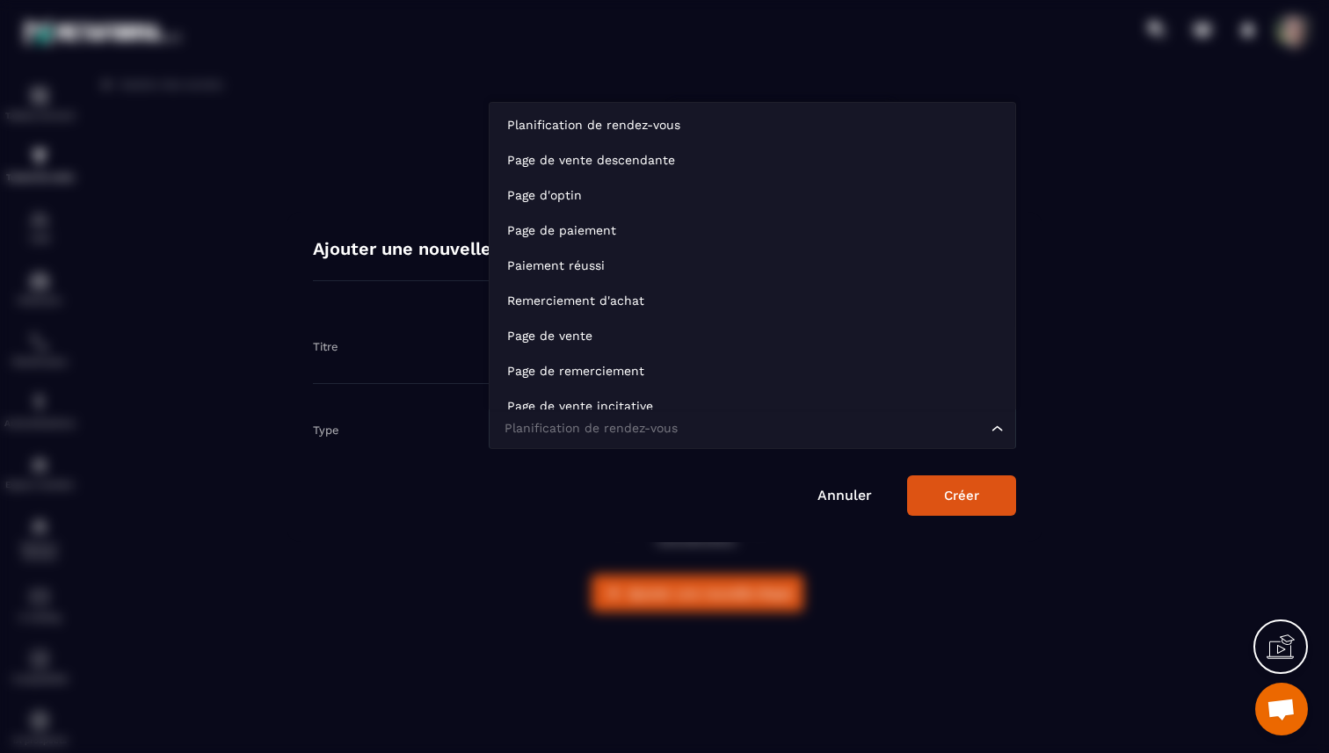
click at [629, 433] on div "Planification de rendez-vous" at bounding box center [743, 428] width 490 height 19
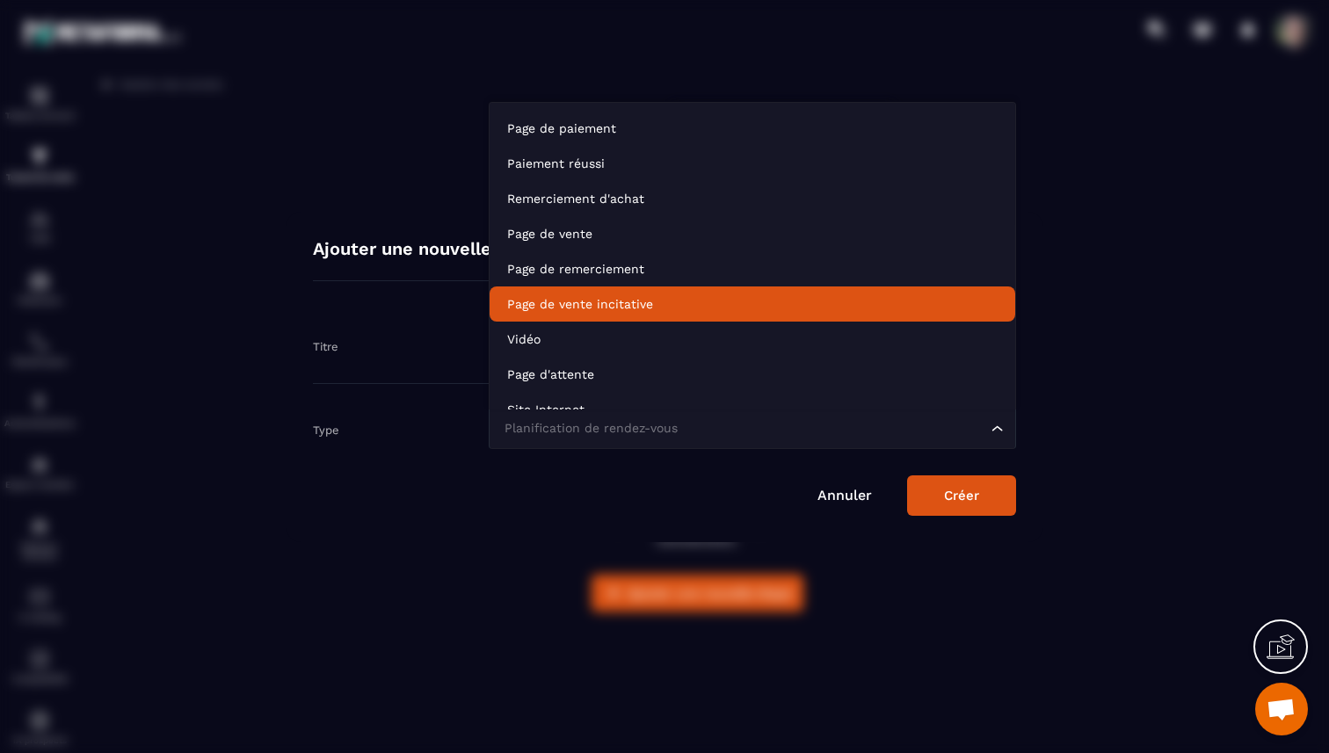
scroll to position [124, 0]
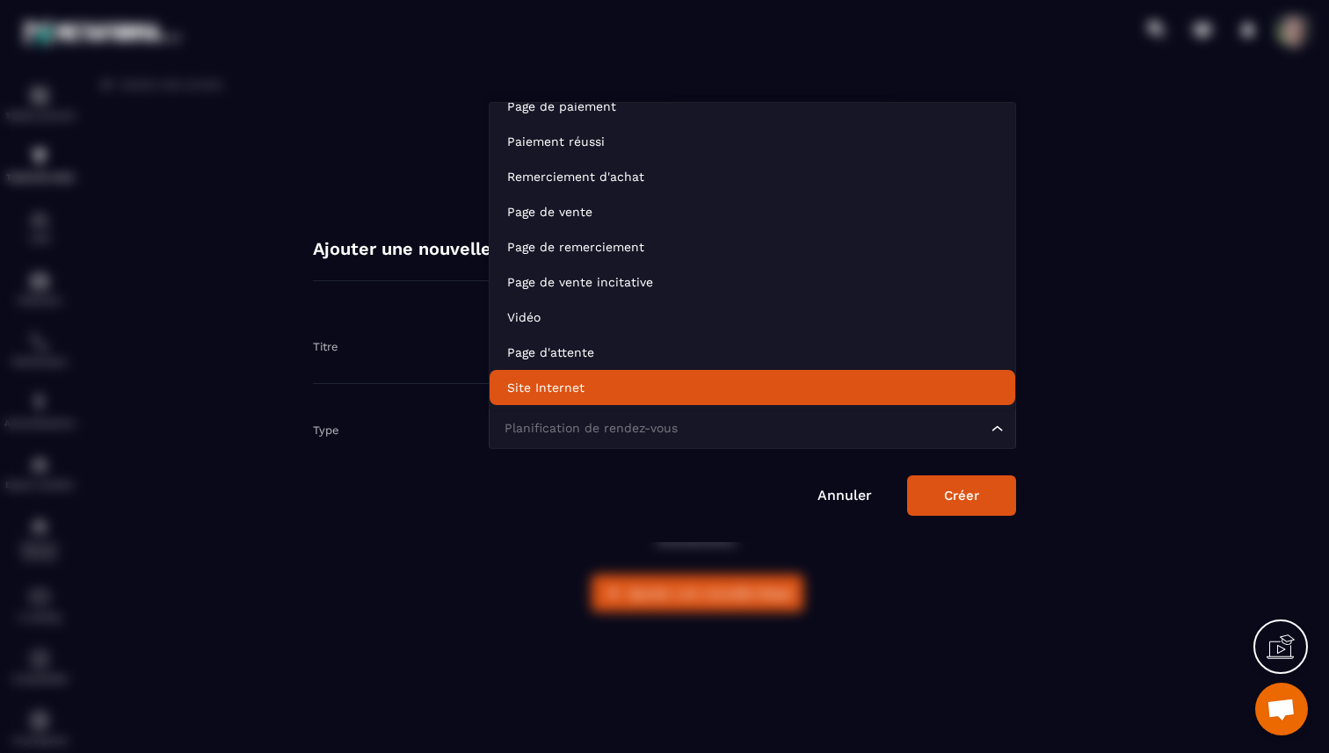
click at [669, 389] on p "Site Internet" at bounding box center [752, 388] width 490 height 18
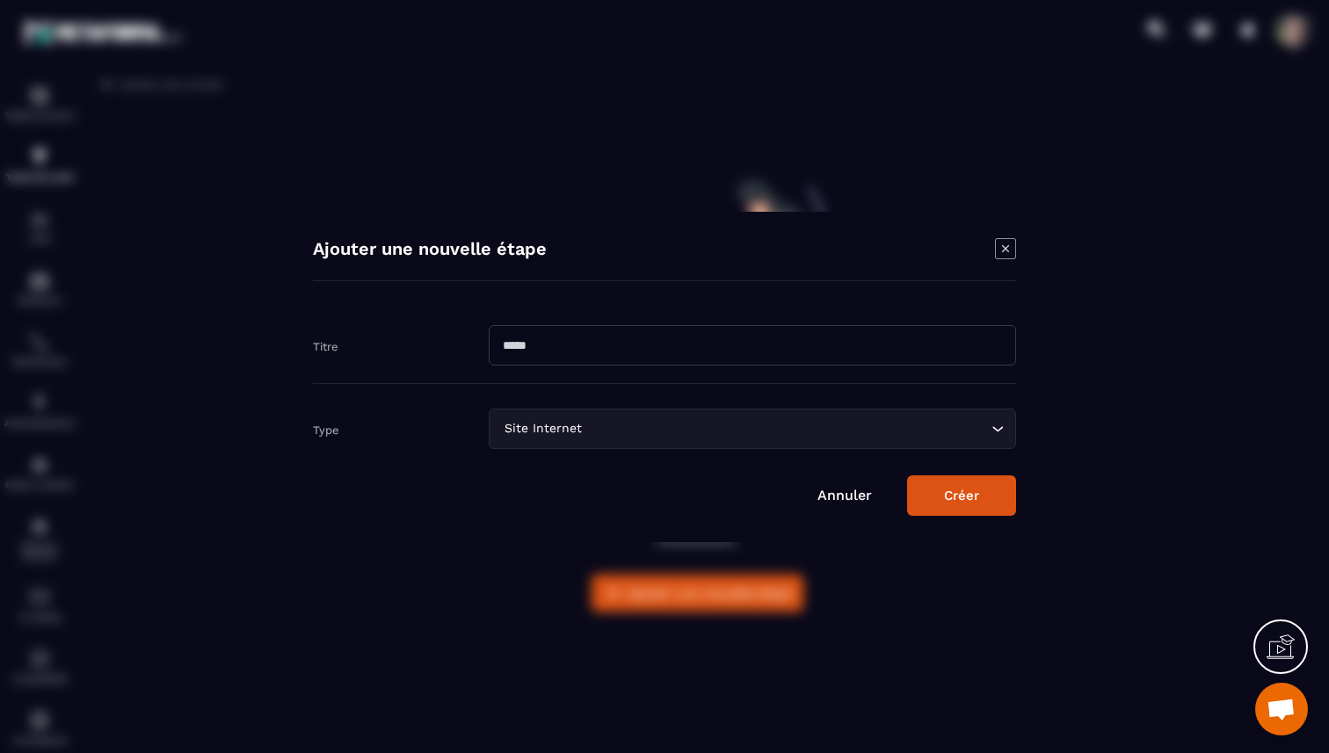
click at [601, 344] on input "Modal window" at bounding box center [752, 345] width 527 height 40
type input "**********"
click at [967, 498] on button "Créer" at bounding box center [961, 496] width 109 height 40
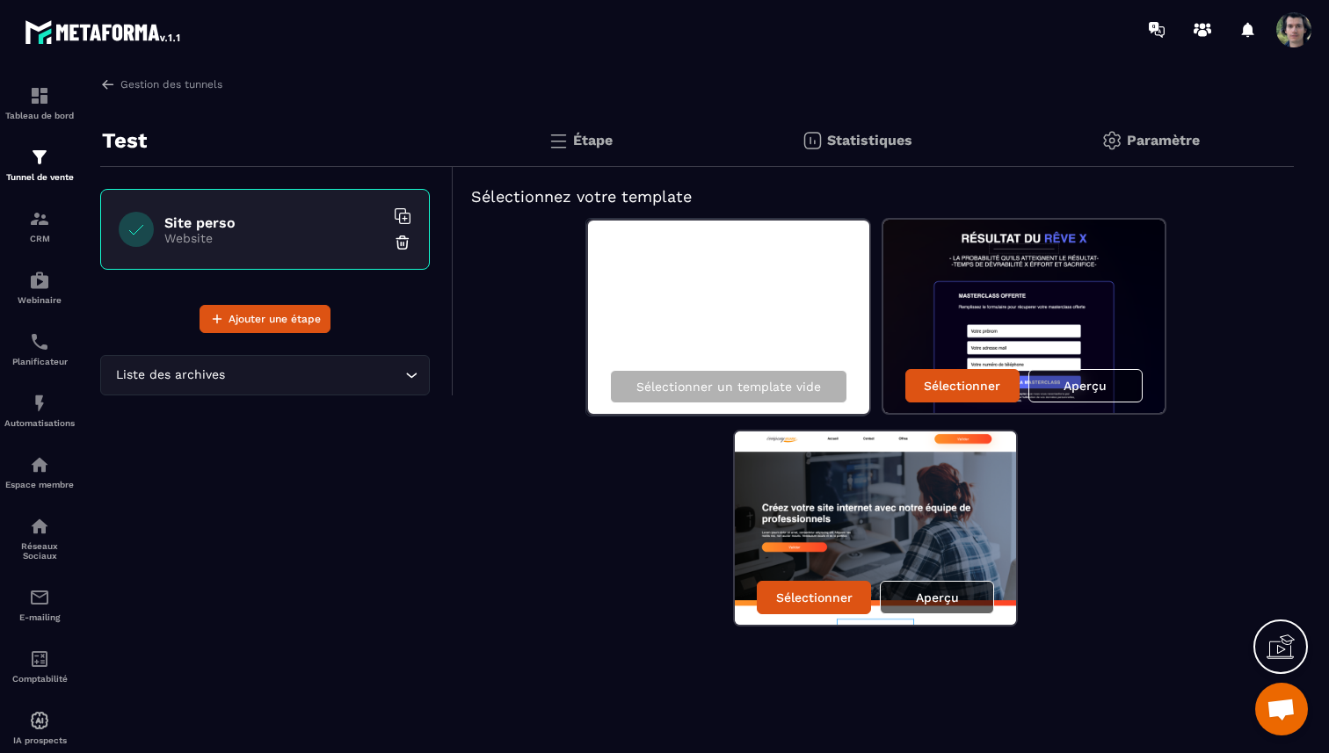
click at [937, 598] on p "Aperçu" at bounding box center [937, 598] width 43 height 14
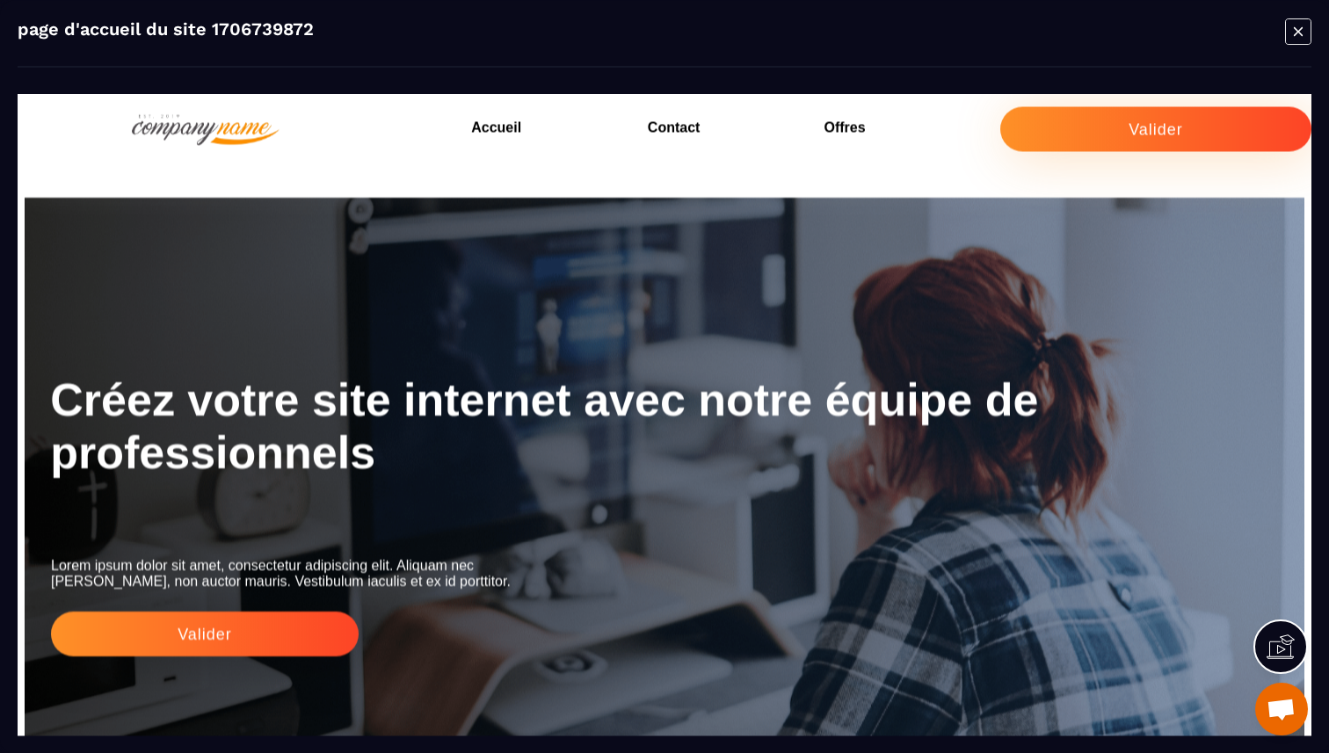
click at [1299, 32] on icon "Modal window" at bounding box center [1298, 30] width 9 height 9
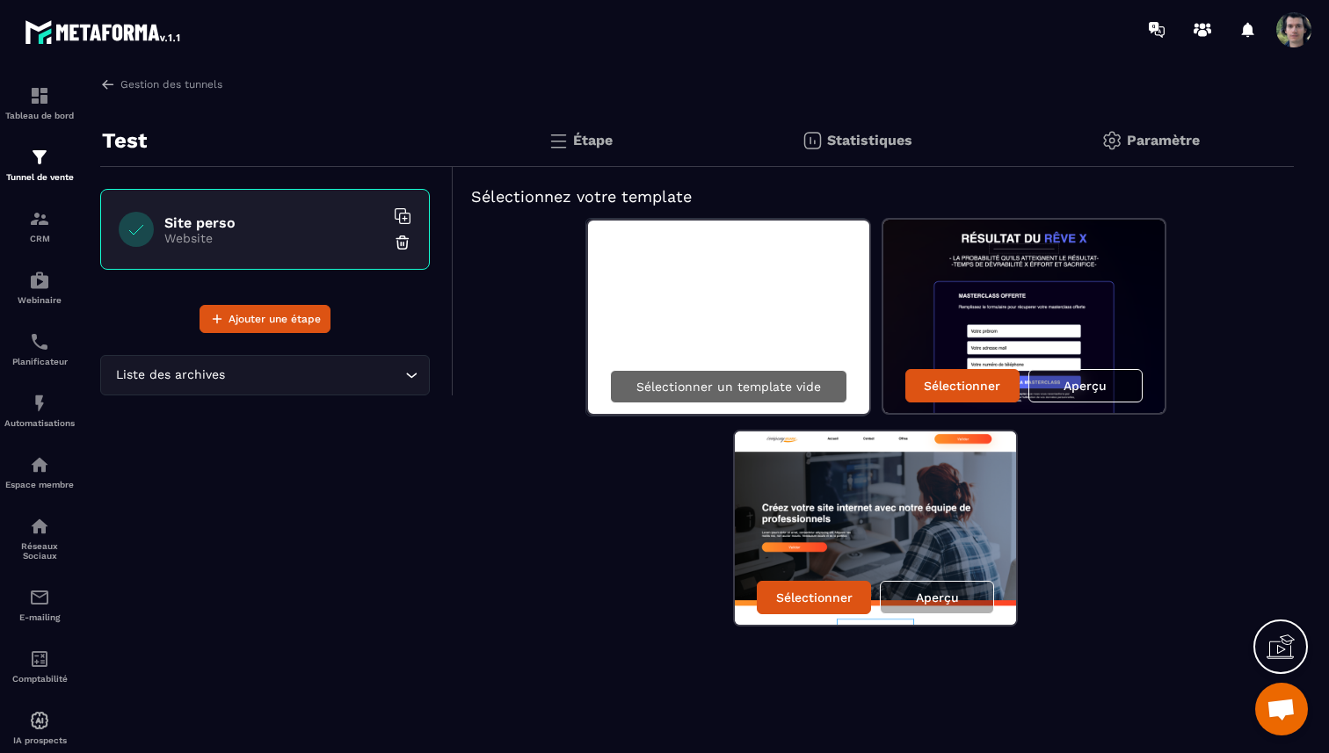
click at [759, 389] on p "Sélectionner un template vide" at bounding box center [728, 387] width 185 height 14
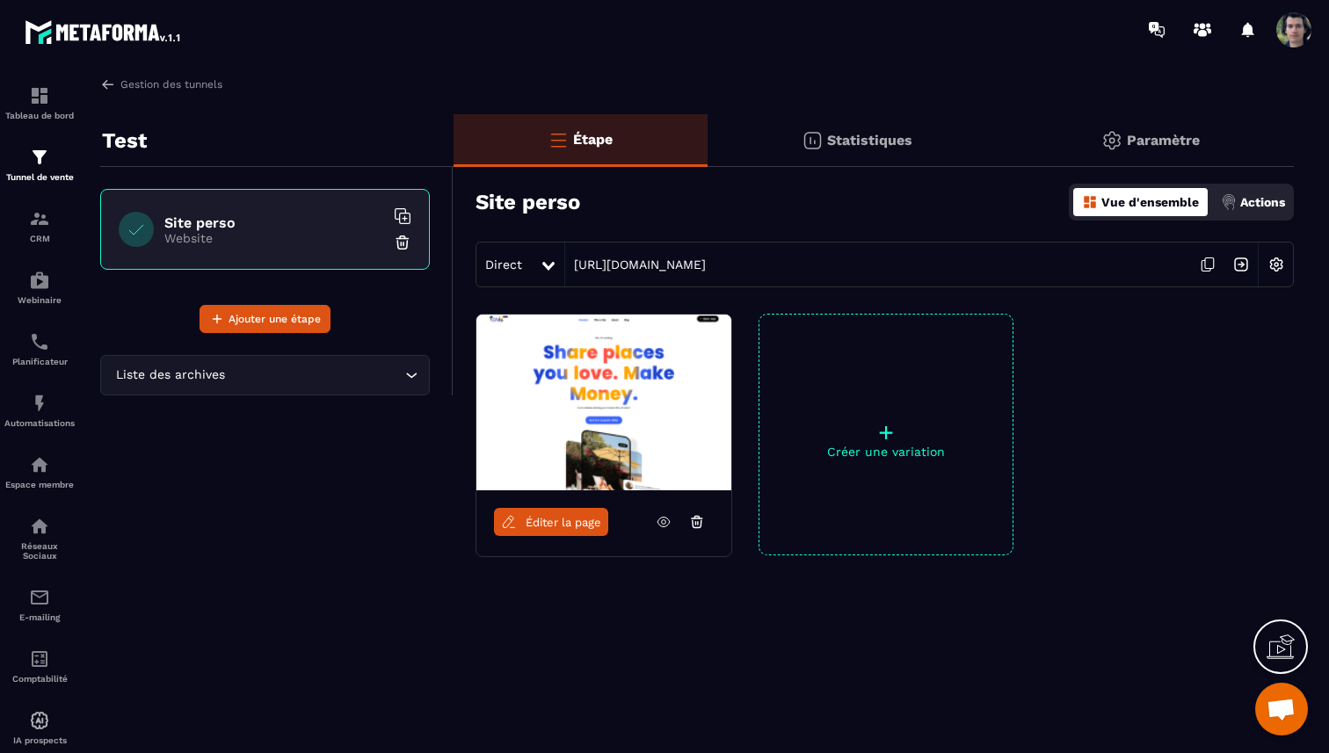
click at [610, 431] on img at bounding box center [603, 403] width 255 height 176
click at [662, 521] on icon at bounding box center [664, 522] width 4 height 4
click at [583, 527] on span "Éditer la page" at bounding box center [564, 522] width 76 height 13
